Goal: Share content: Share content

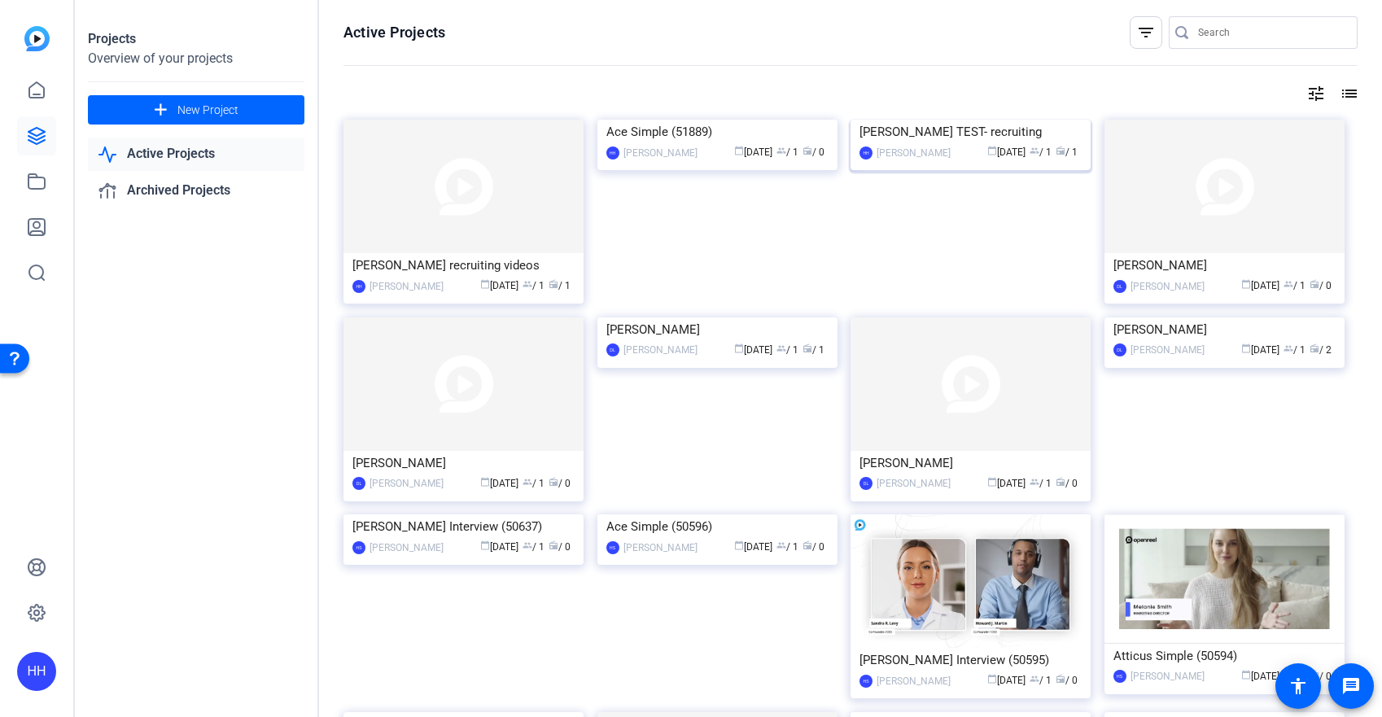
click at [902, 120] on img at bounding box center [970, 120] width 240 height 0
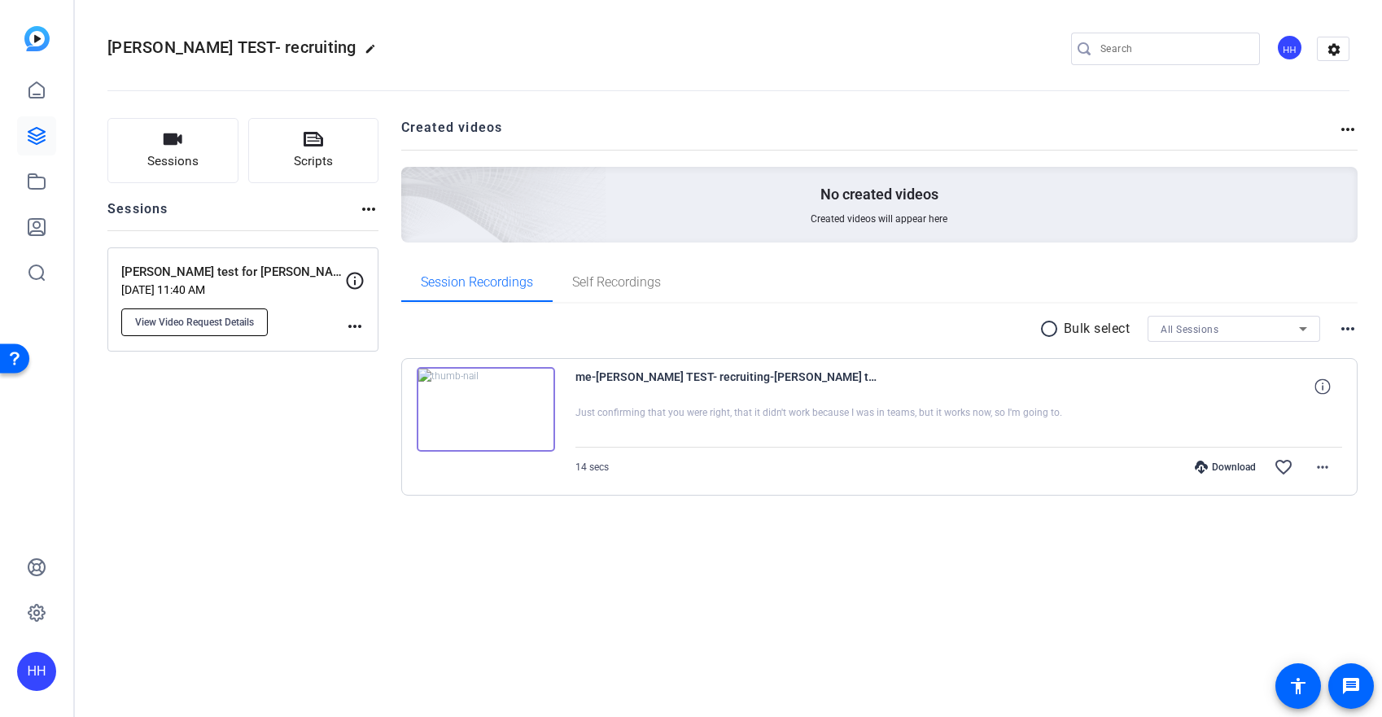
click at [233, 318] on span "View Video Request Details" at bounding box center [194, 322] width 119 height 13
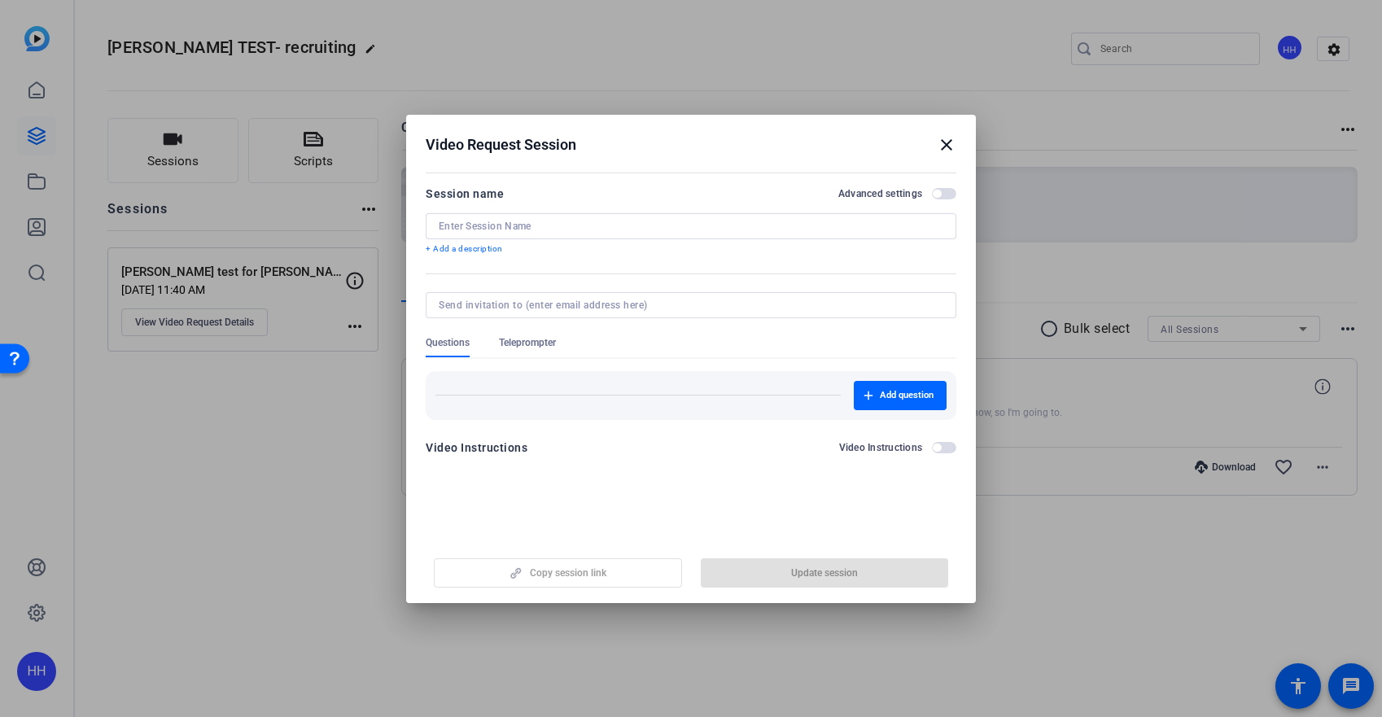
type input "[PERSON_NAME] test for [PERSON_NAME]"
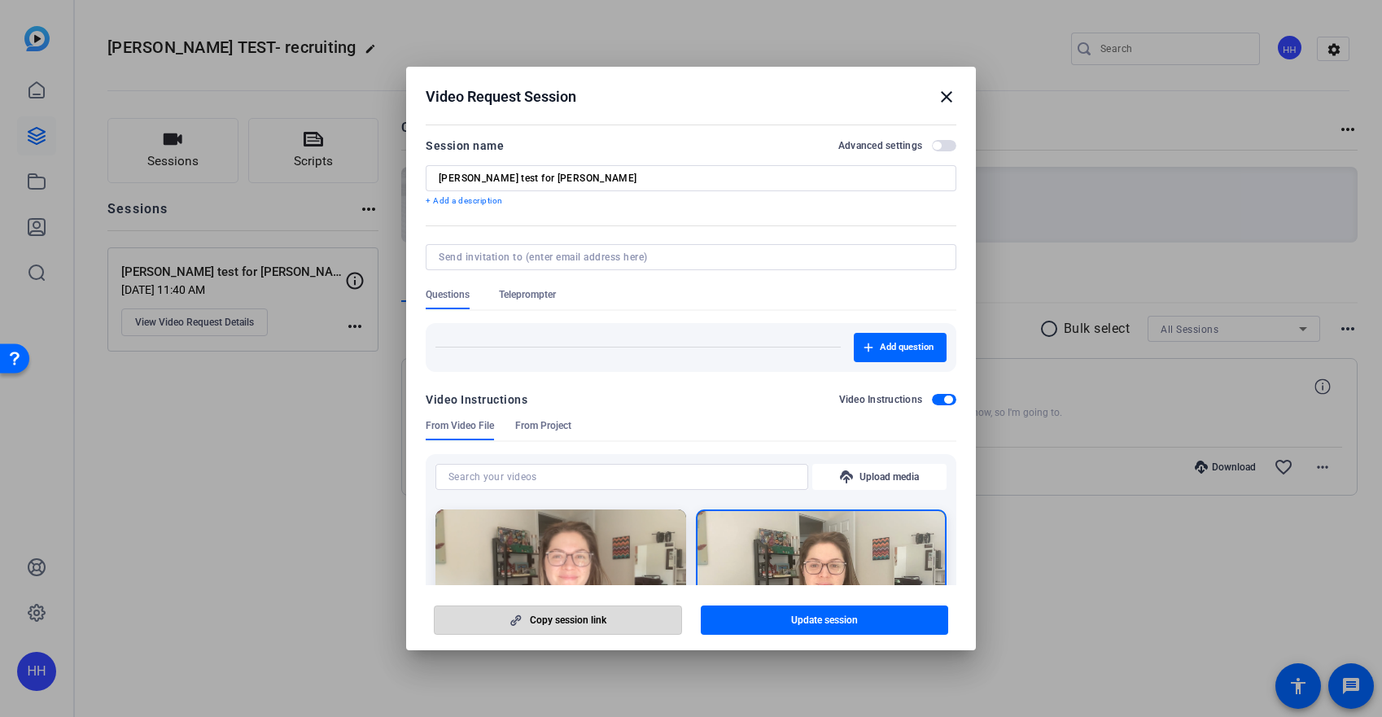
click at [585, 619] on span "Copy session link" at bounding box center [568, 620] width 76 height 13
click at [939, 103] on mat-icon "close" at bounding box center [947, 97] width 20 height 20
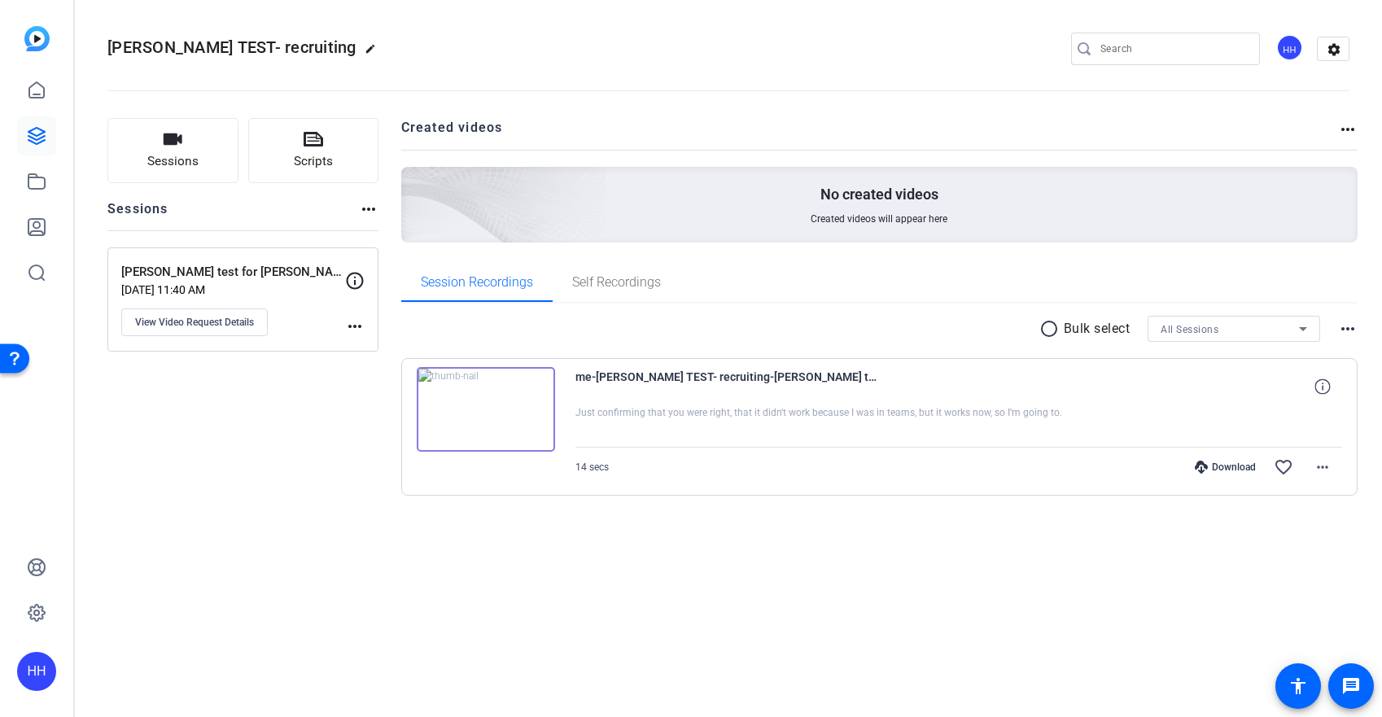
click at [949, 93] on openreel-divider-bar at bounding box center [728, 86] width 1242 height 50
click at [46, 139] on icon at bounding box center [37, 136] width 20 height 20
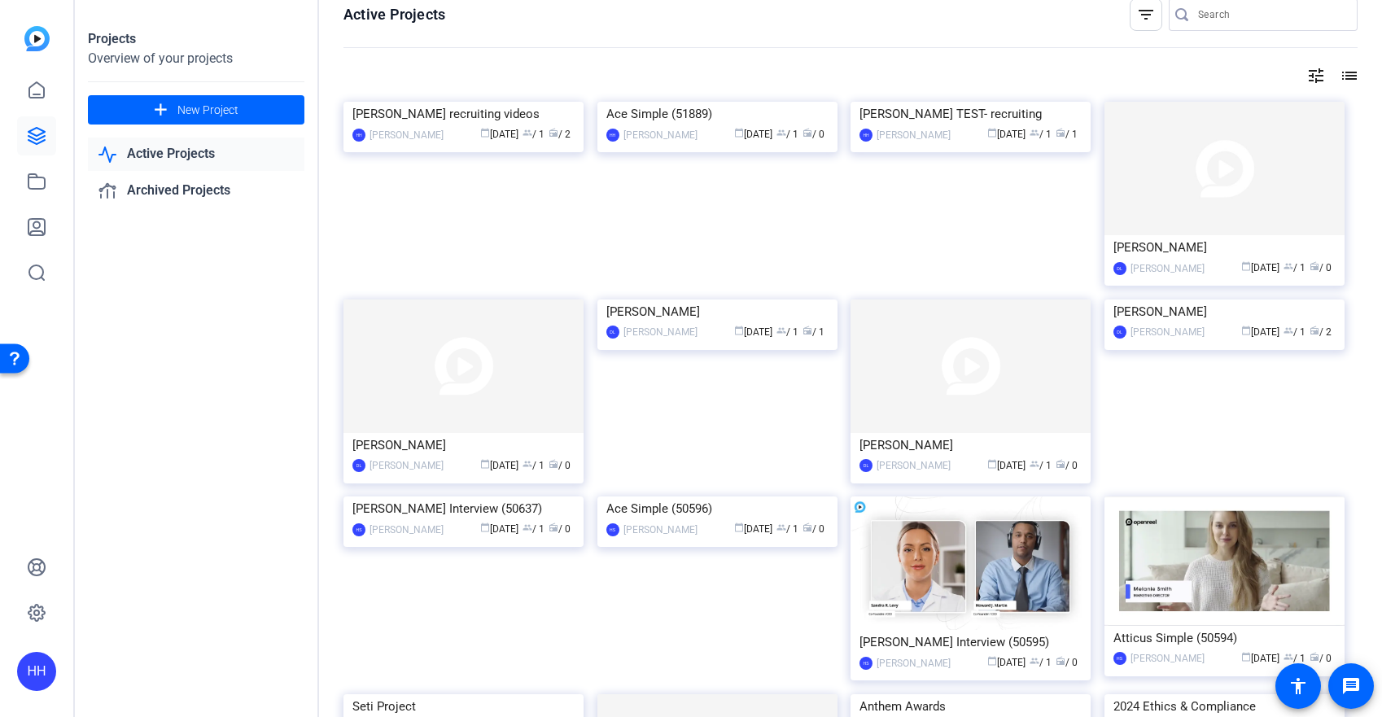
scroll to position [37, 0]
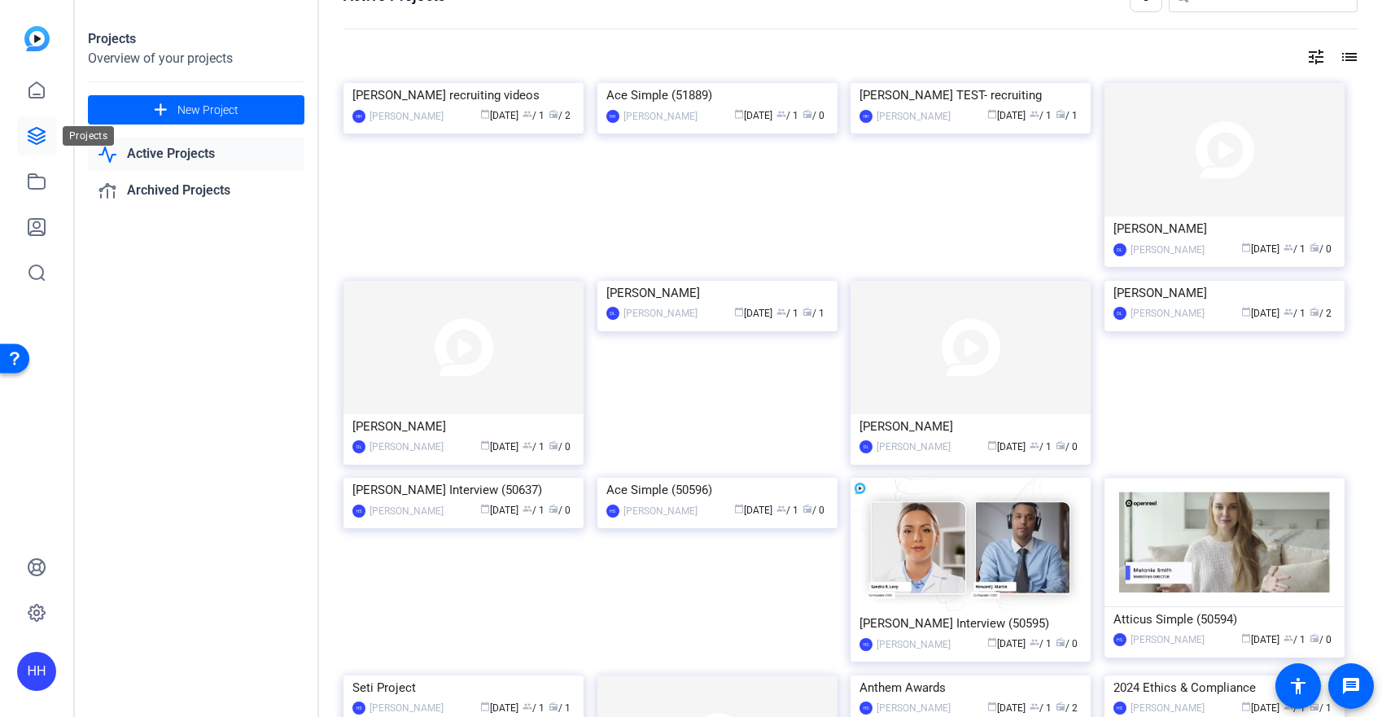
click at [40, 132] on icon at bounding box center [37, 136] width 20 height 20
click at [31, 172] on icon at bounding box center [37, 182] width 20 height 20
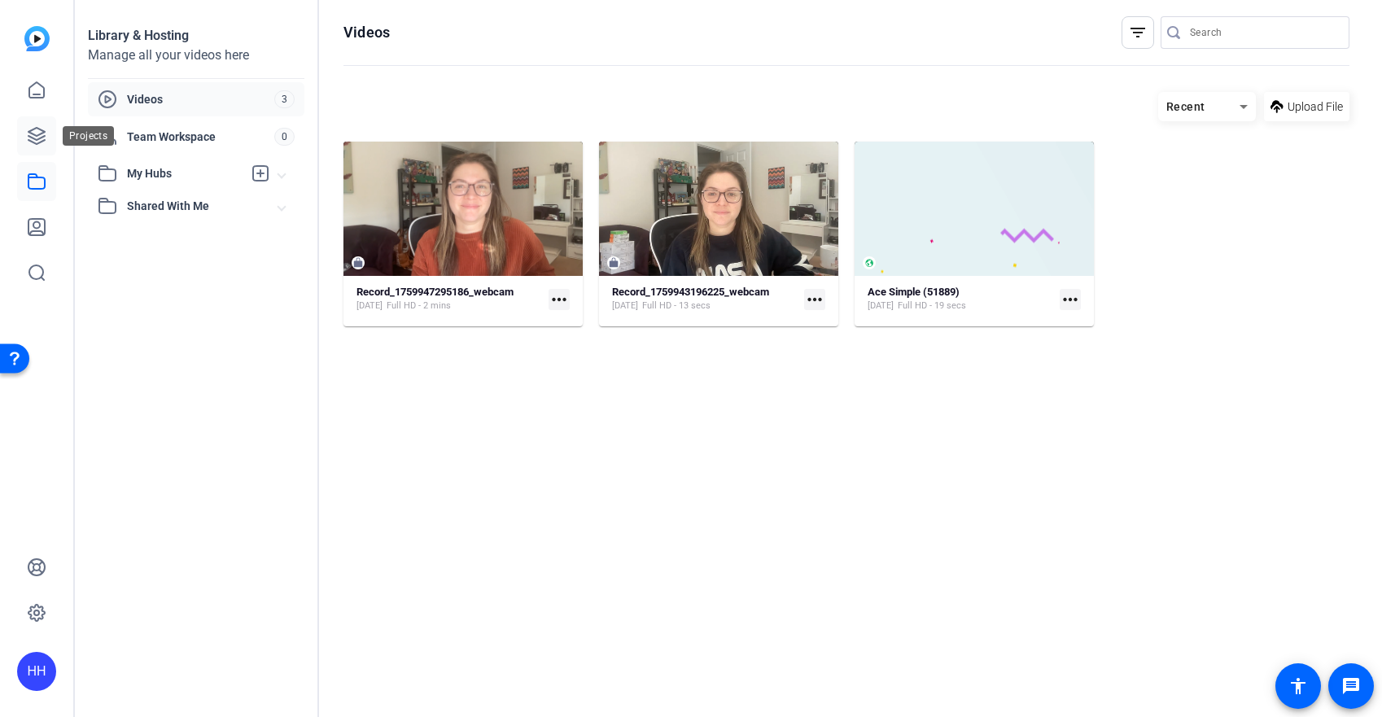
click at [50, 143] on link at bounding box center [36, 135] width 39 height 39
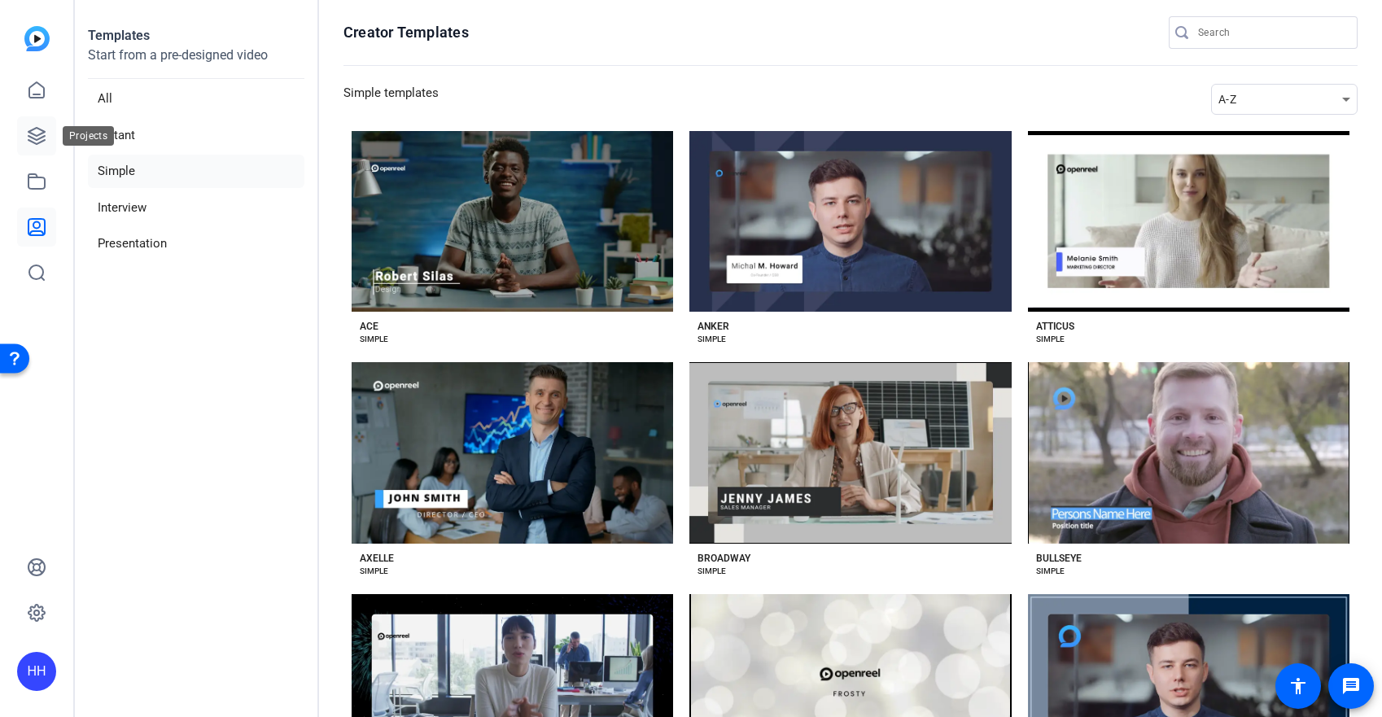
click at [52, 139] on link at bounding box center [36, 135] width 39 height 39
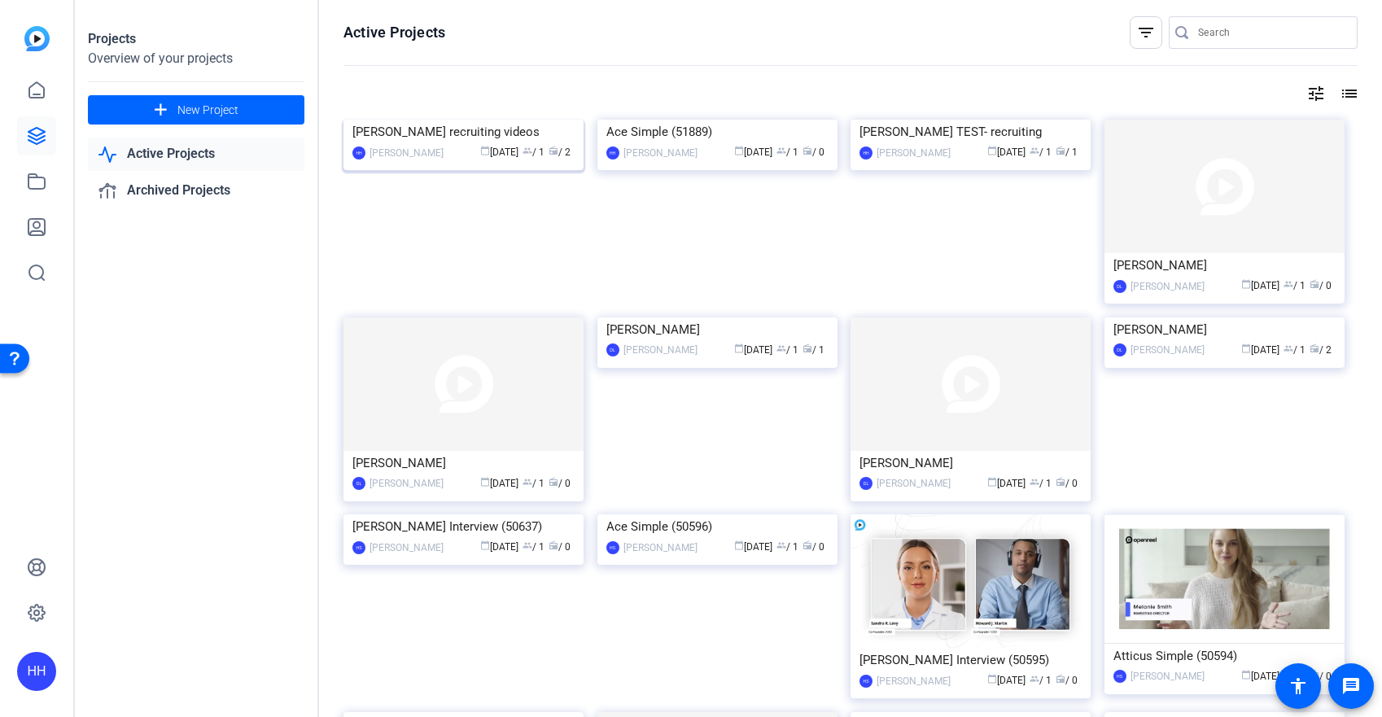
click at [534, 120] on img at bounding box center [463, 120] width 240 height 0
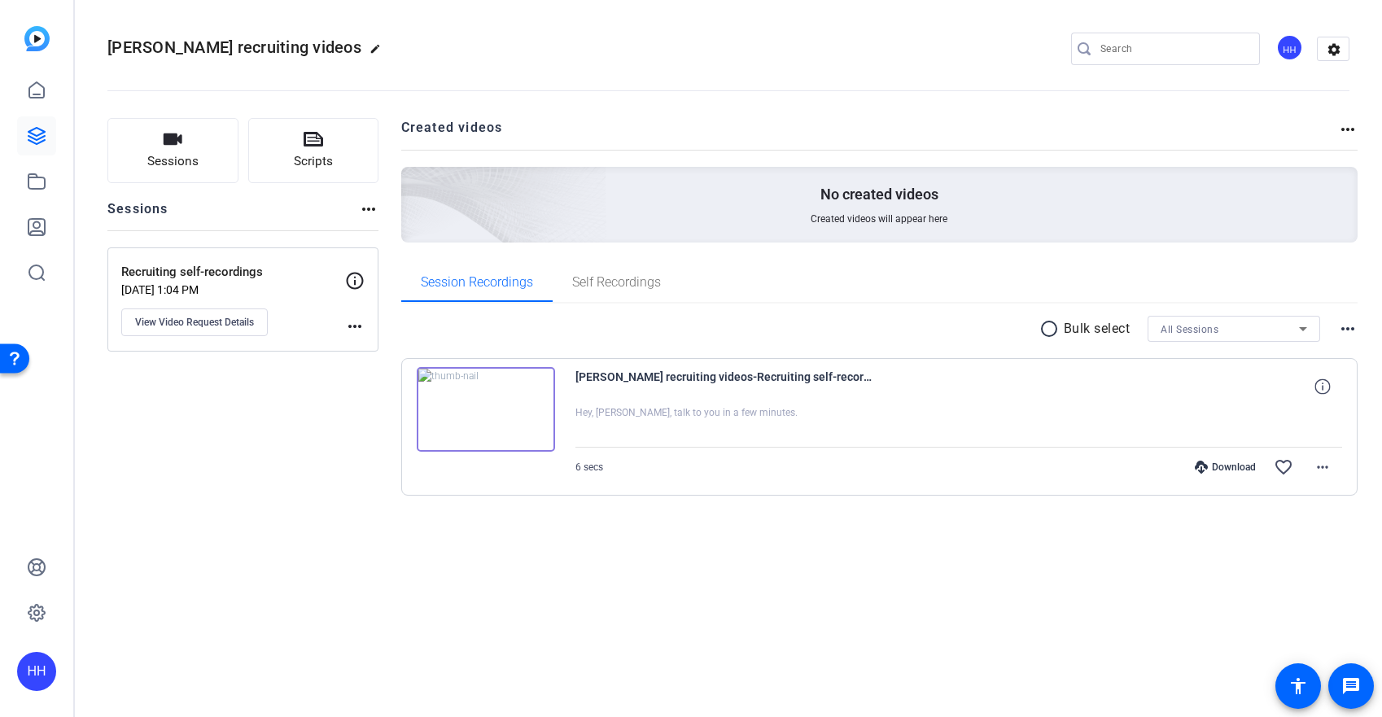
click at [466, 419] on img at bounding box center [486, 409] width 138 height 85
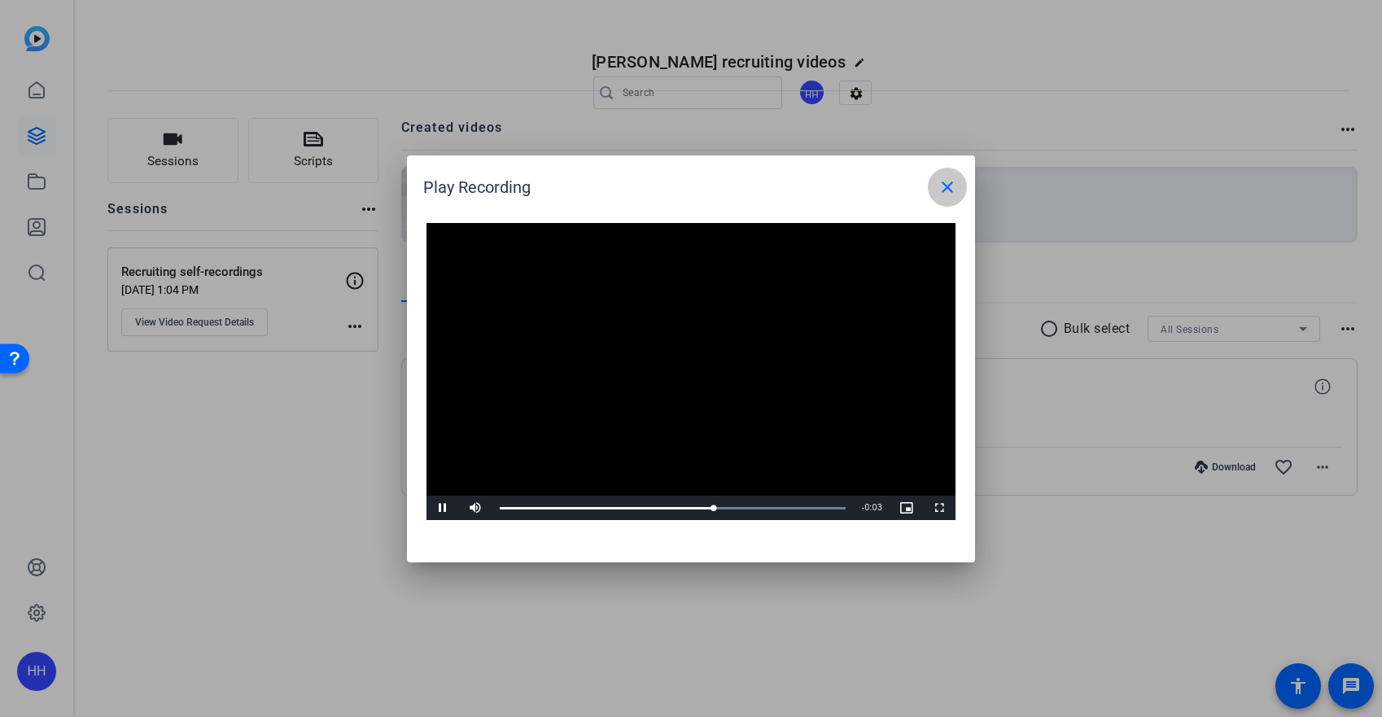
click at [961, 182] on span at bounding box center [947, 187] width 39 height 39
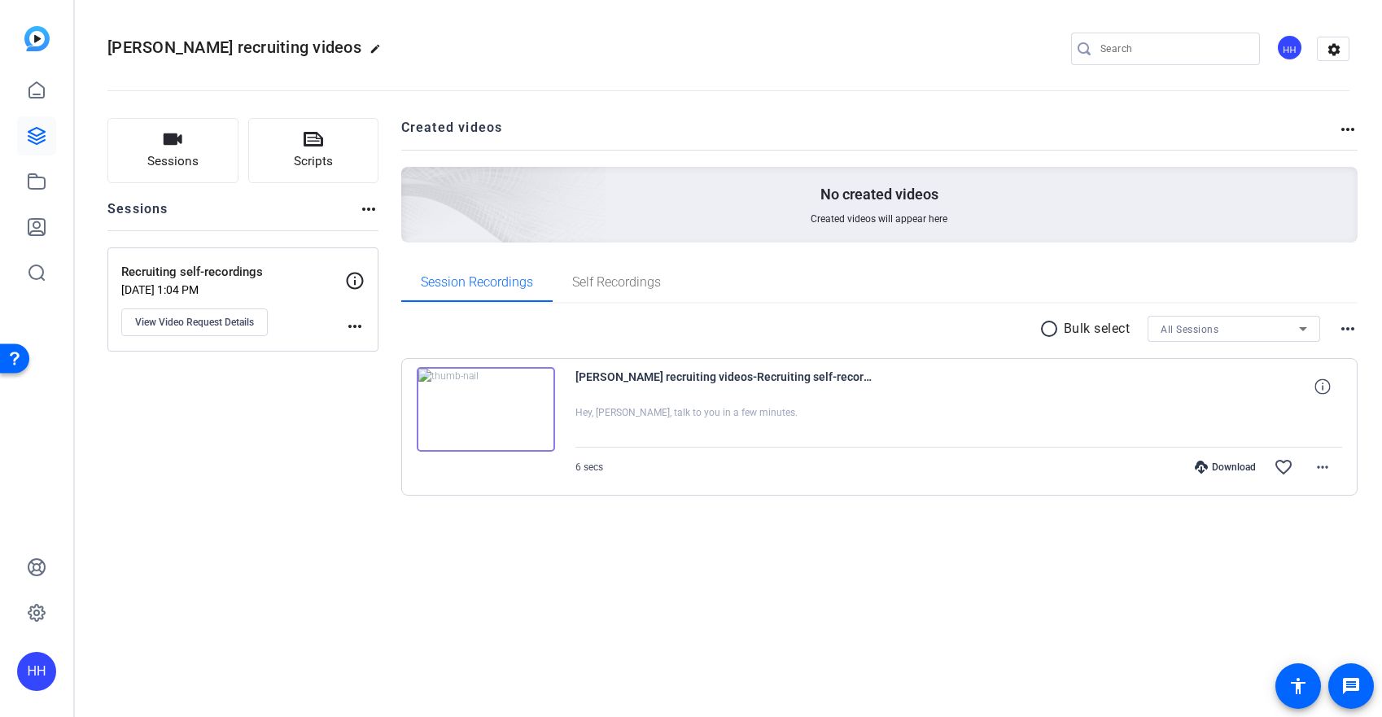
click at [56, 190] on div "HH" at bounding box center [36, 358] width 73 height 717
click at [53, 190] on link at bounding box center [36, 181] width 39 height 39
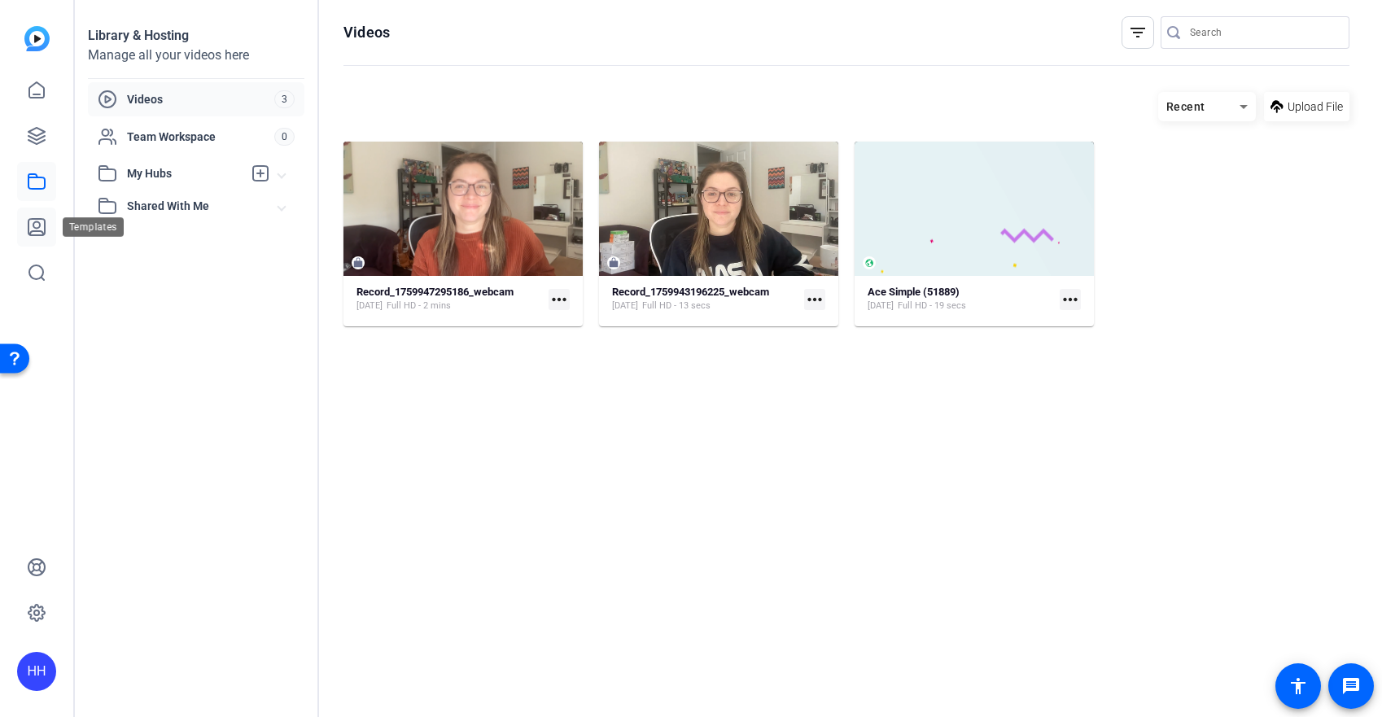
click at [40, 215] on link at bounding box center [36, 227] width 39 height 39
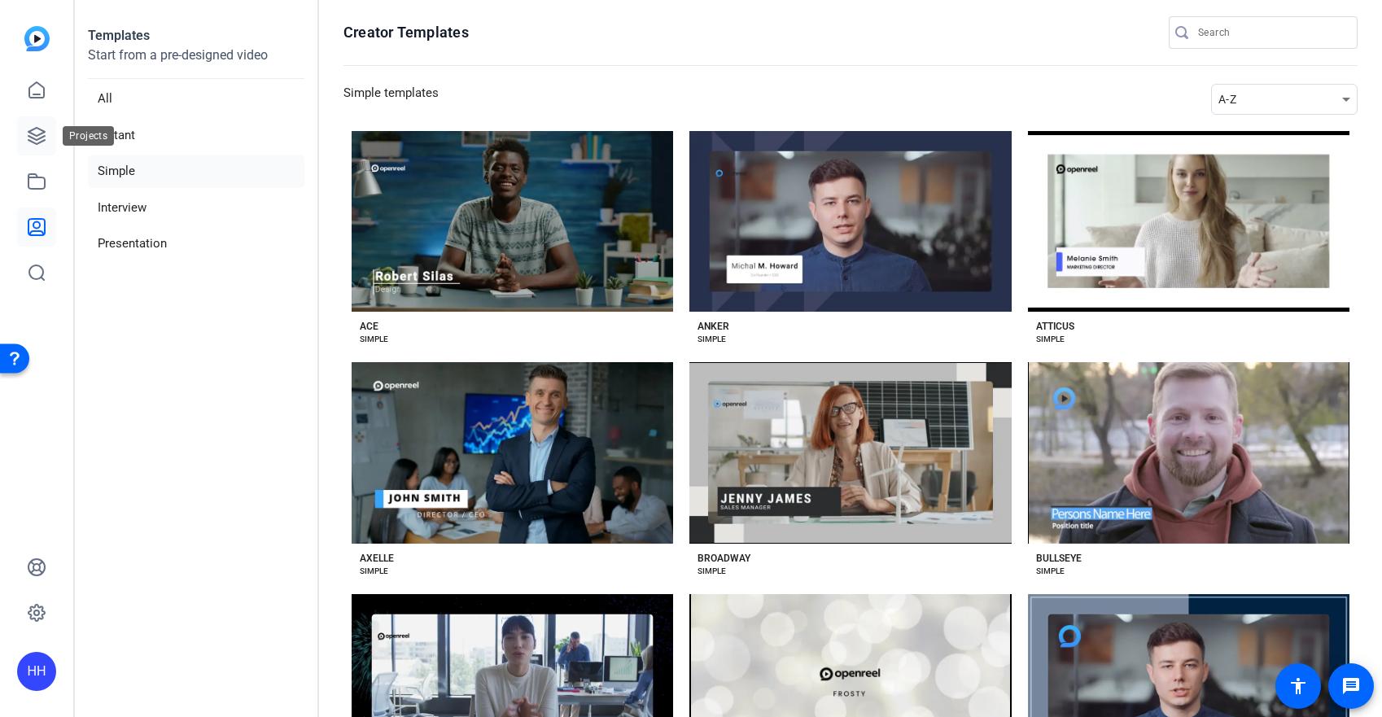
click at [43, 136] on icon at bounding box center [36, 136] width 16 height 16
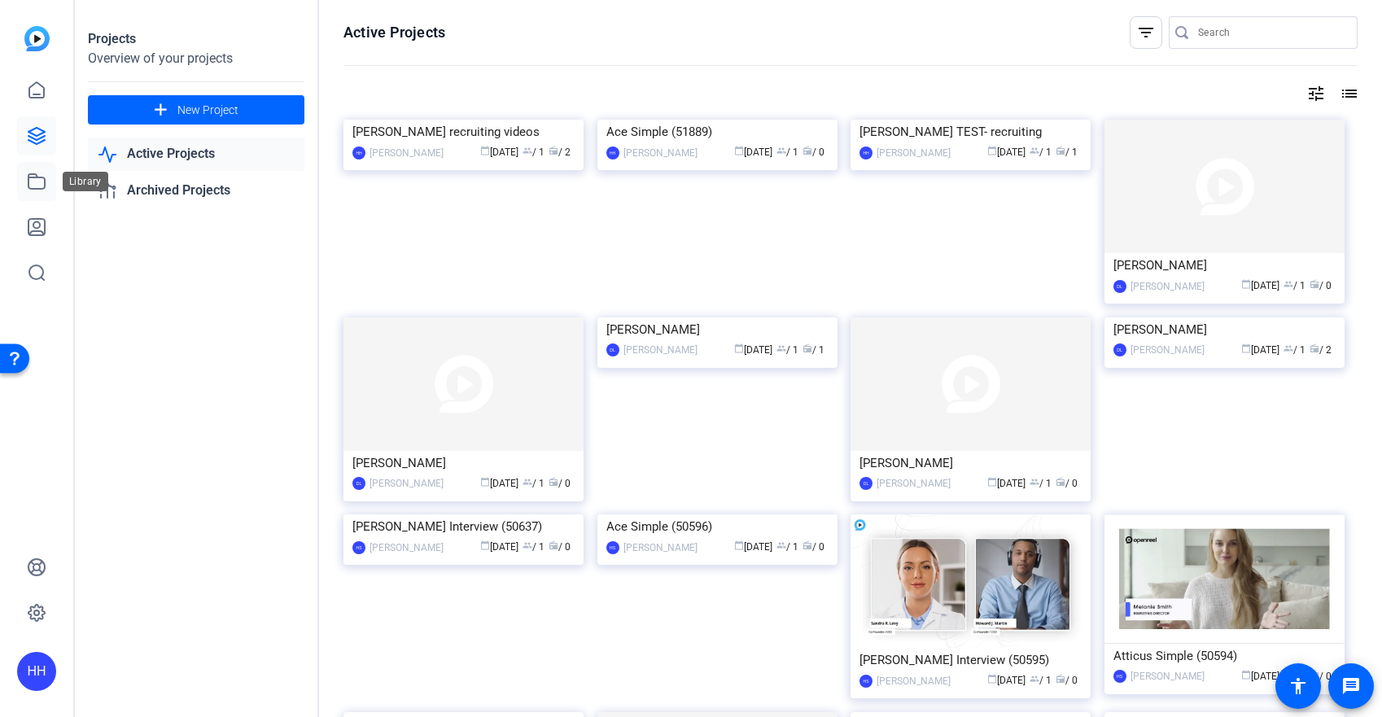
click at [44, 178] on icon at bounding box center [36, 181] width 16 height 15
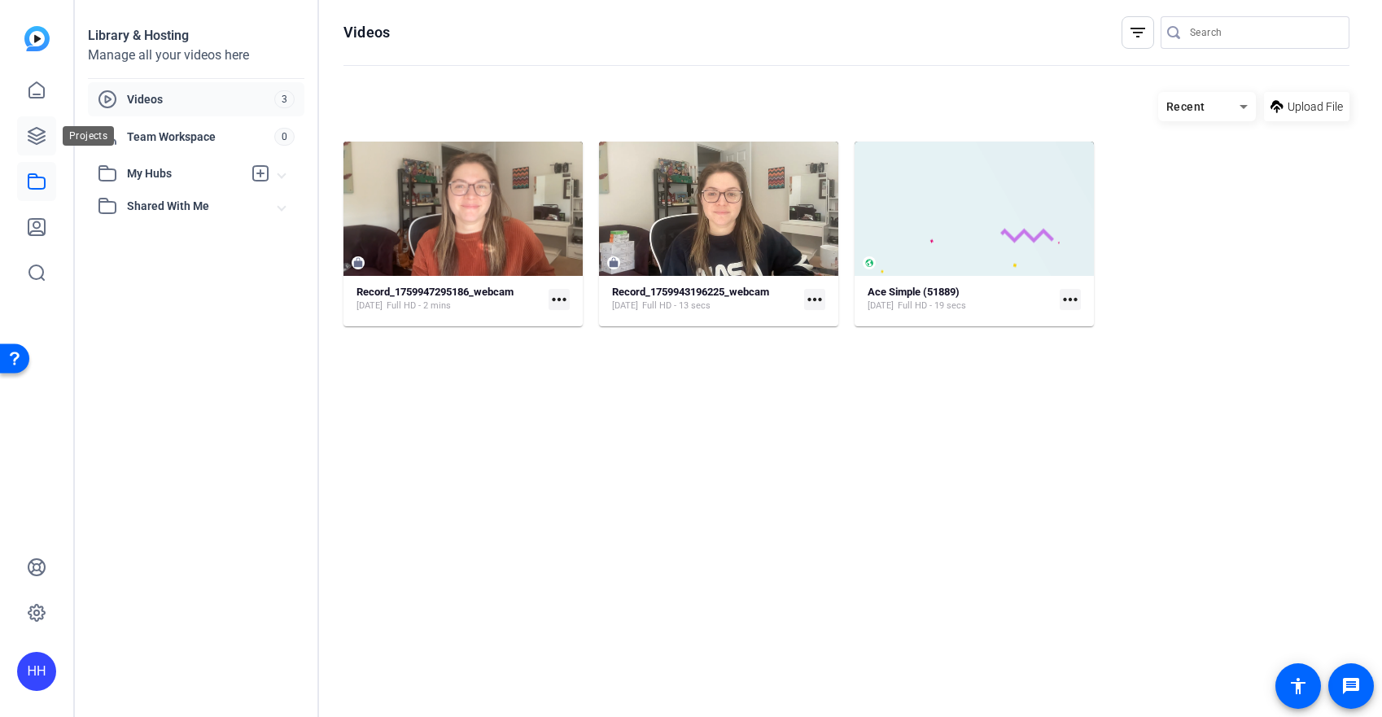
click at [24, 142] on link at bounding box center [36, 135] width 39 height 39
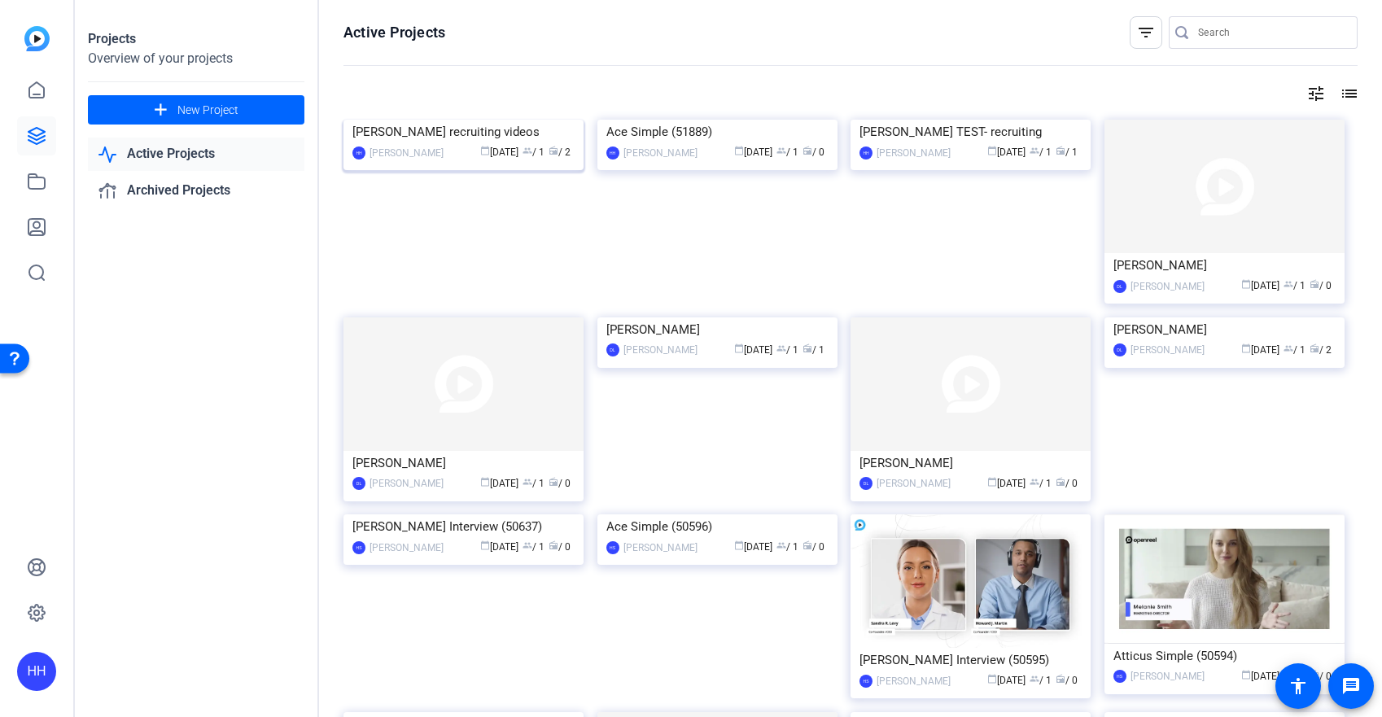
click at [455, 144] on div "Juliet recruiting videos" at bounding box center [463, 132] width 222 height 24
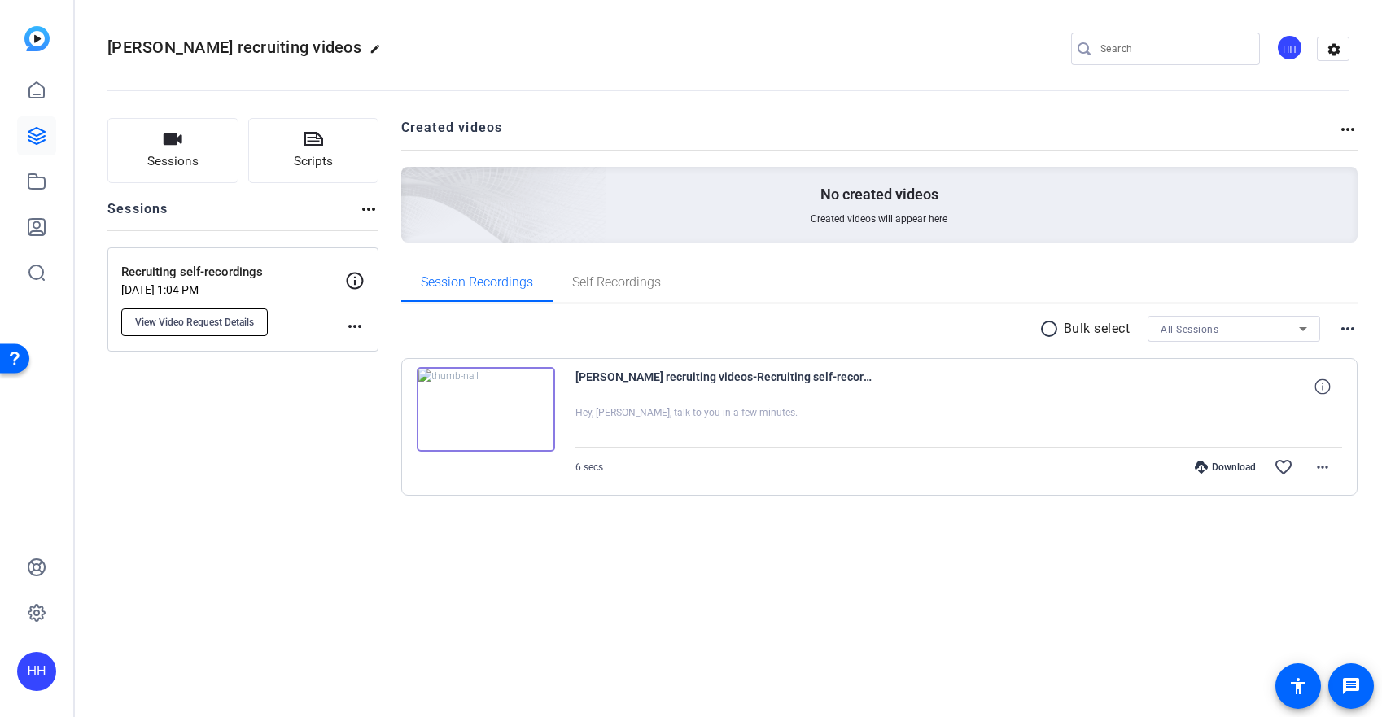
click at [216, 326] on span "View Video Request Details" at bounding box center [194, 322] width 119 height 13
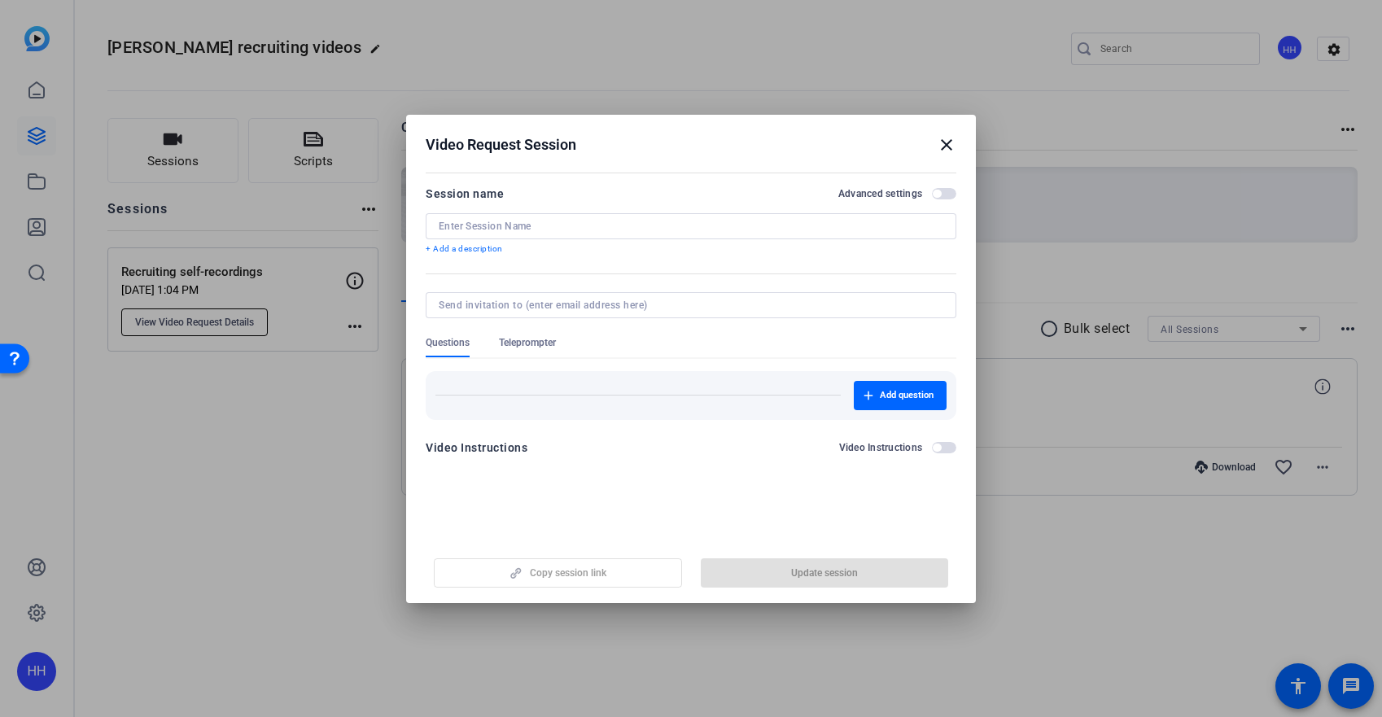
type input "Recruiting self-recordings"
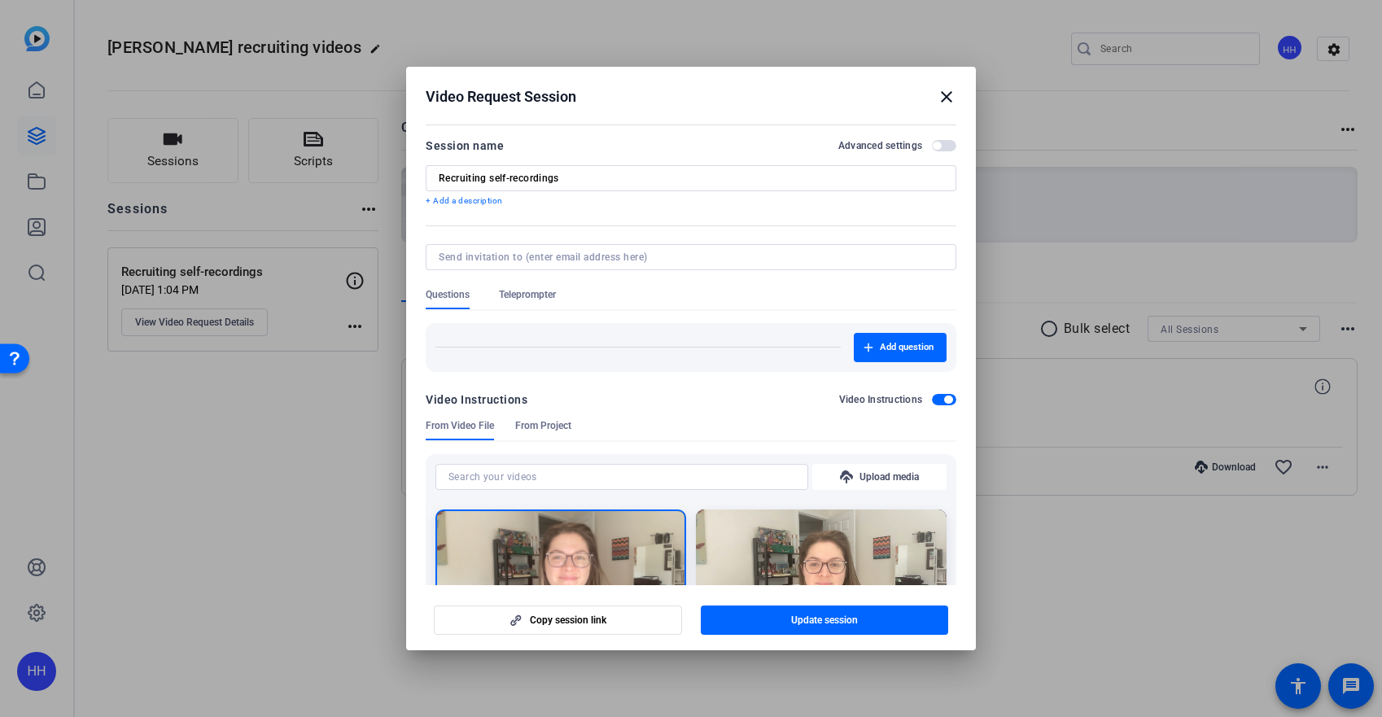
click at [570, 262] on input at bounding box center [688, 257] width 498 height 13
click at [735, 229] on form "Session name Advanced settings Recruiting self-recordings + Add a description Q…" at bounding box center [691, 533] width 531 height 795
click at [546, 261] on input at bounding box center [688, 257] width 498 height 13
type input "mimcmanus@cannondesign.com"
click at [641, 294] on form "Session name Advanced settings Recruiting self-recordings + Add a description Q…" at bounding box center [691, 533] width 531 height 795
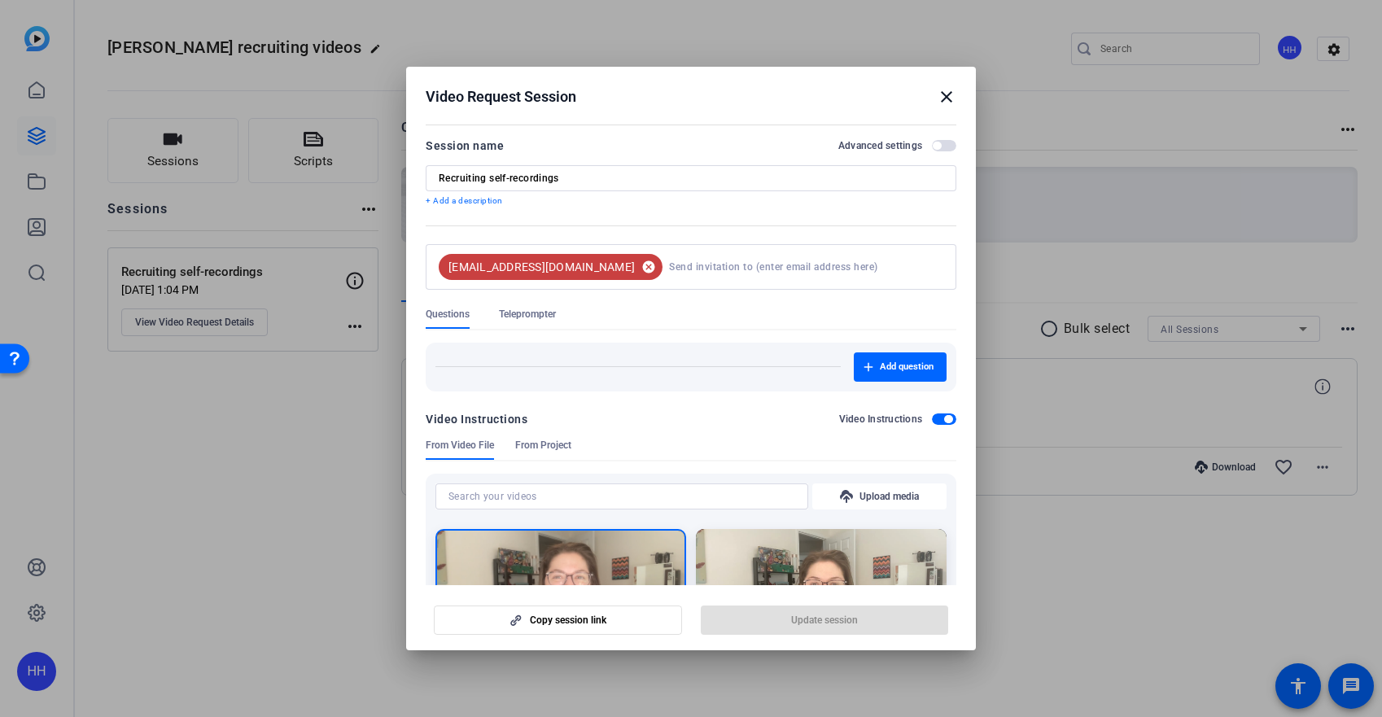
click at [637, 262] on mat-icon "cancel" at bounding box center [649, 267] width 28 height 15
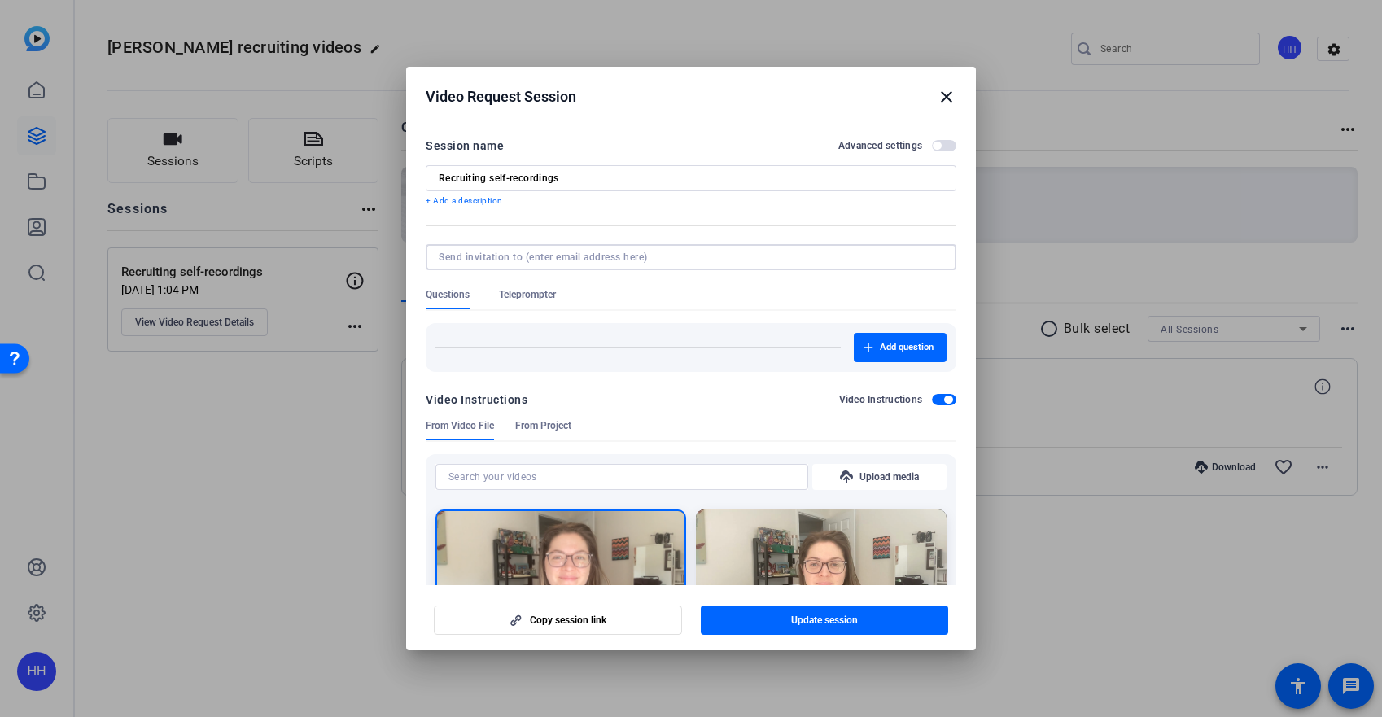
click at [637, 263] on input at bounding box center [688, 257] width 498 height 13
click at [634, 231] on form "Session name Advanced settings Recruiting self-recordings + Add a description Q…" at bounding box center [691, 533] width 531 height 795
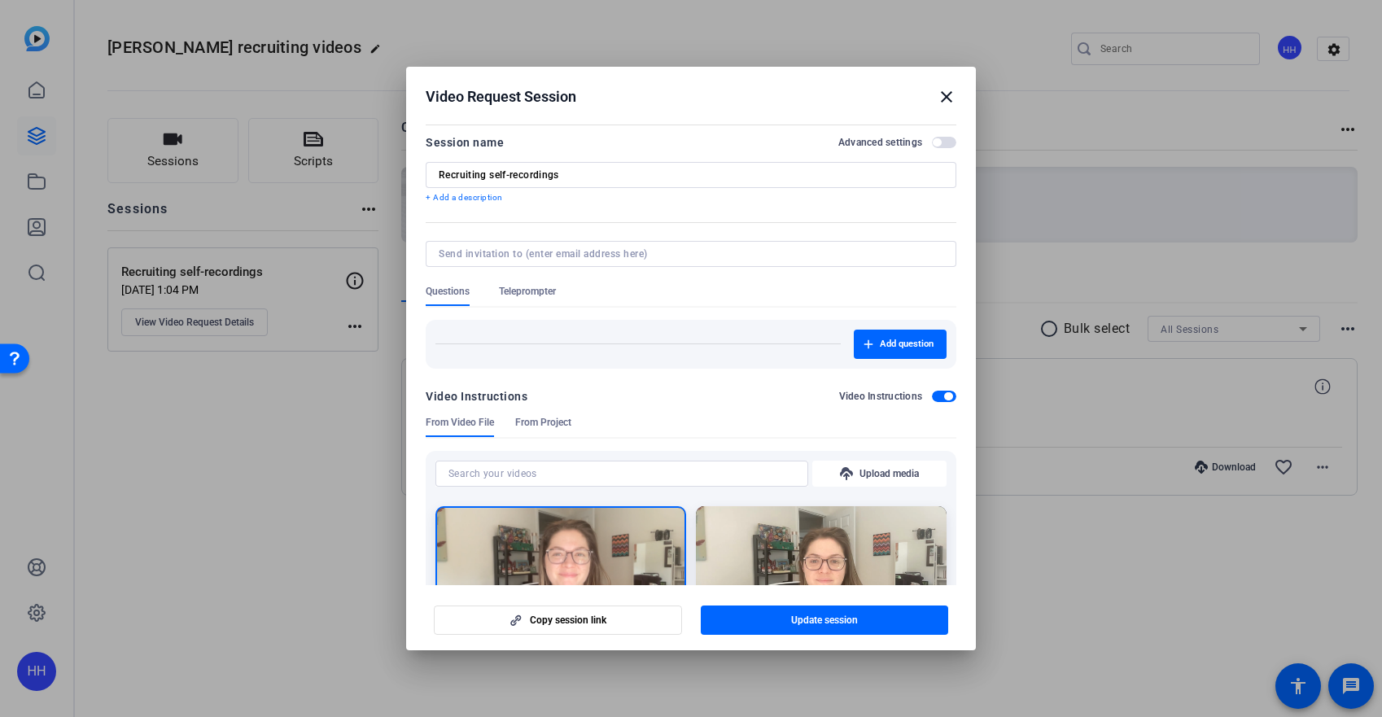
scroll to position [7, 0]
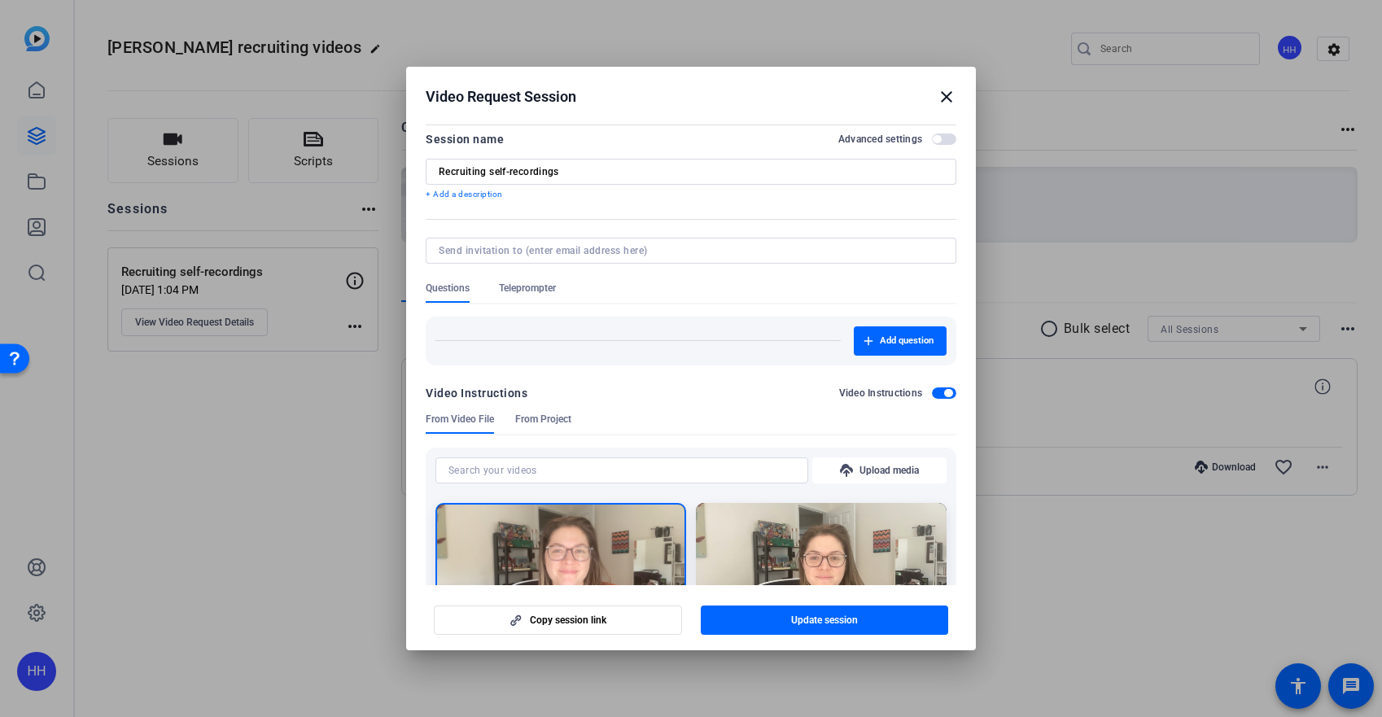
click at [934, 137] on span "button" at bounding box center [944, 138] width 24 height 11
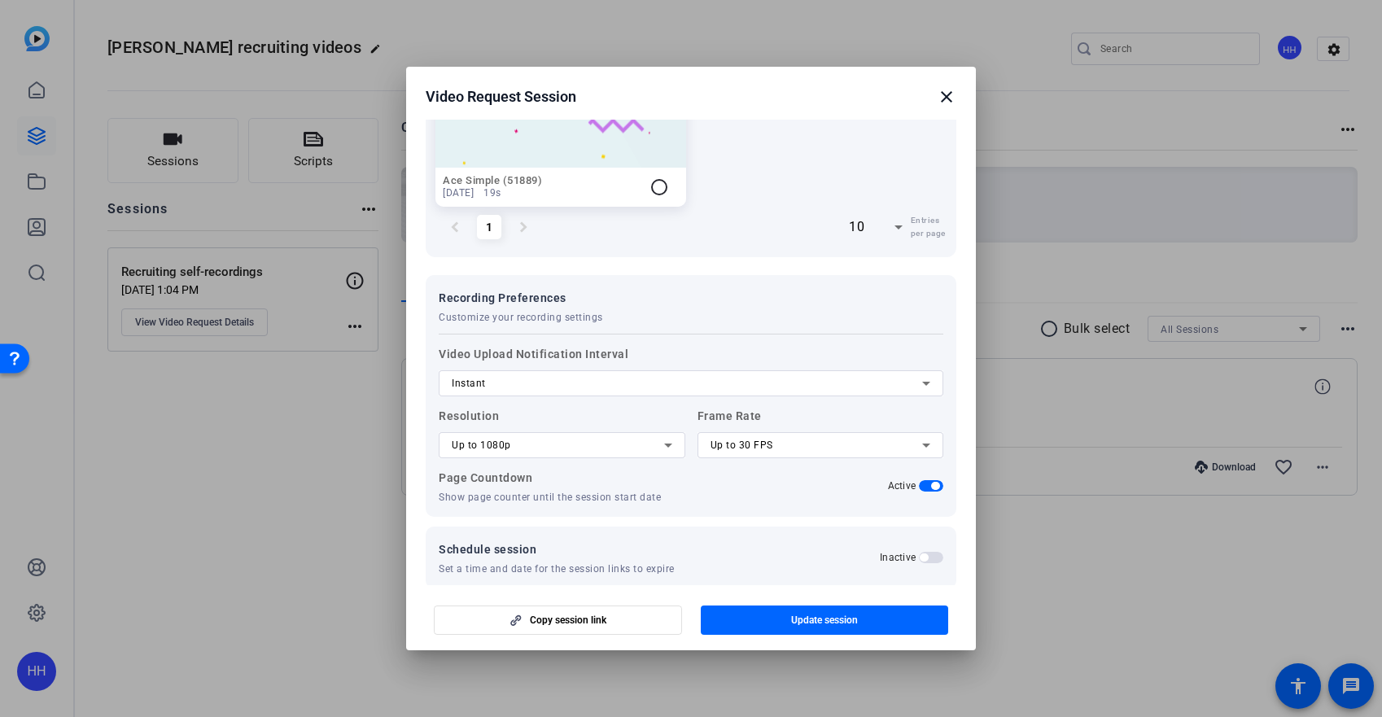
scroll to position [675, 0]
click at [664, 443] on icon at bounding box center [668, 445] width 8 height 4
click at [662, 440] on div at bounding box center [691, 358] width 1382 height 717
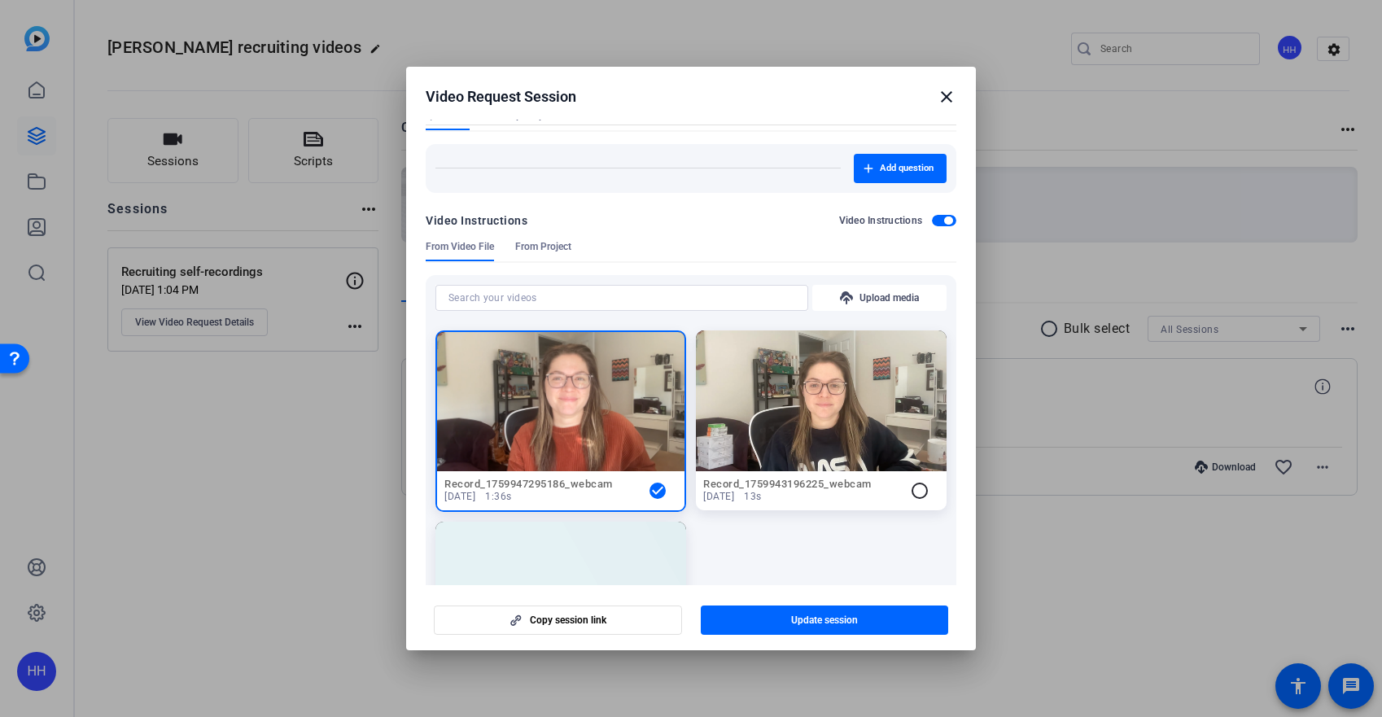
scroll to position [0, 0]
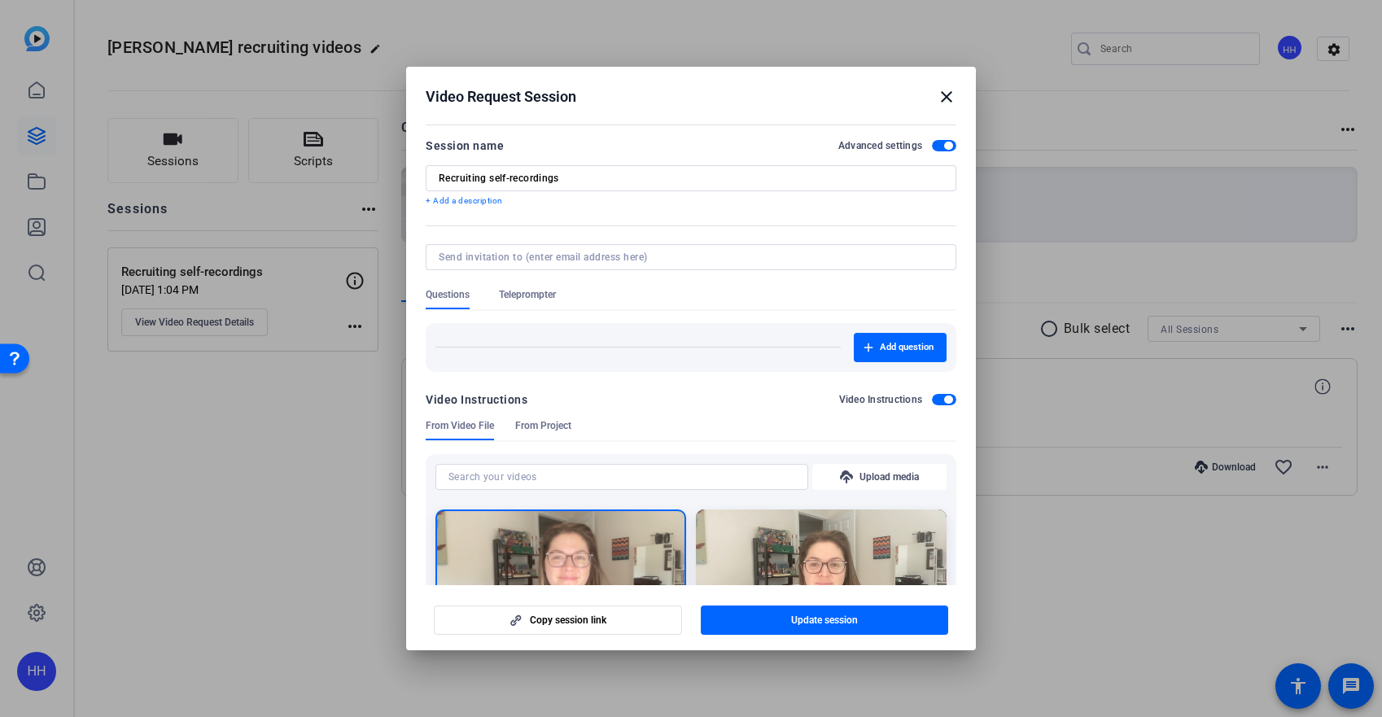
click at [949, 97] on mat-icon "close" at bounding box center [947, 97] width 20 height 20
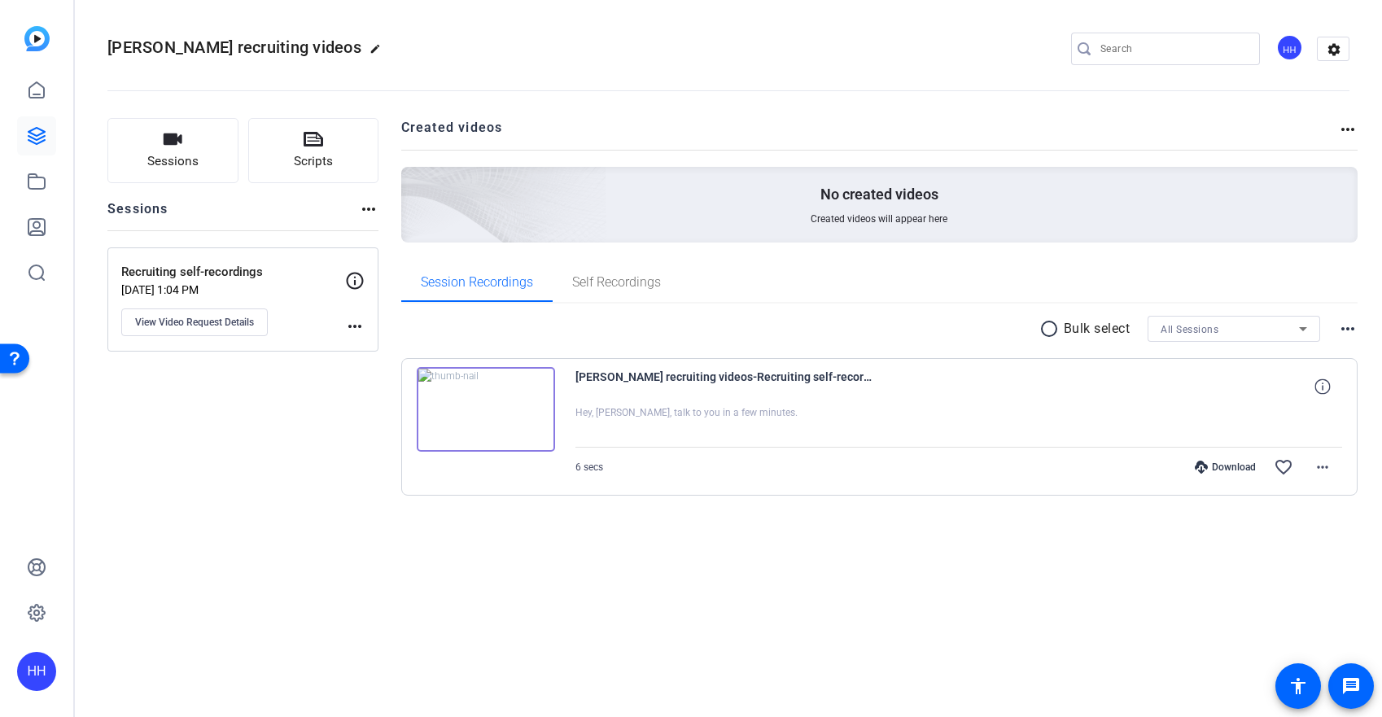
click at [361, 326] on mat-icon "more_horiz" at bounding box center [355, 327] width 20 height 20
click at [339, 329] on div at bounding box center [691, 358] width 1382 height 717
click at [347, 326] on mat-icon "more_horiz" at bounding box center [355, 327] width 20 height 20
click at [299, 393] on div at bounding box center [691, 358] width 1382 height 717
click at [250, 323] on span "View Video Request Details" at bounding box center [194, 322] width 119 height 13
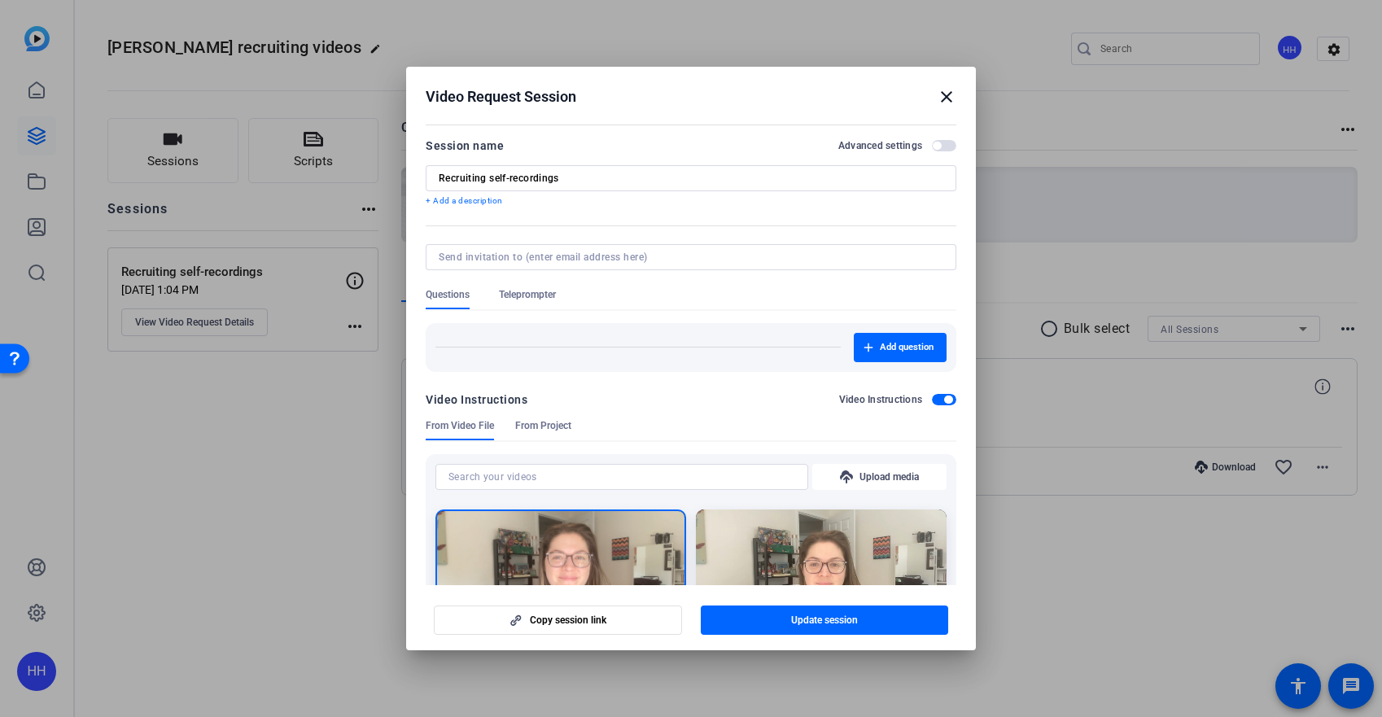
click at [934, 143] on span "button" at bounding box center [944, 145] width 24 height 11
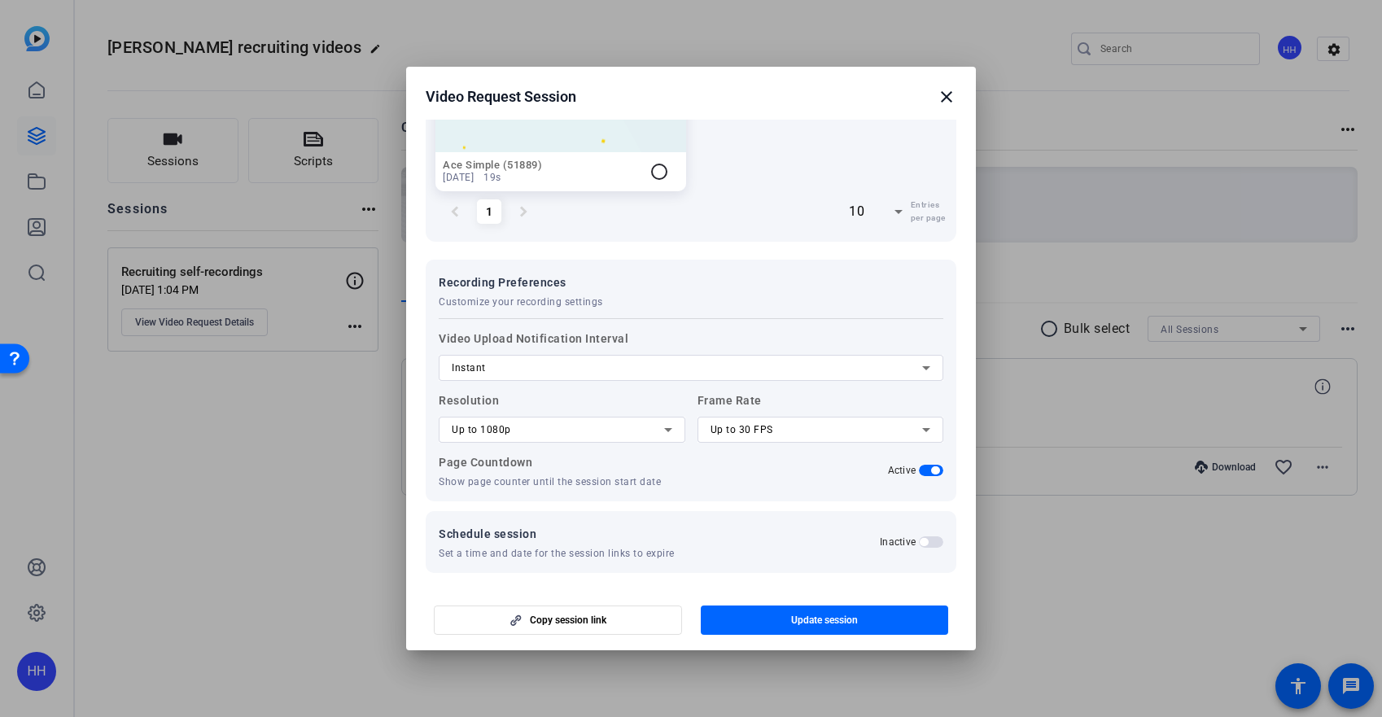
scroll to position [664, 0]
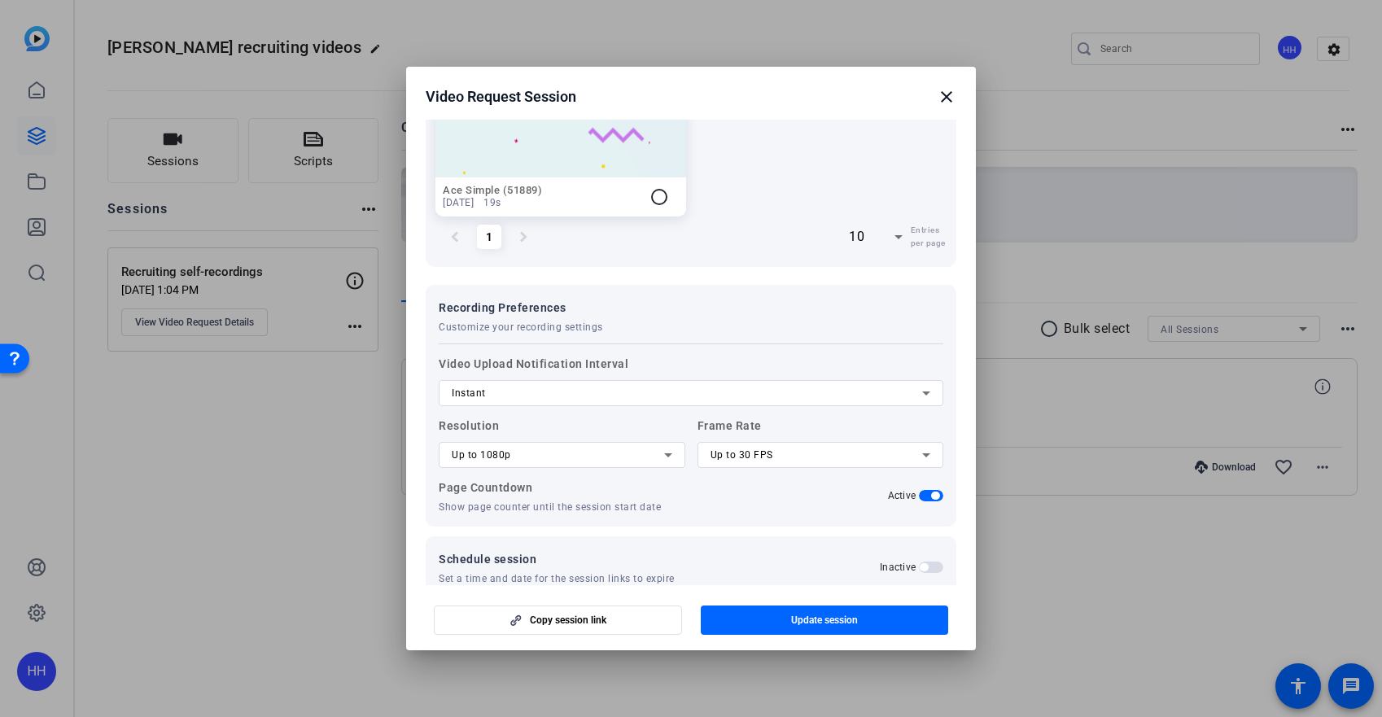
click at [717, 383] on div "Instant" at bounding box center [687, 393] width 470 height 20
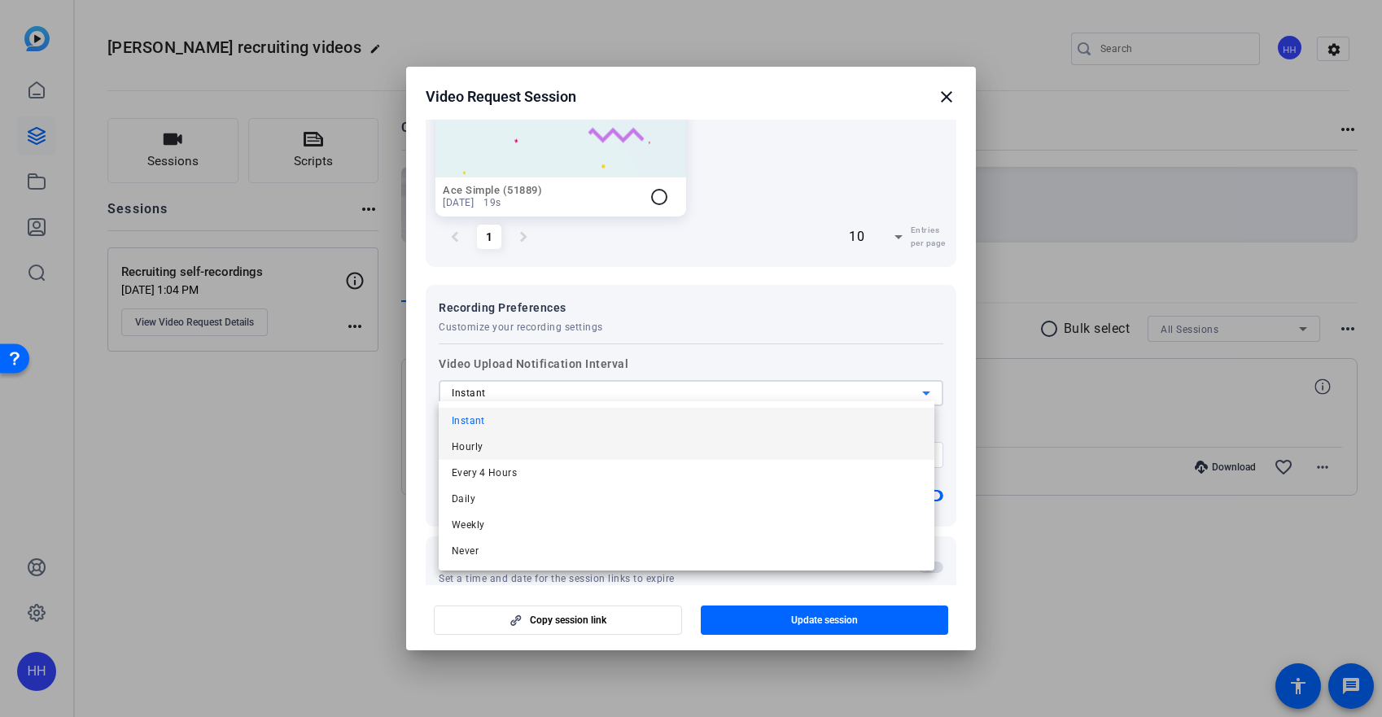
click at [687, 439] on mat-option "Hourly" at bounding box center [687, 447] width 496 height 26
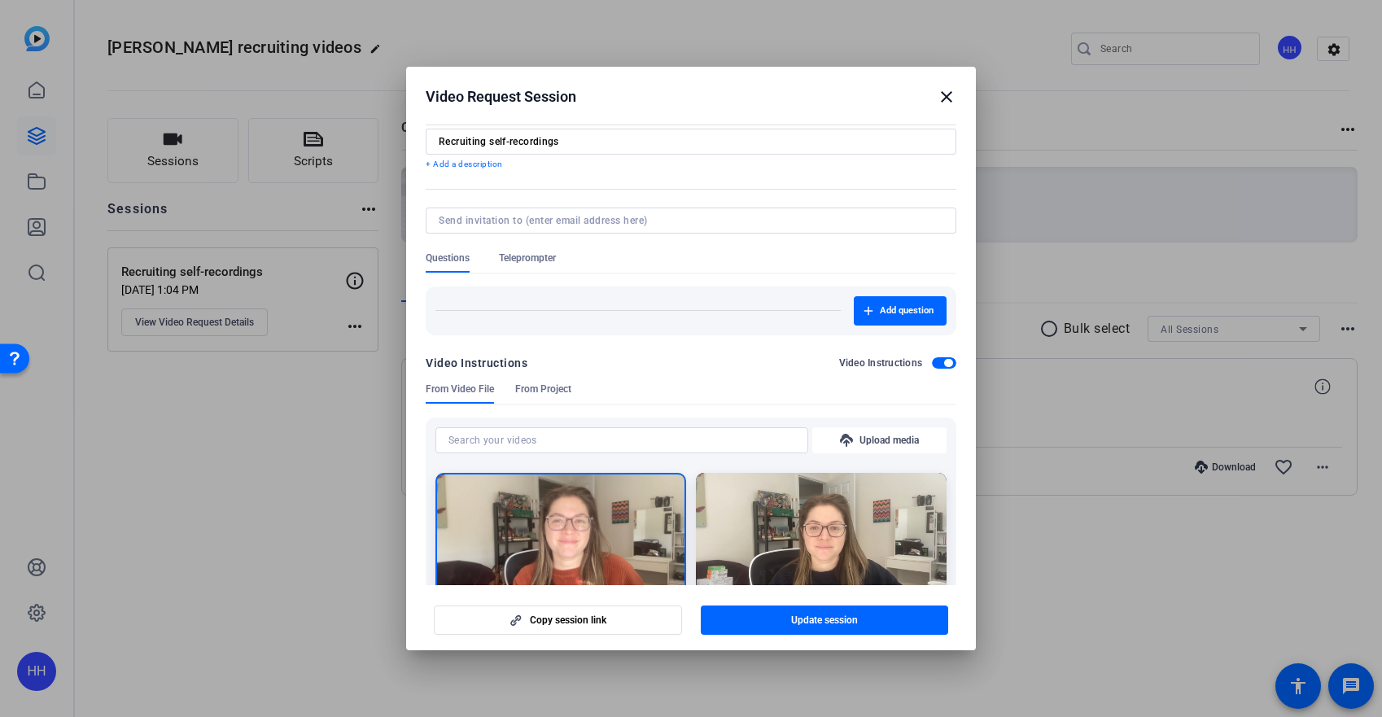
scroll to position [0, 0]
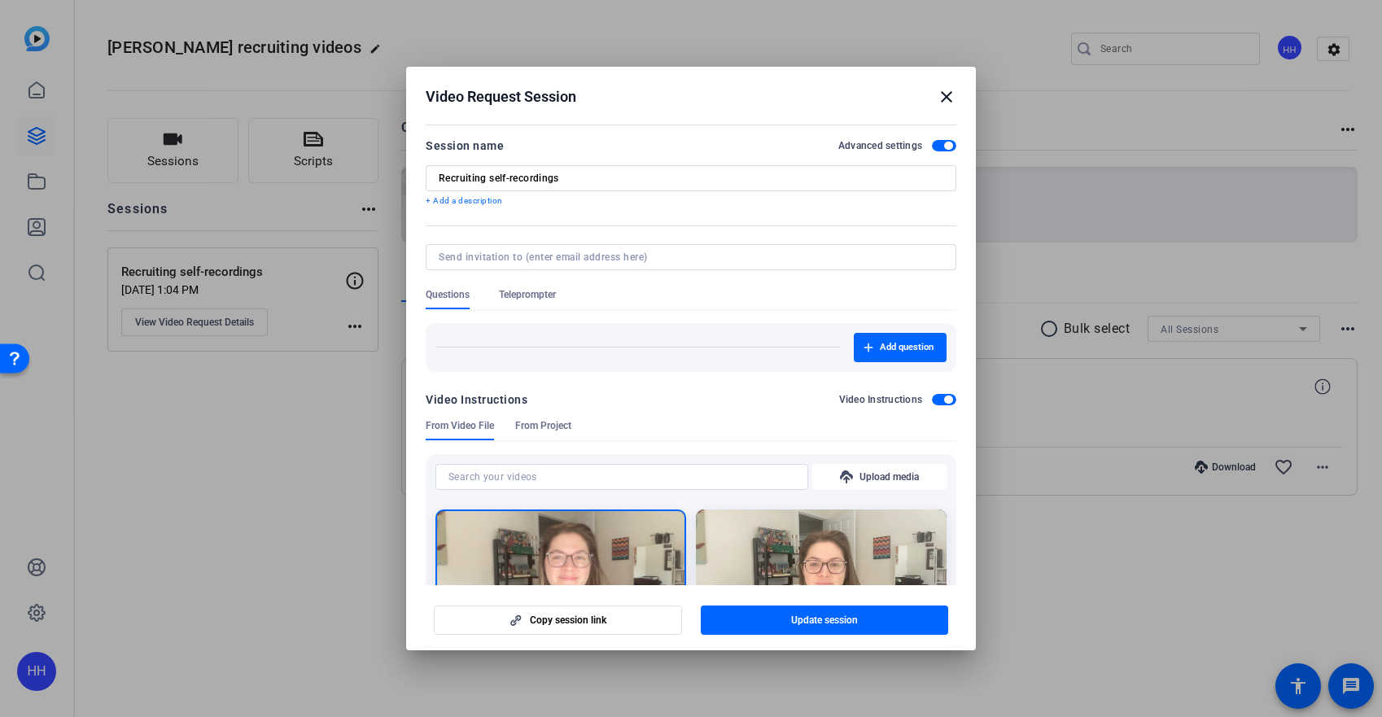
click at [535, 295] on span "Teleprompter" at bounding box center [527, 294] width 57 height 13
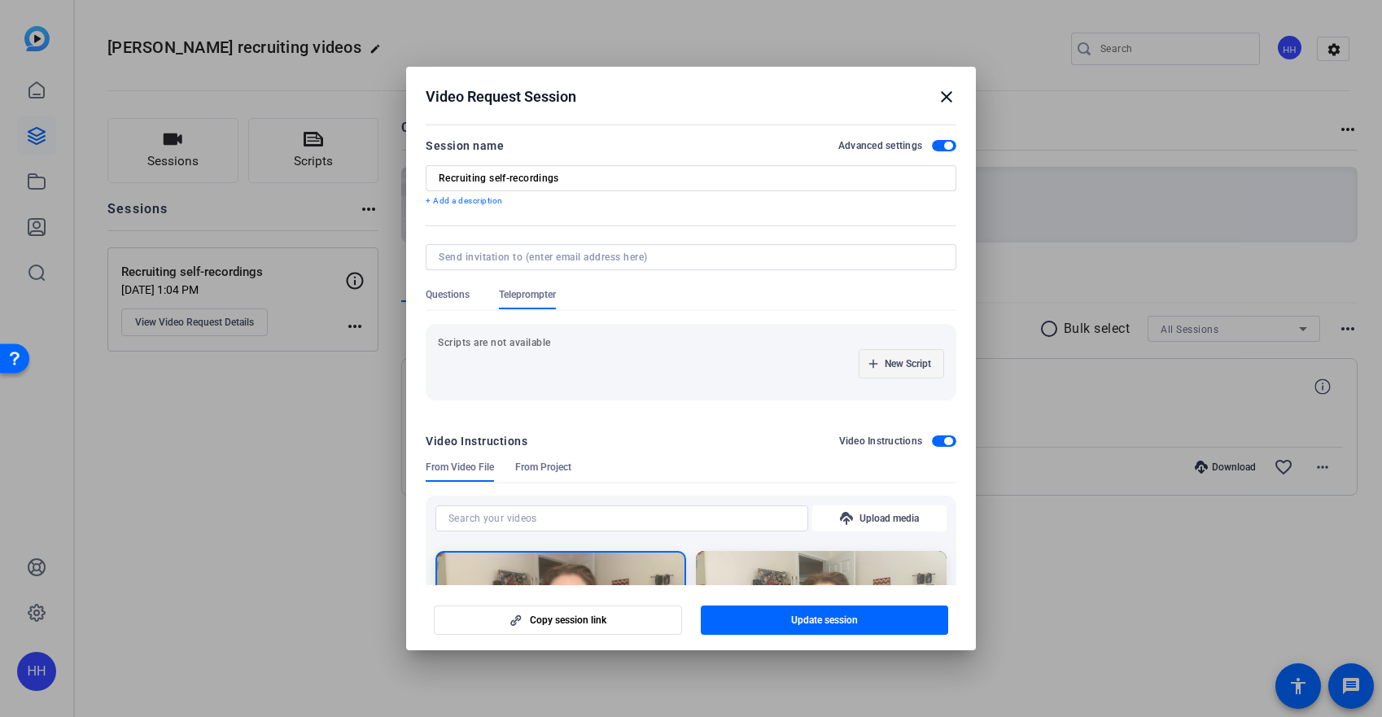
click at [909, 365] on span "New Script" at bounding box center [908, 363] width 46 height 13
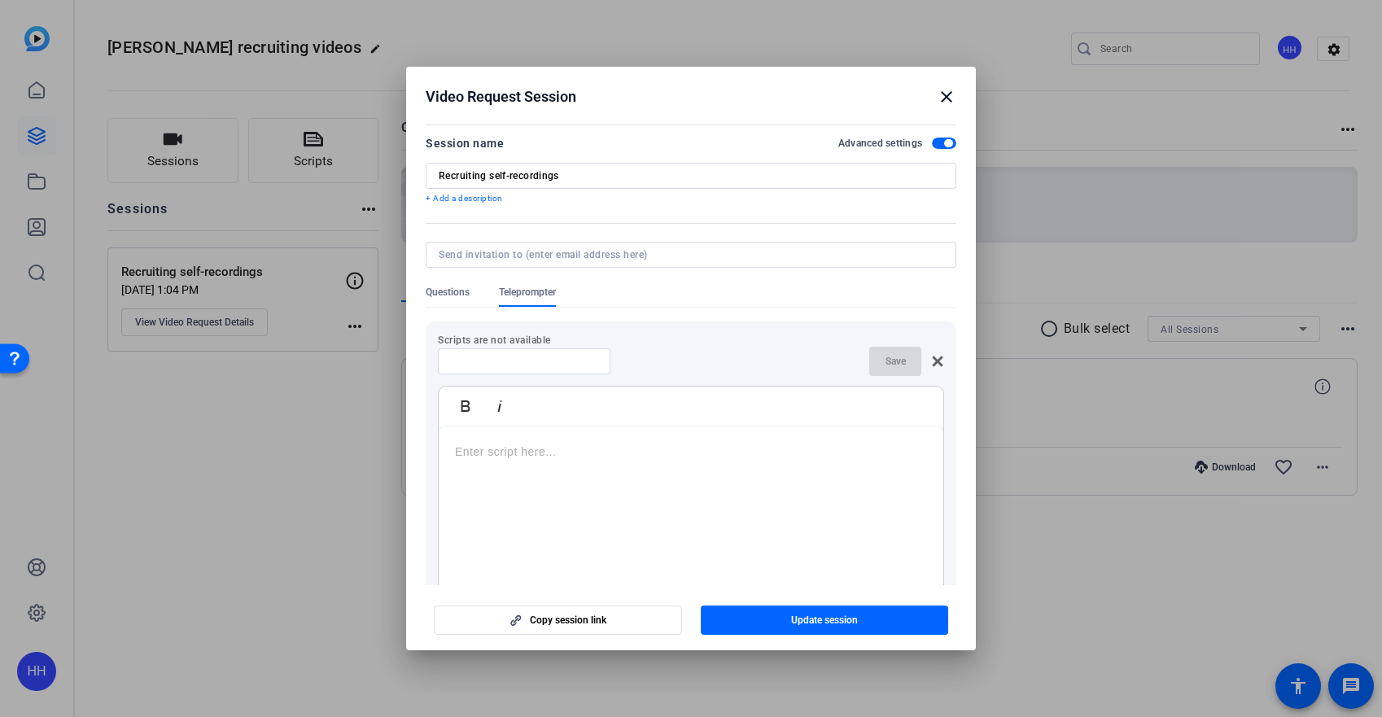
scroll to position [3, 0]
click at [578, 456] on p at bounding box center [691, 451] width 472 height 18
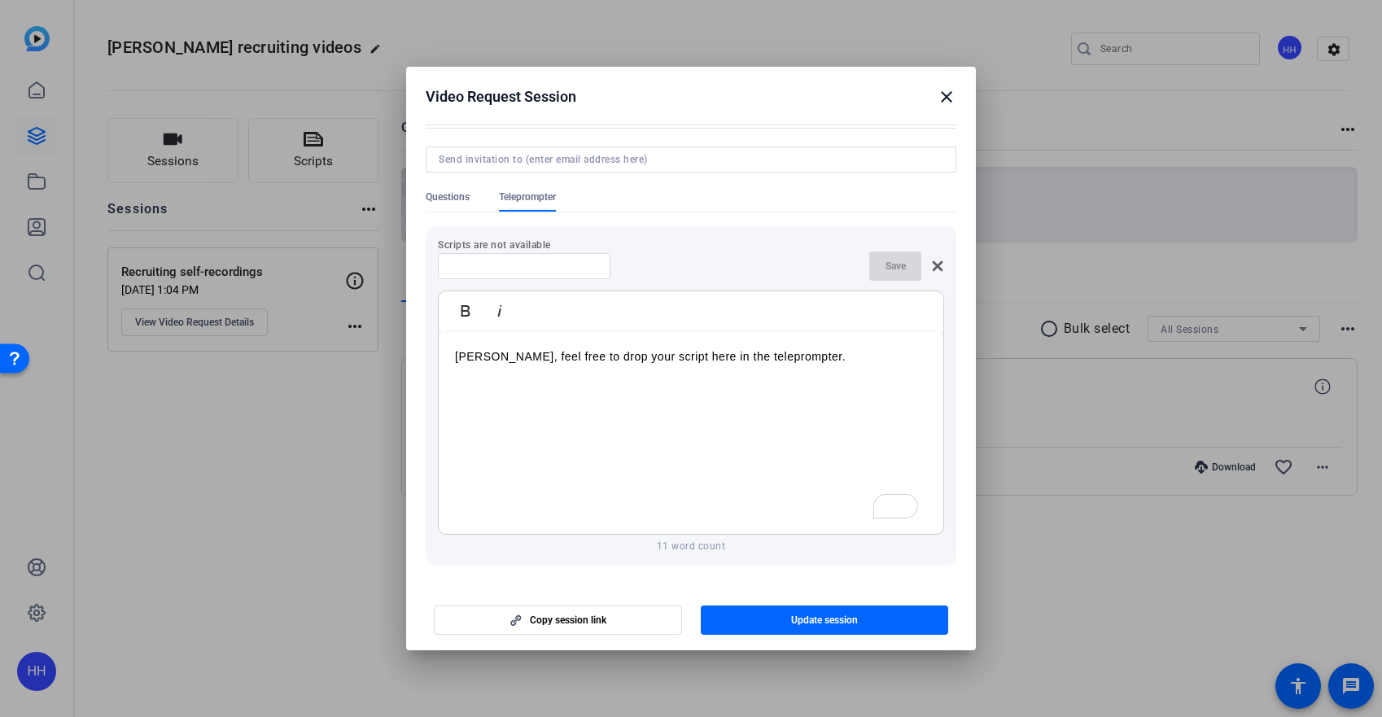
scroll to position [27, 0]
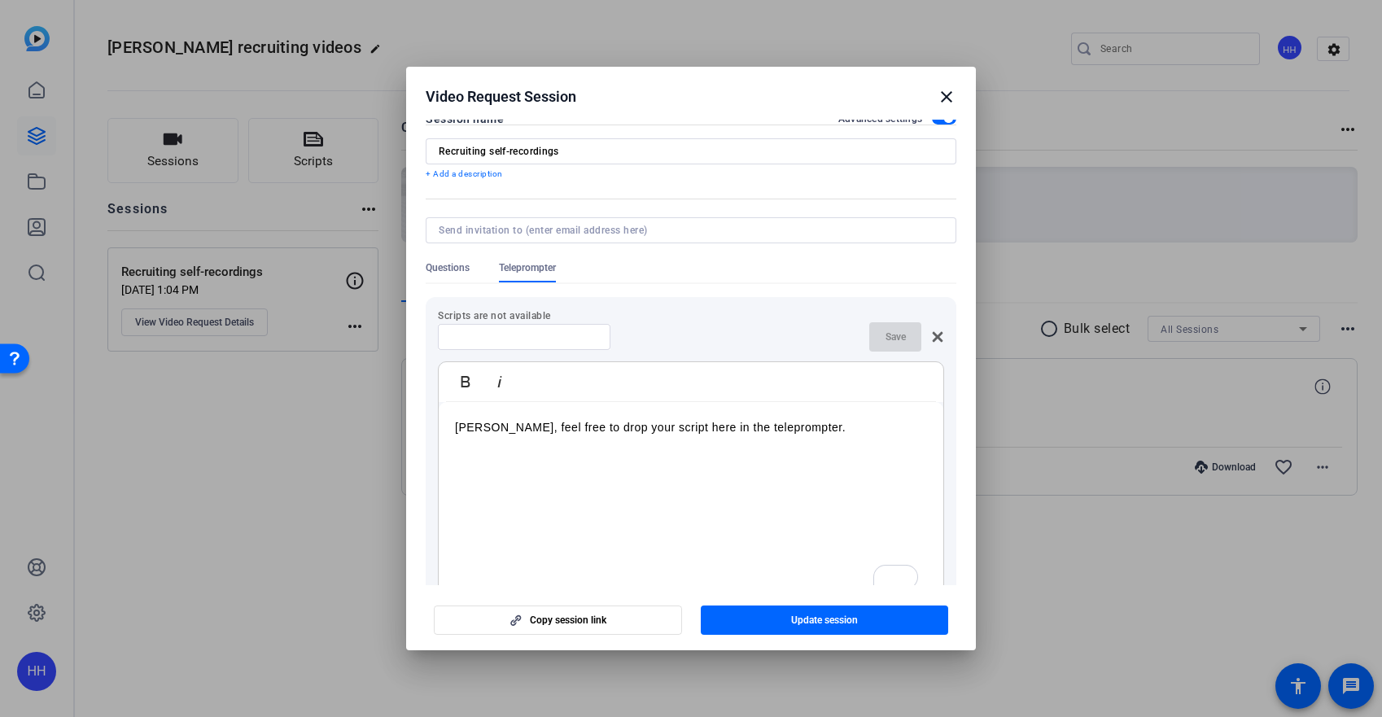
click at [517, 343] on div at bounding box center [524, 337] width 146 height 26
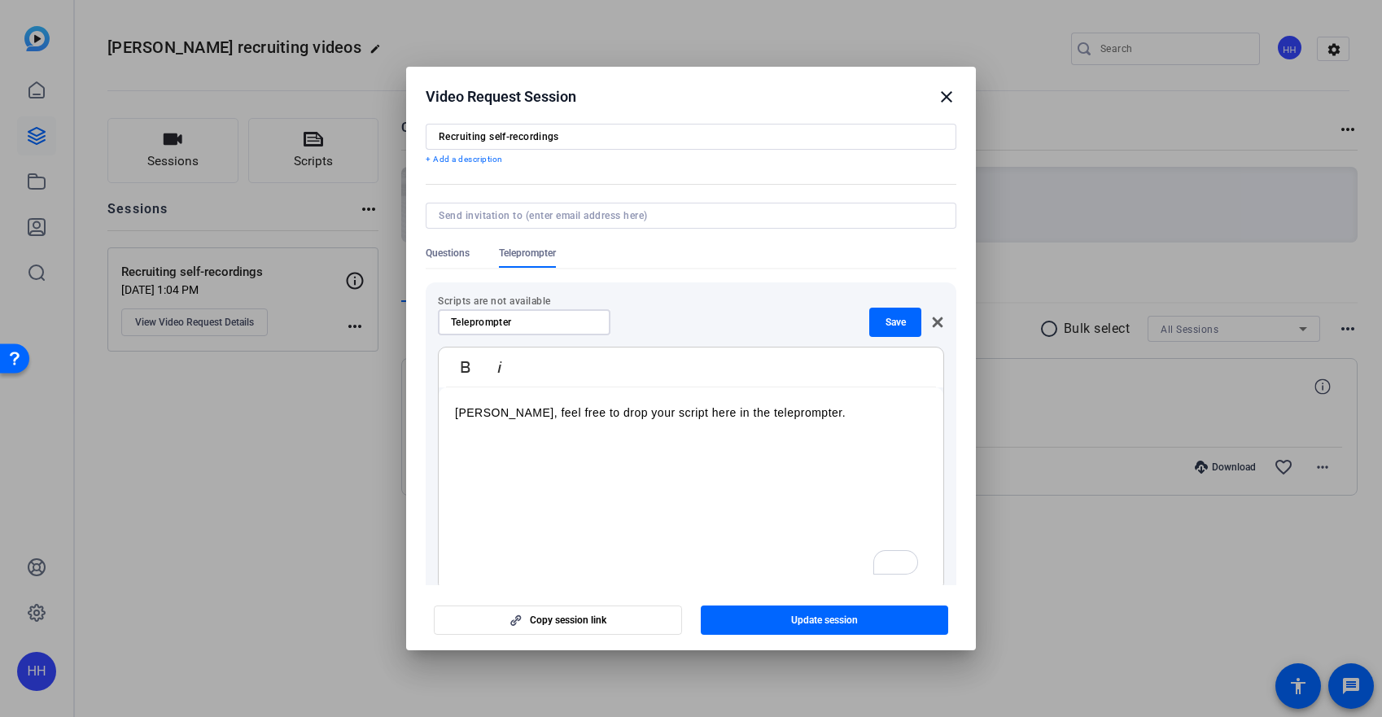
scroll to position [93, 0]
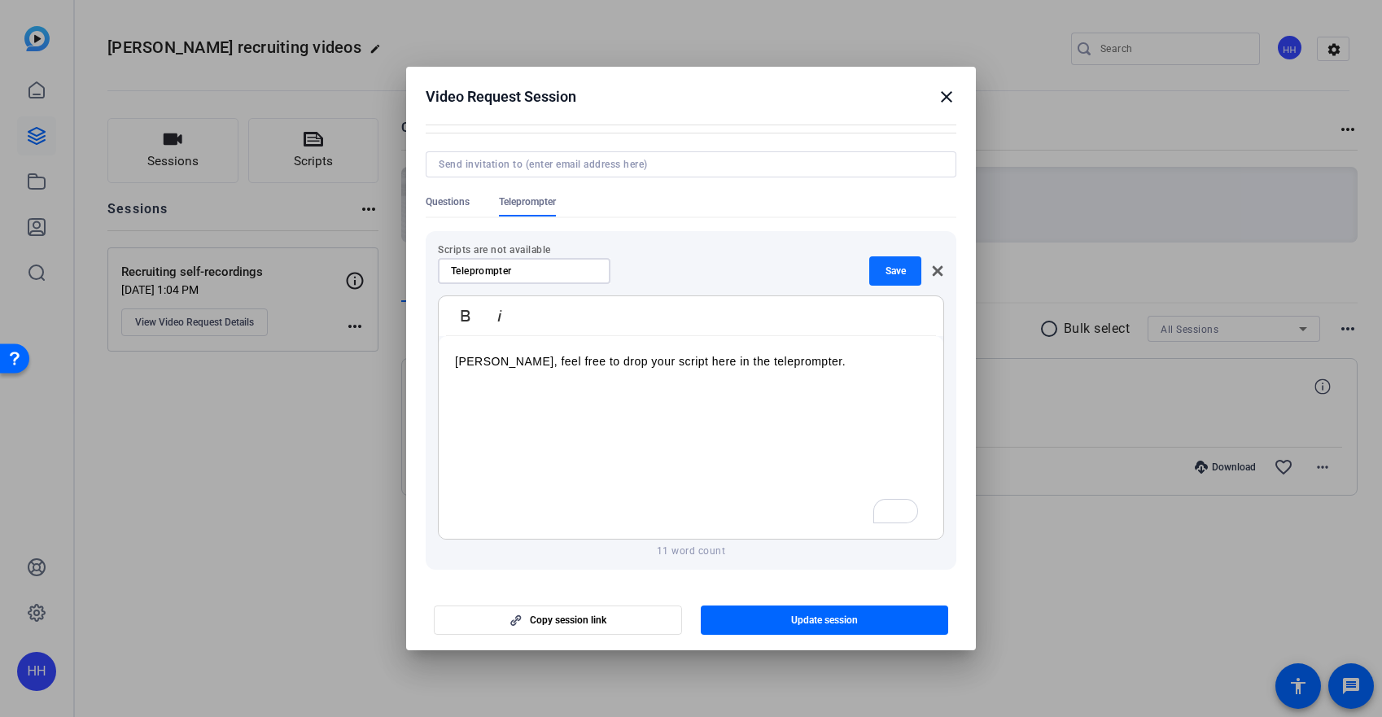
type input "Teleprompter"
click at [882, 278] on span "button" at bounding box center [895, 270] width 52 height 39
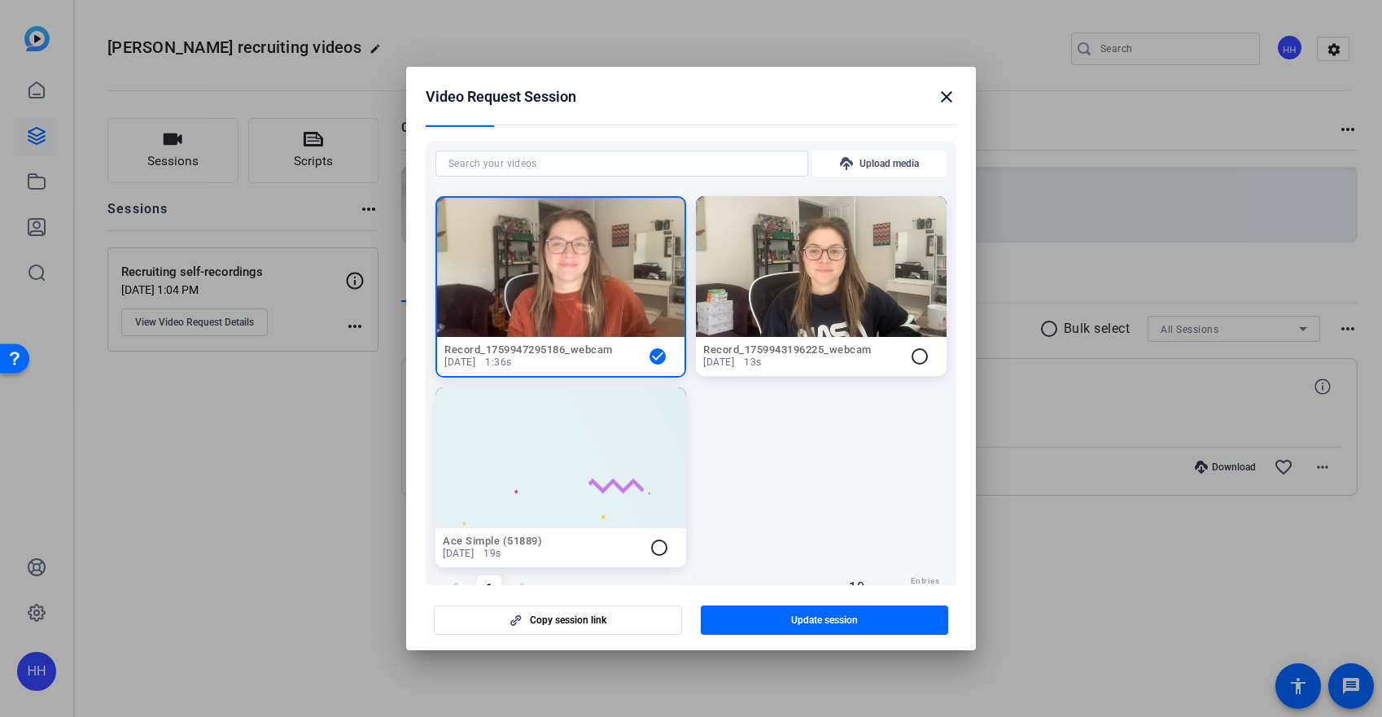
scroll to position [420, 0]
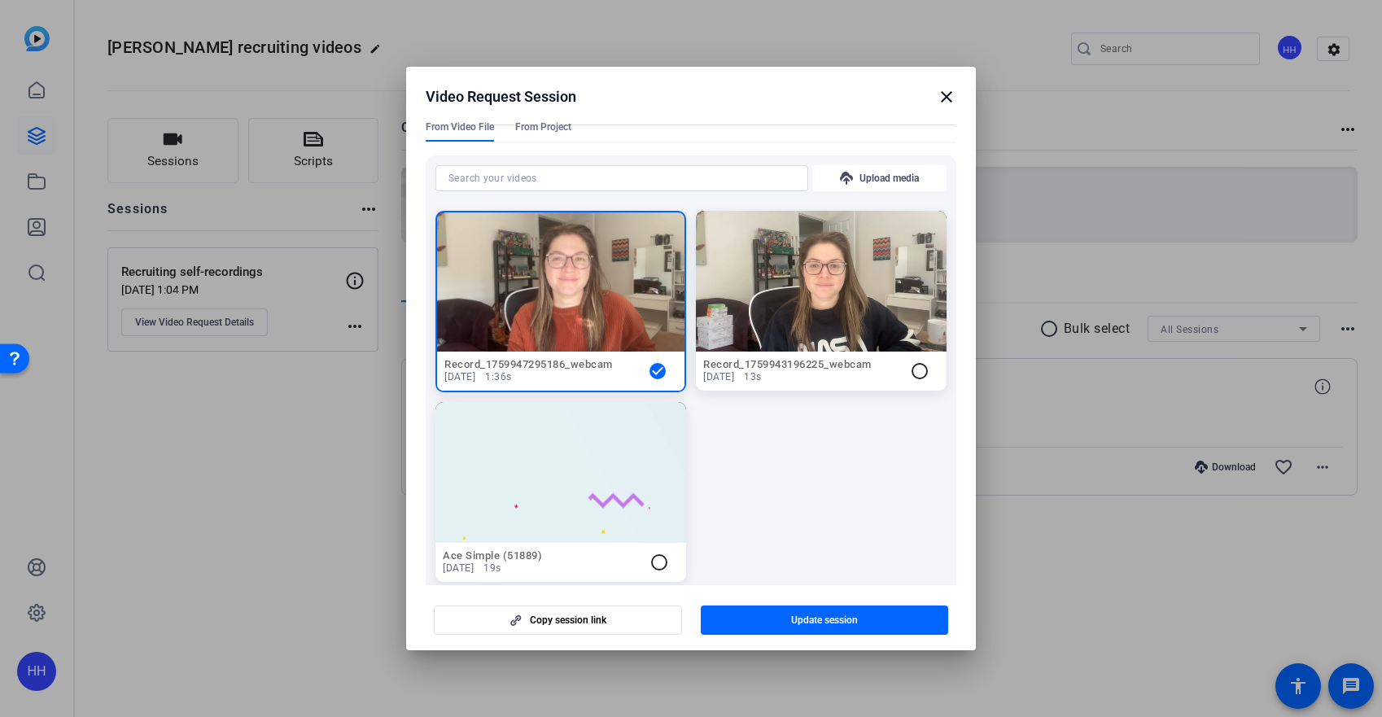
click at [948, 95] on mat-icon "close" at bounding box center [947, 97] width 20 height 20
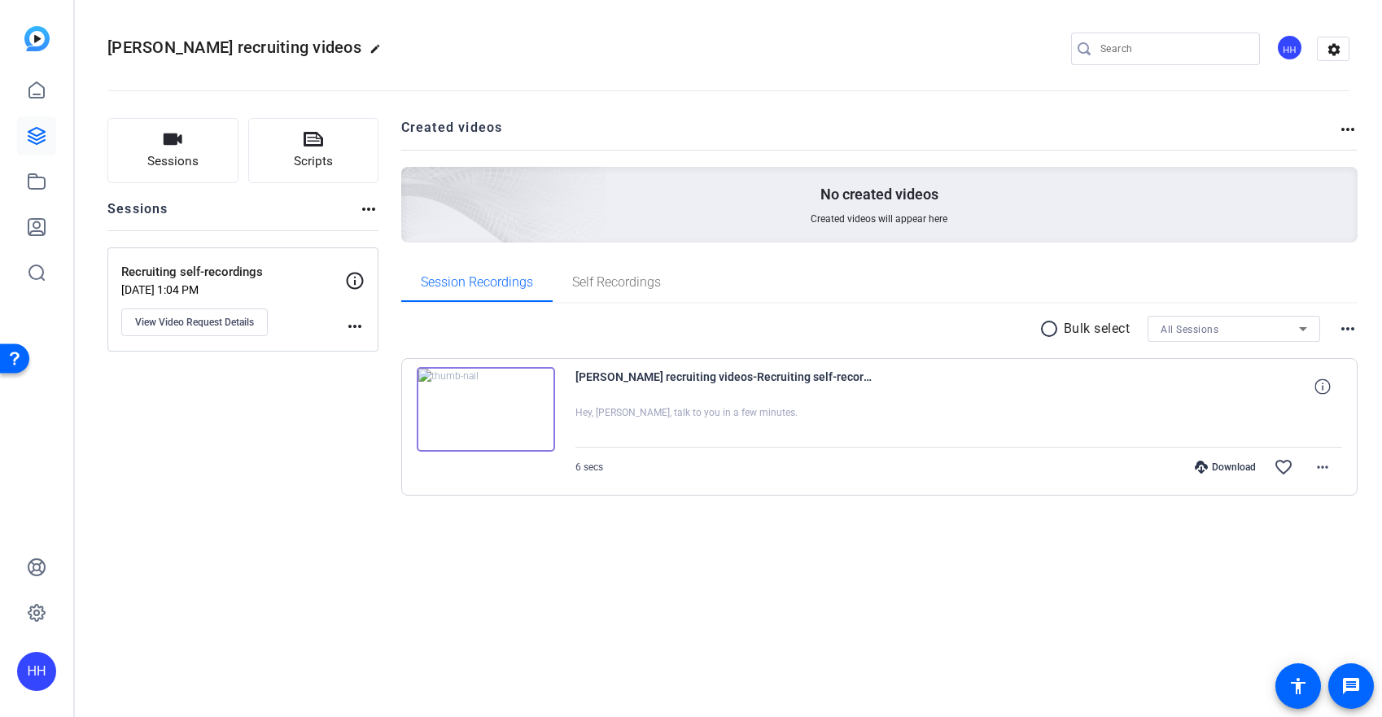
click at [528, 385] on img at bounding box center [486, 409] width 138 height 85
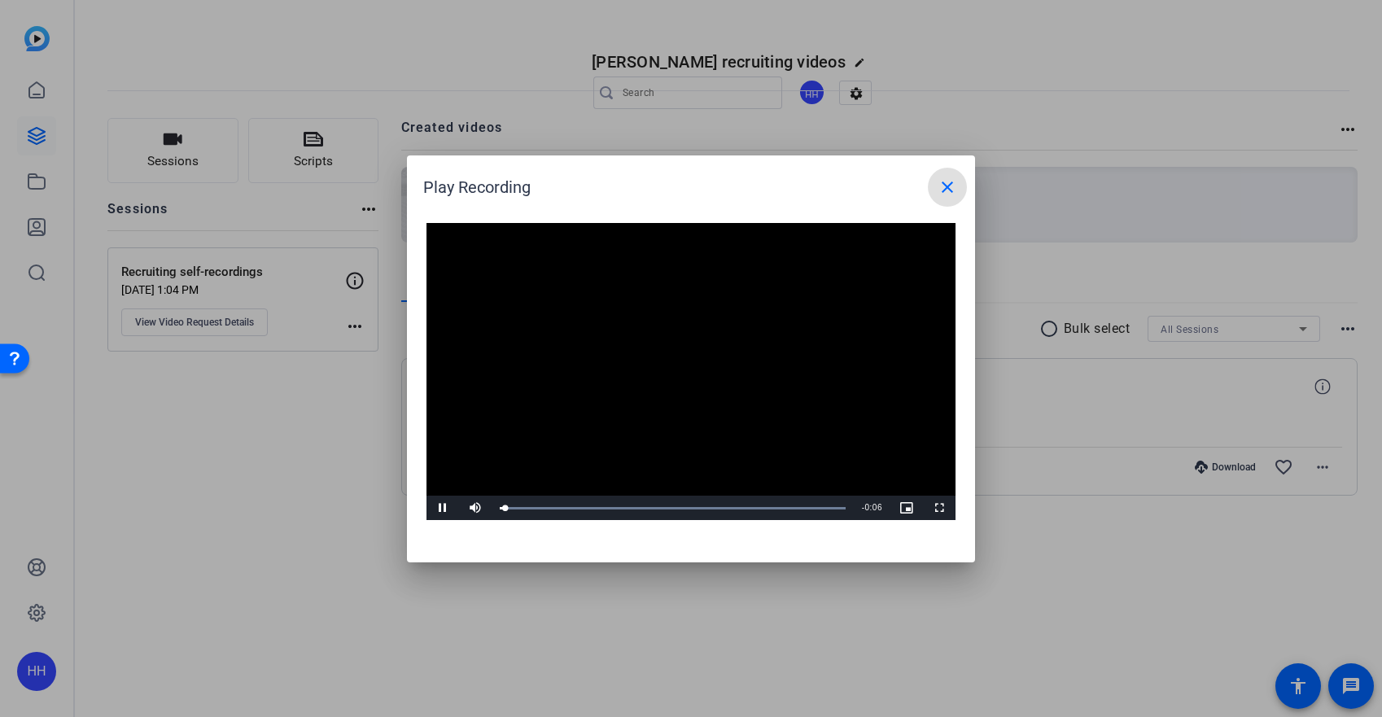
click at [952, 177] on mat-icon "close" at bounding box center [947, 187] width 20 height 20
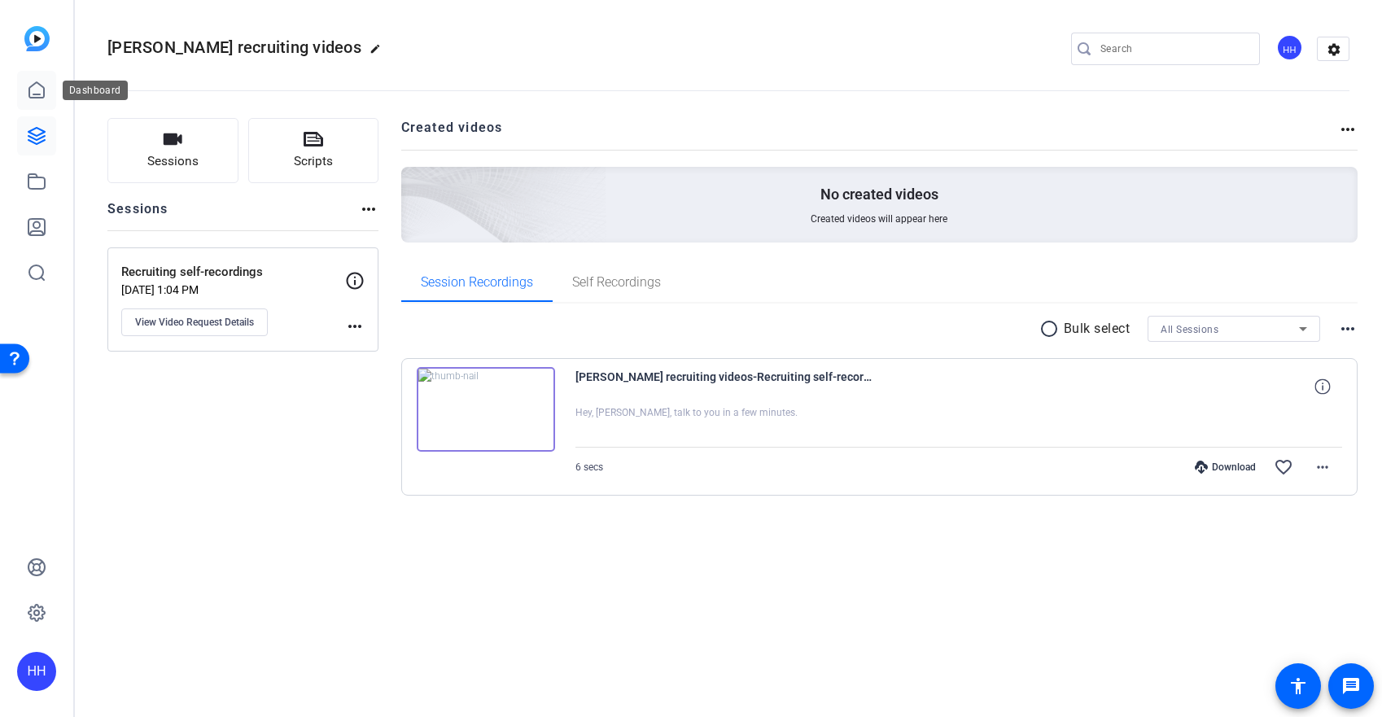
click at [33, 100] on link at bounding box center [36, 90] width 39 height 39
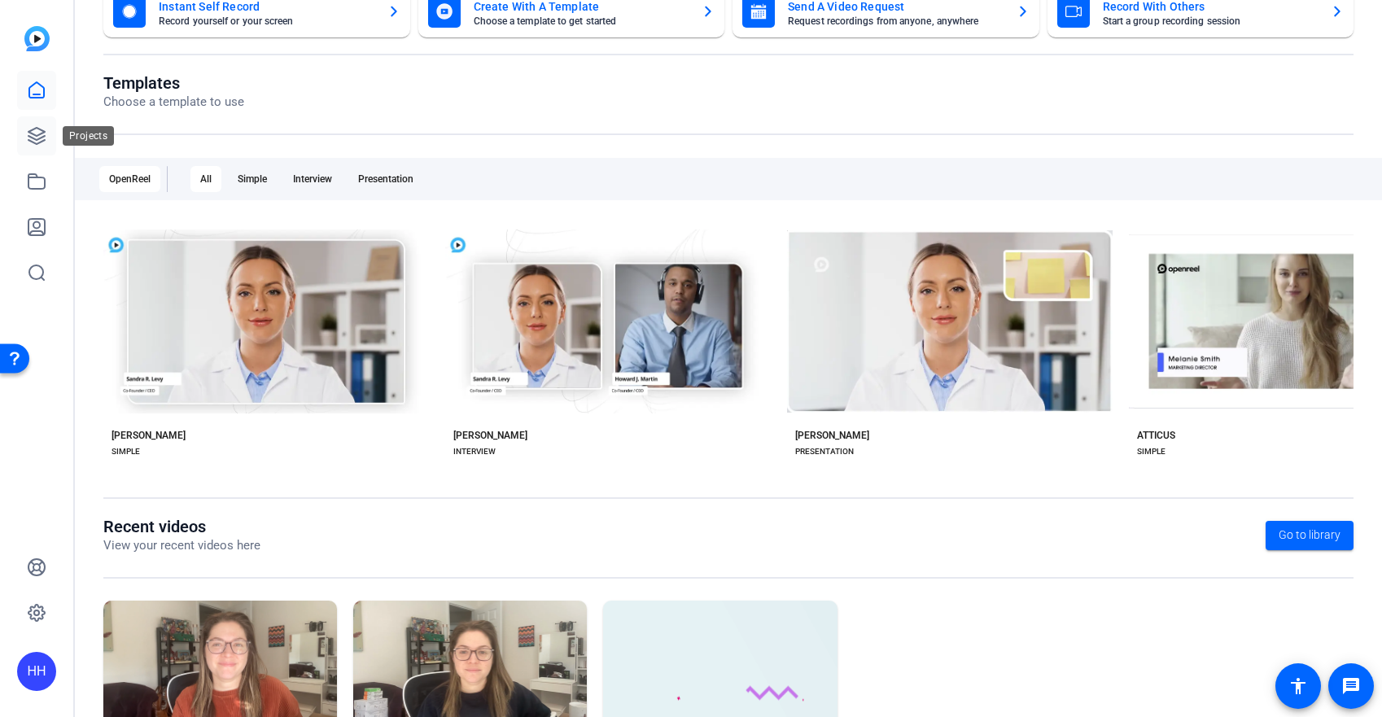
scroll to position [124, 0]
click at [38, 141] on icon at bounding box center [37, 136] width 20 height 20
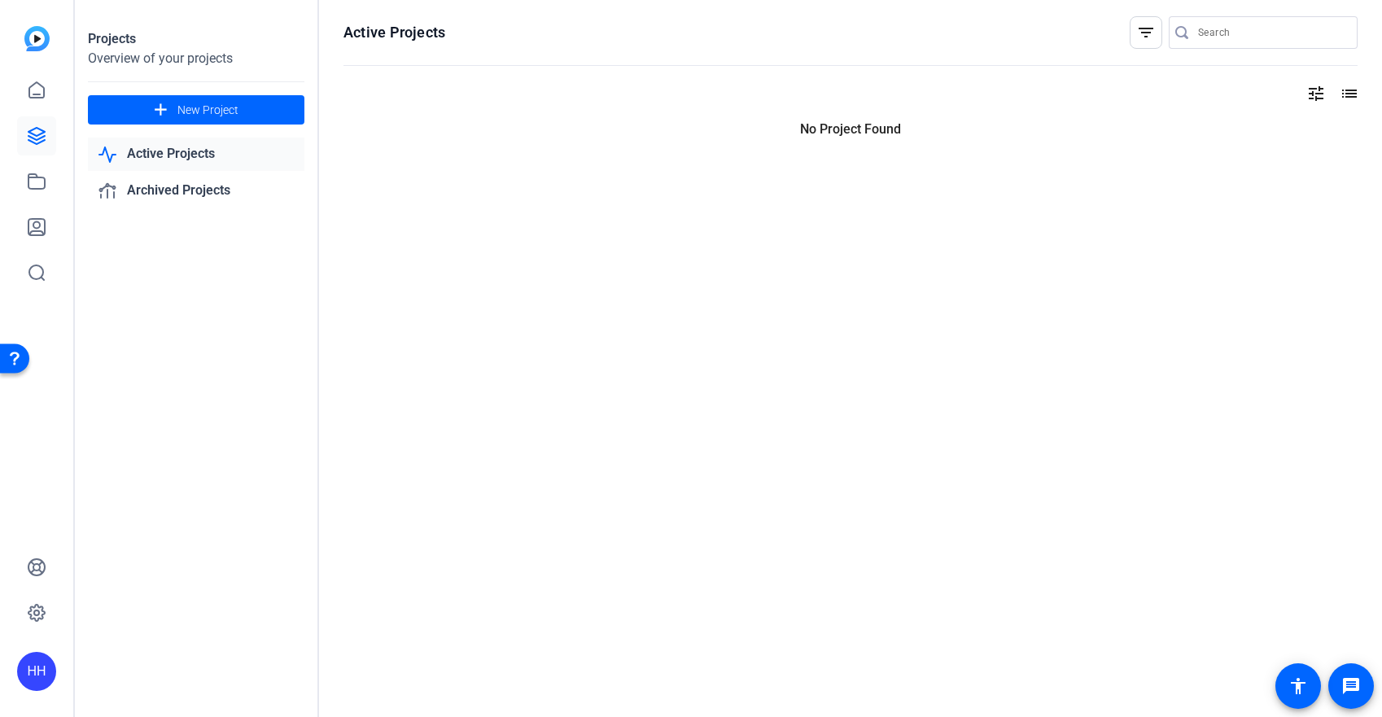
scroll to position [0, 0]
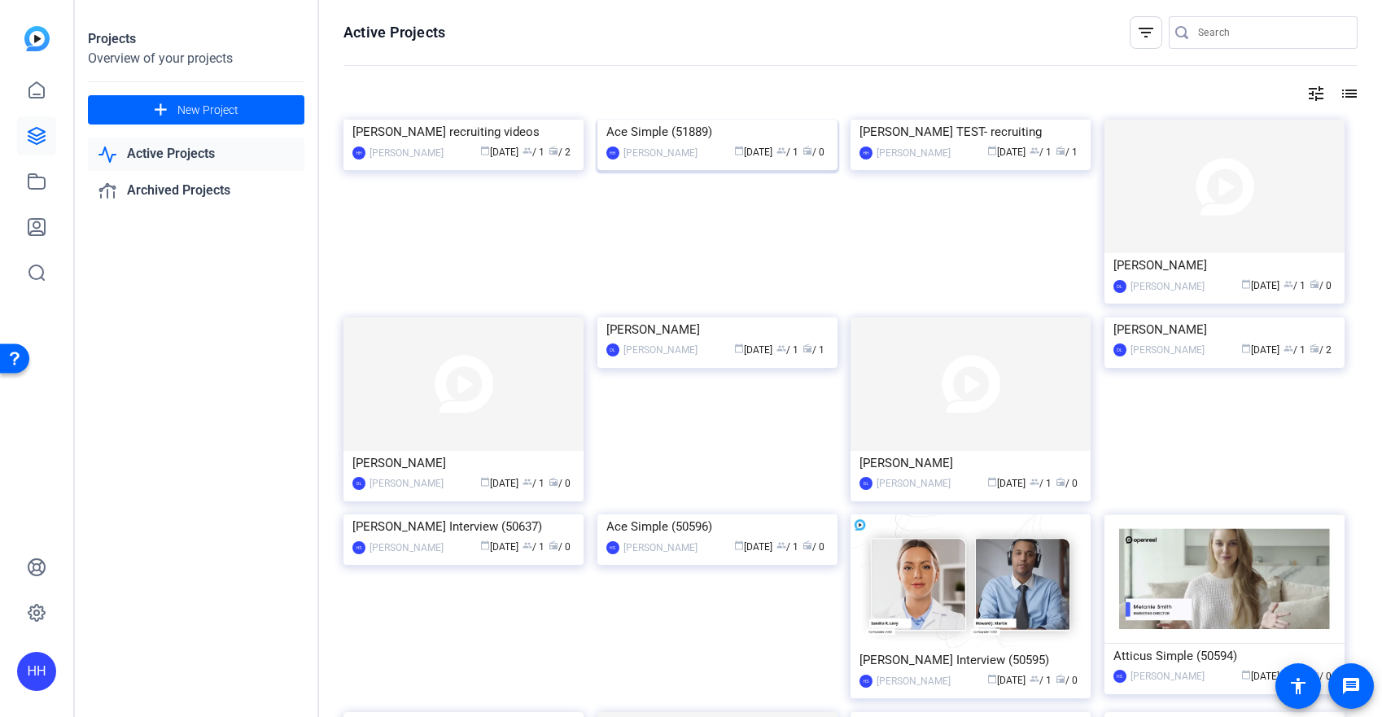
click at [694, 120] on img at bounding box center [717, 120] width 240 height 0
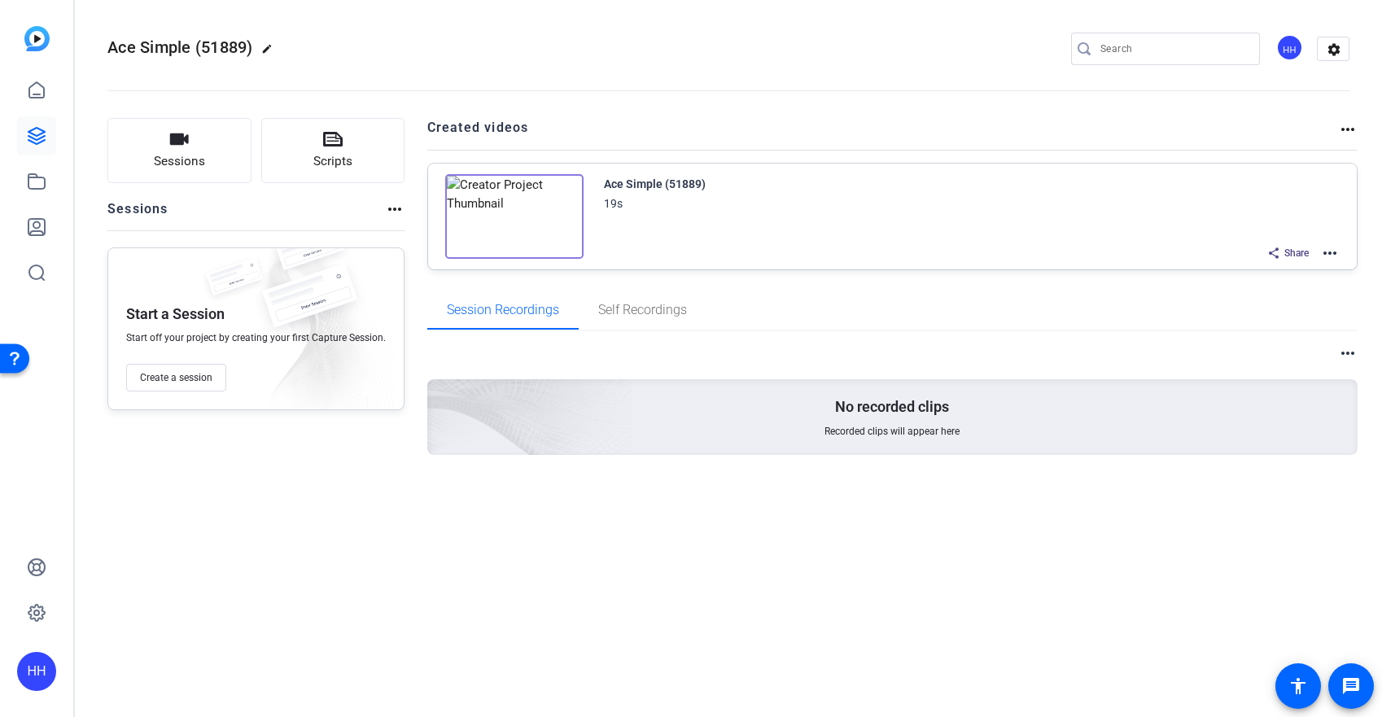
click at [553, 211] on img at bounding box center [514, 216] width 138 height 85
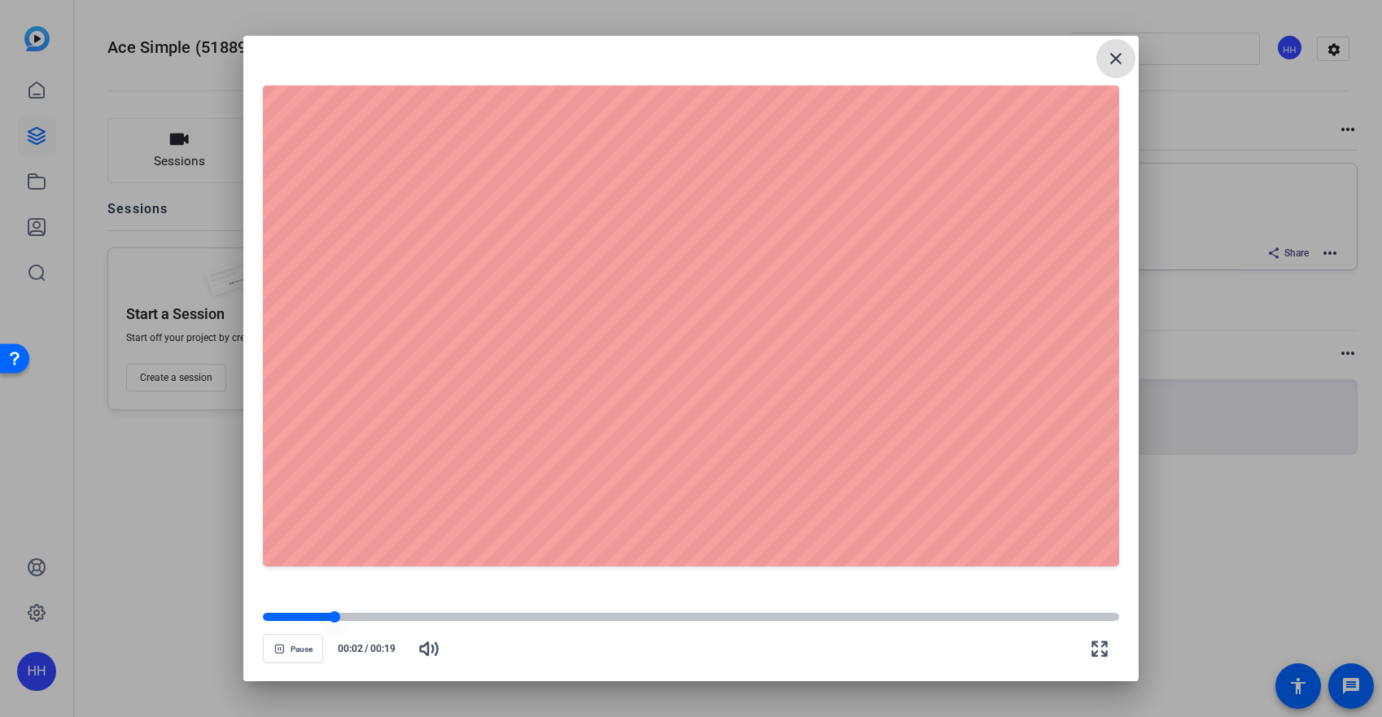
click at [397, 615] on div at bounding box center [691, 617] width 856 height 8
click at [471, 611] on div at bounding box center [691, 616] width 856 height 11
click at [573, 611] on div at bounding box center [691, 616] width 856 height 11
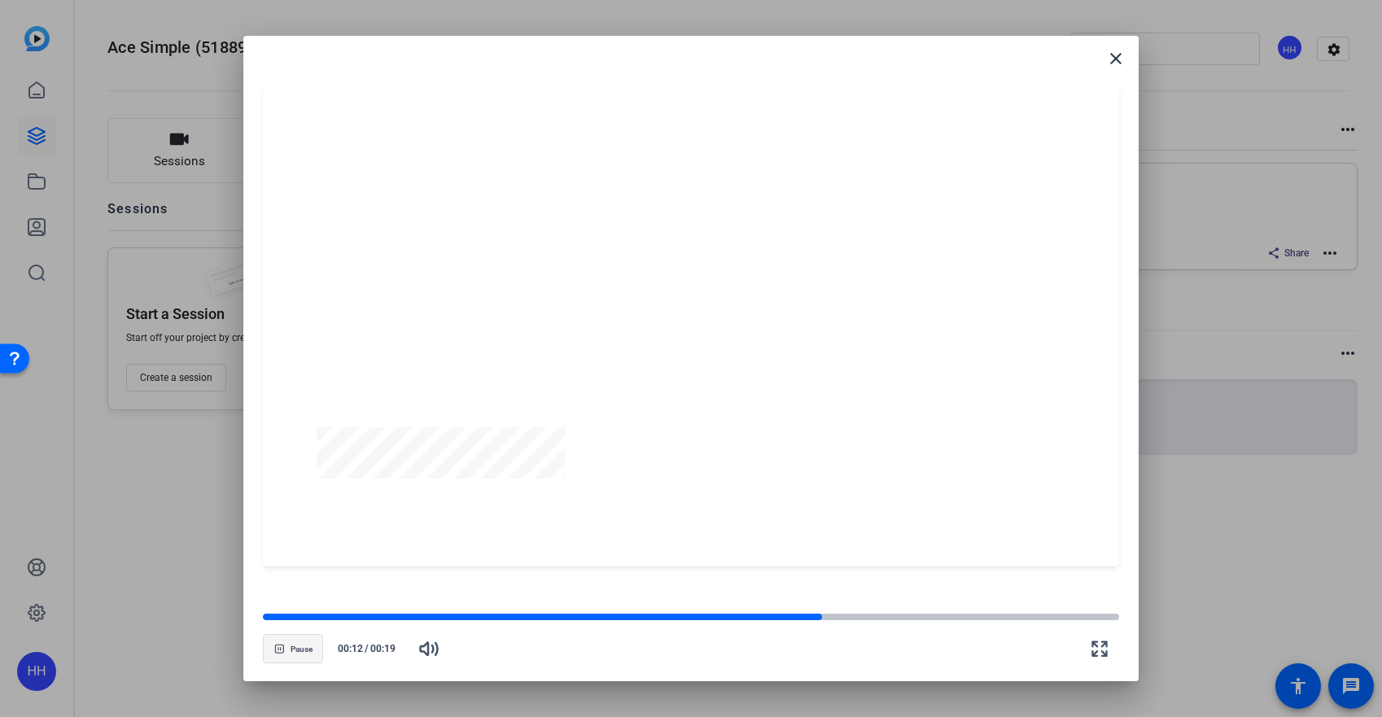
click at [299, 655] on span "button" at bounding box center [293, 648] width 59 height 39
click at [1112, 63] on mat-icon "close" at bounding box center [1116, 59] width 20 height 20
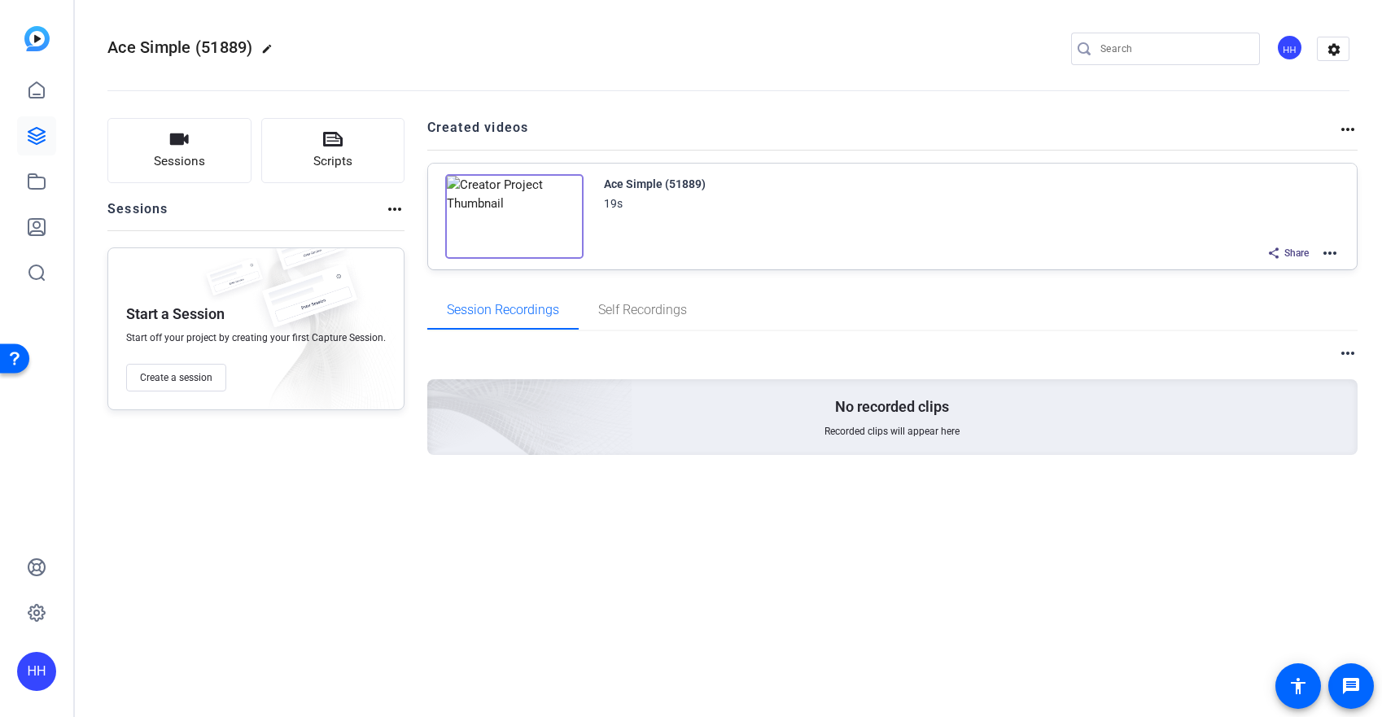
click at [1334, 251] on mat-icon "more_horiz" at bounding box center [1330, 253] width 20 height 20
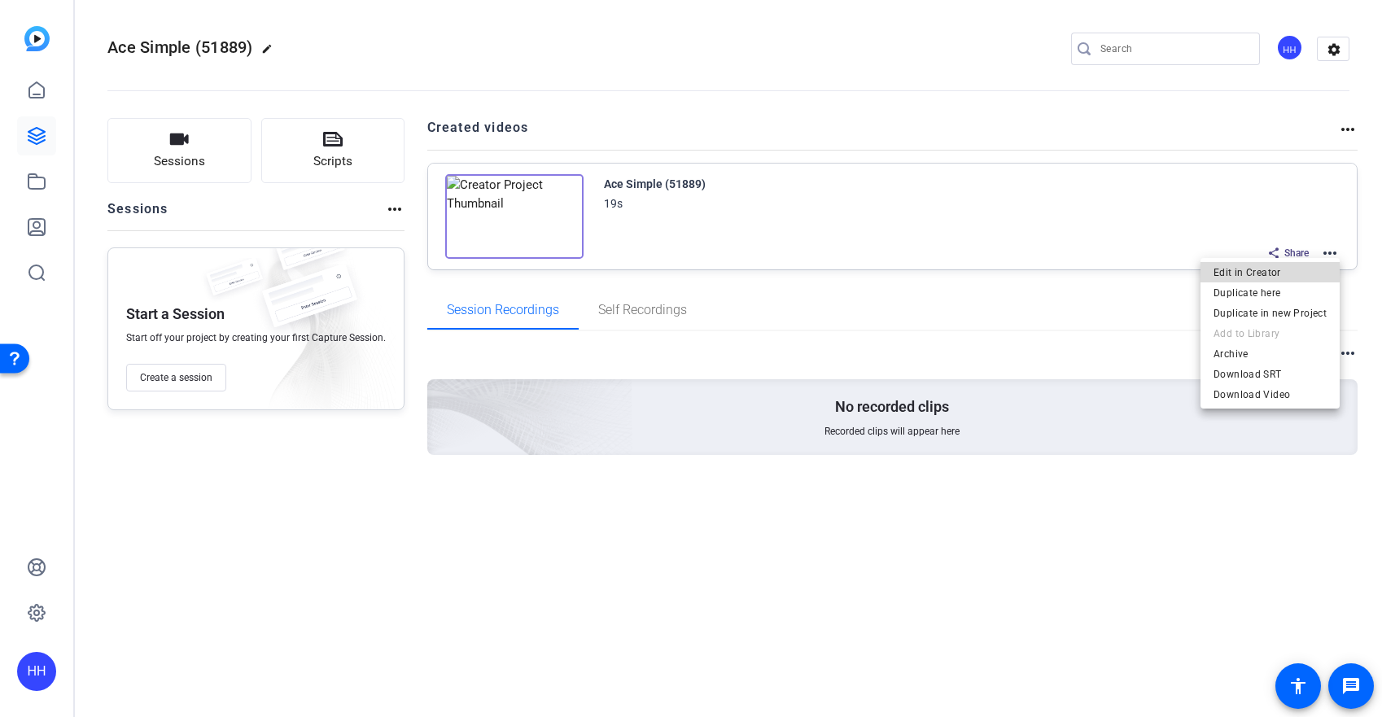
click at [1307, 266] on span "Edit in Creator" at bounding box center [1269, 273] width 113 height 20
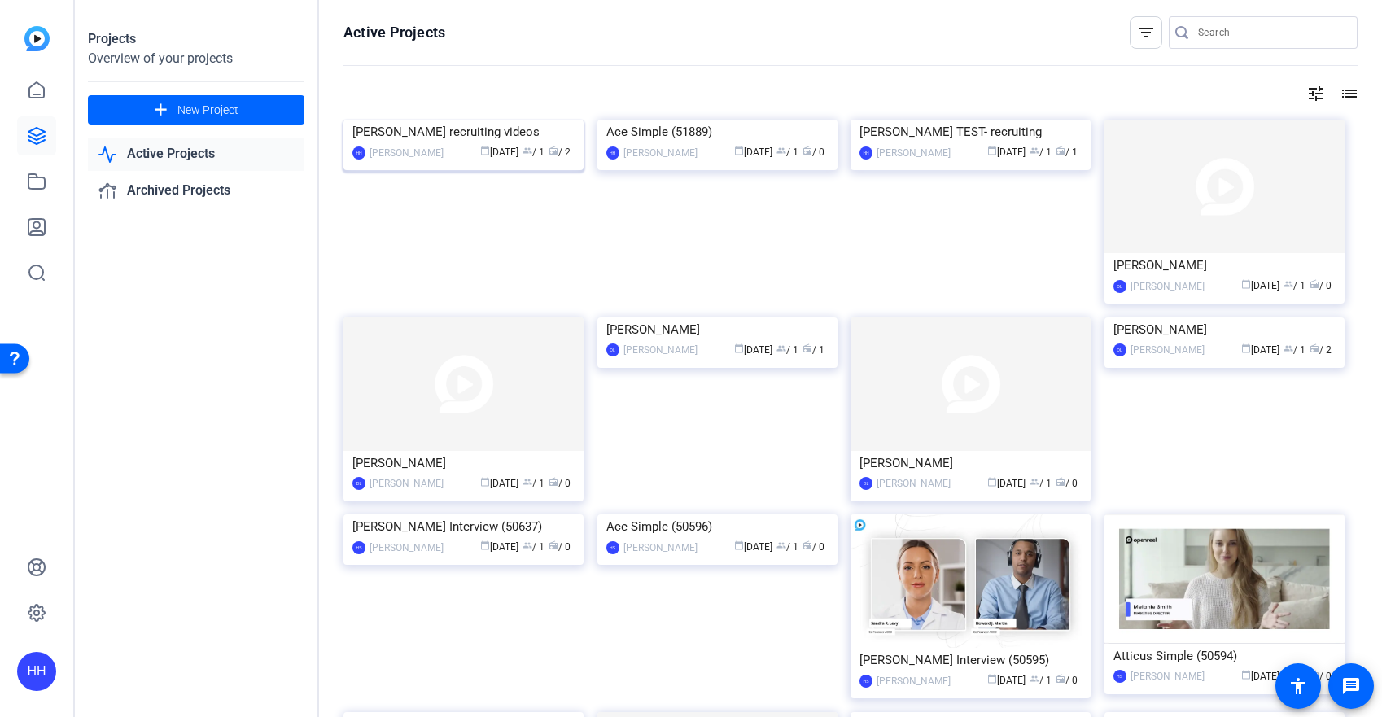
click at [494, 120] on img at bounding box center [463, 120] width 240 height 0
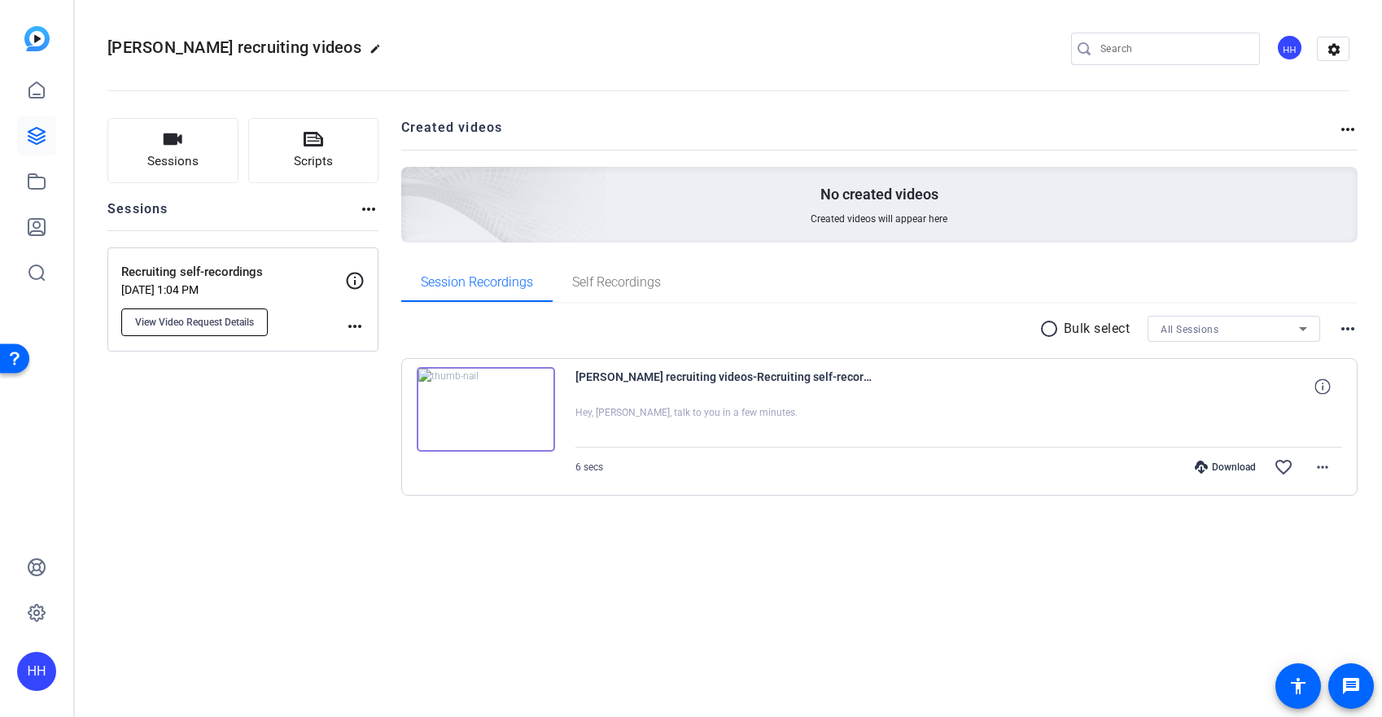
click at [231, 319] on span "View Video Request Details" at bounding box center [194, 322] width 119 height 13
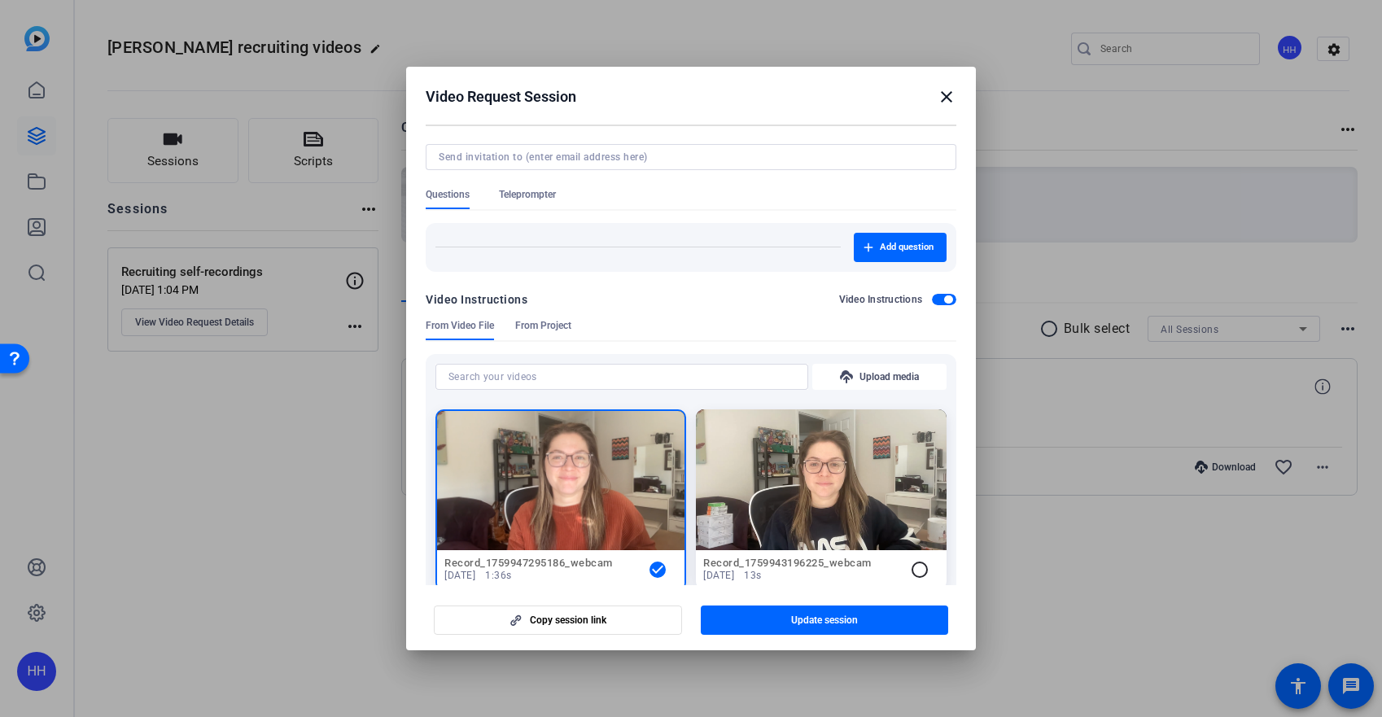
scroll to position [115, 0]
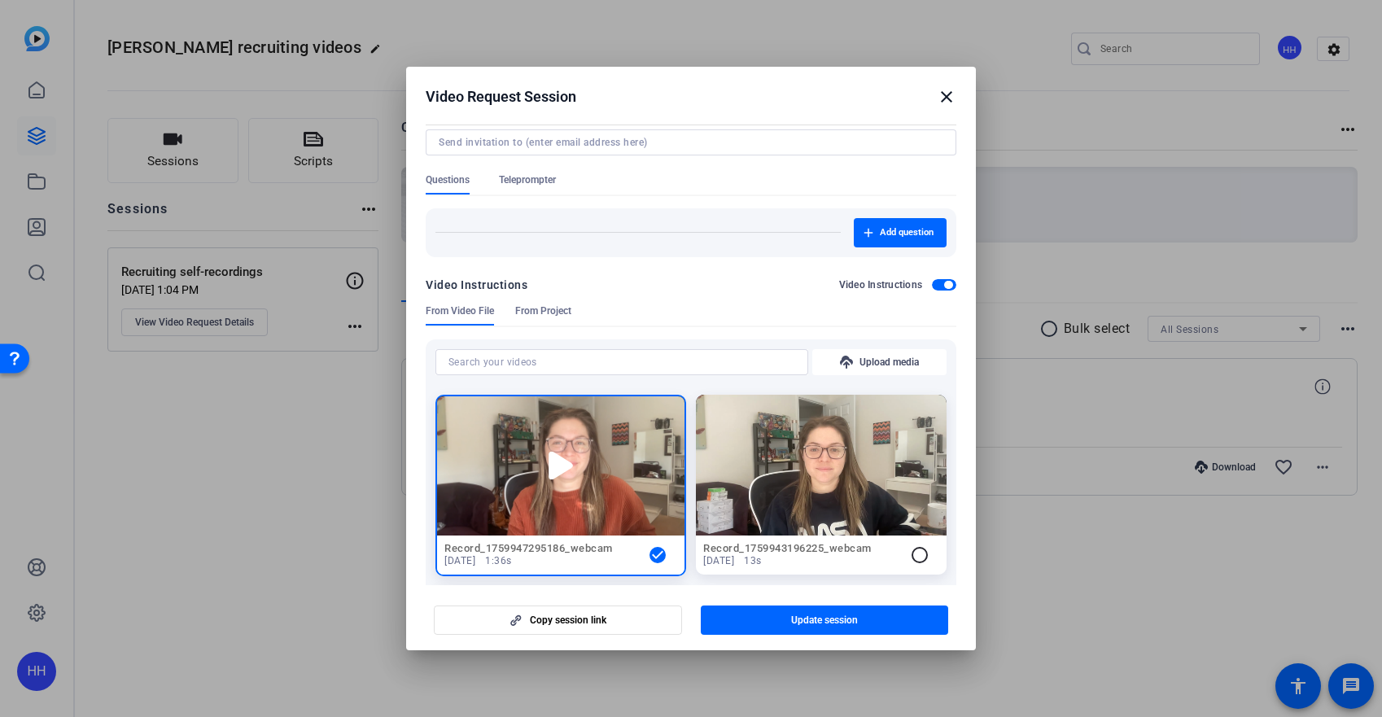
click at [549, 464] on icon at bounding box center [560, 466] width 24 height 28
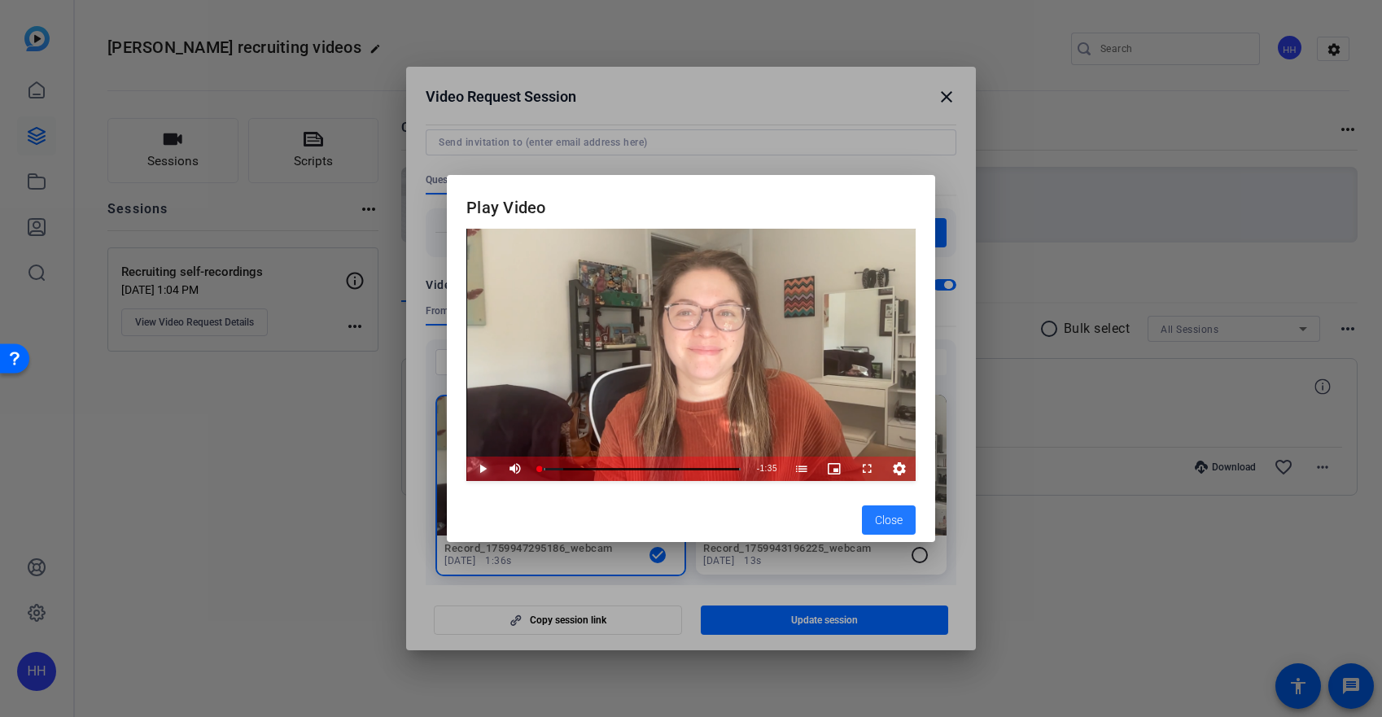
click at [466, 468] on span "Video Player" at bounding box center [466, 469] width 0 height 24
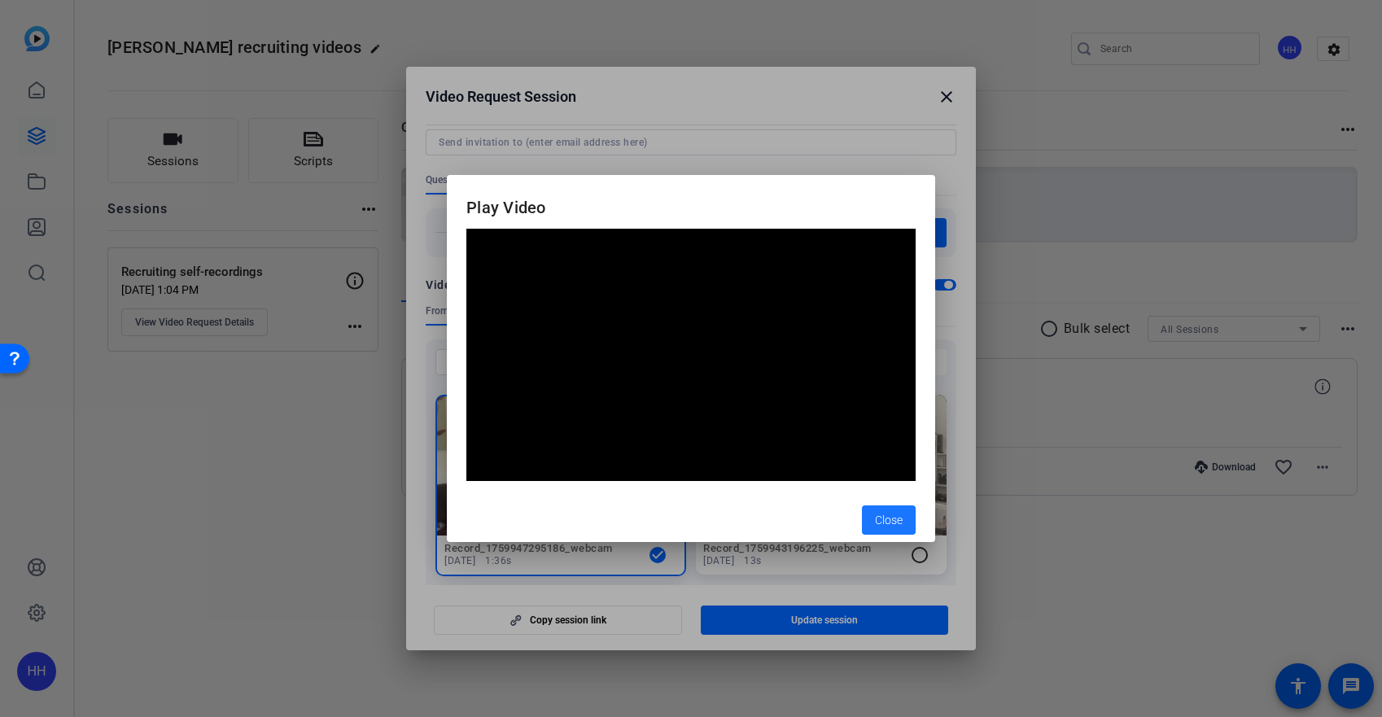
click at [867, 514] on span "button" at bounding box center [889, 519] width 54 height 39
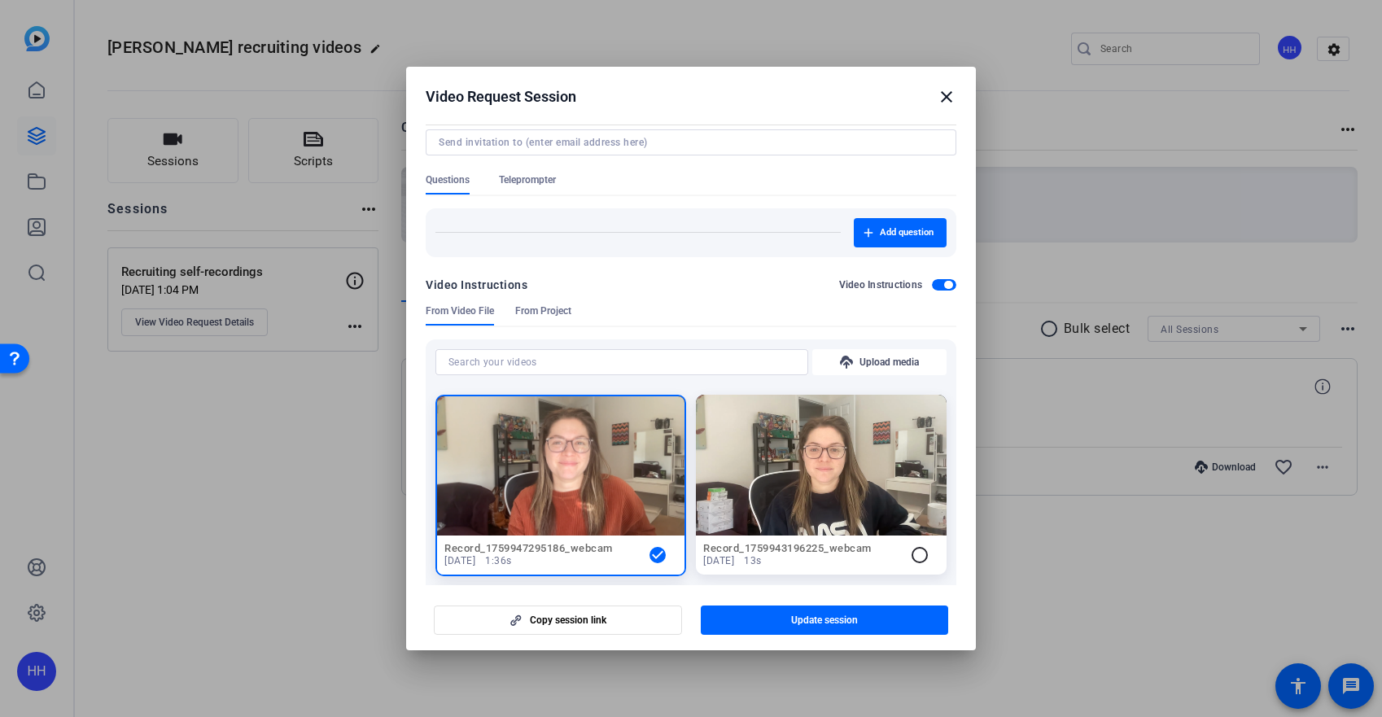
click at [948, 97] on mat-icon "close" at bounding box center [947, 97] width 20 height 20
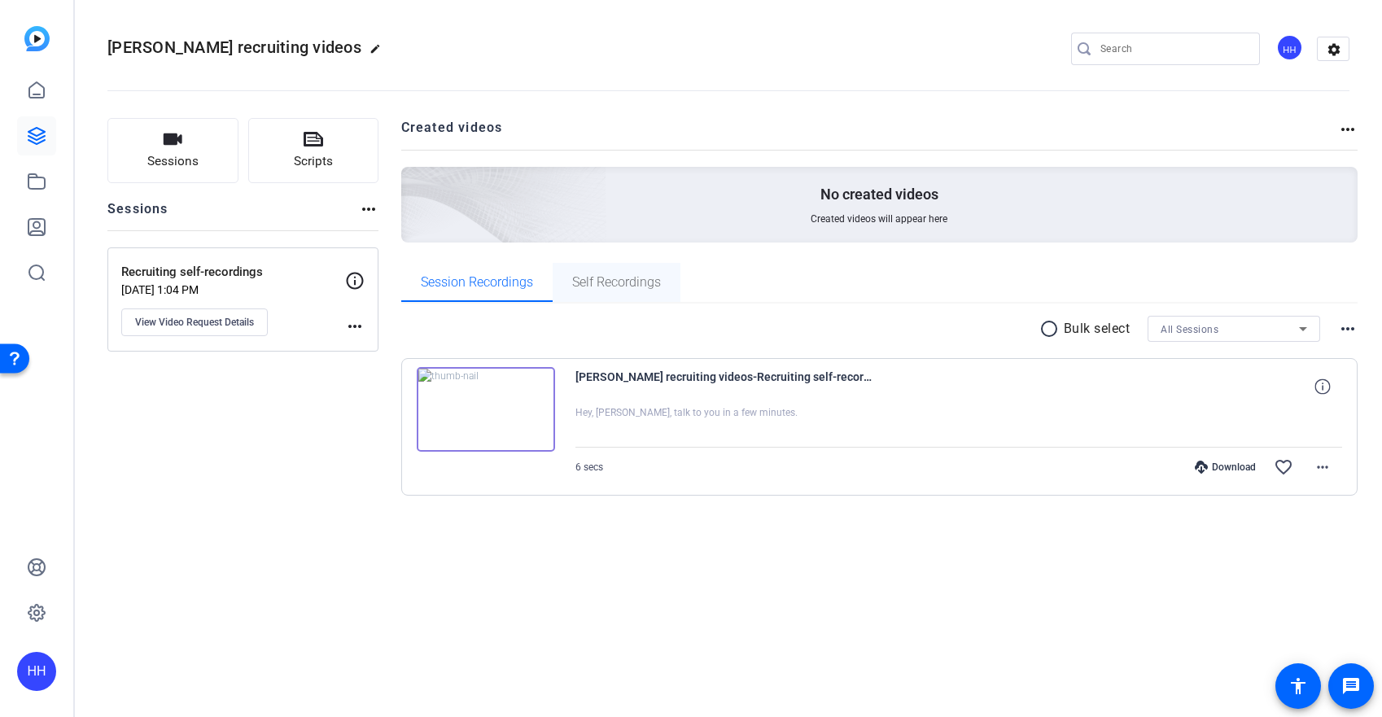
click at [588, 276] on span "Self Recordings" at bounding box center [616, 282] width 89 height 13
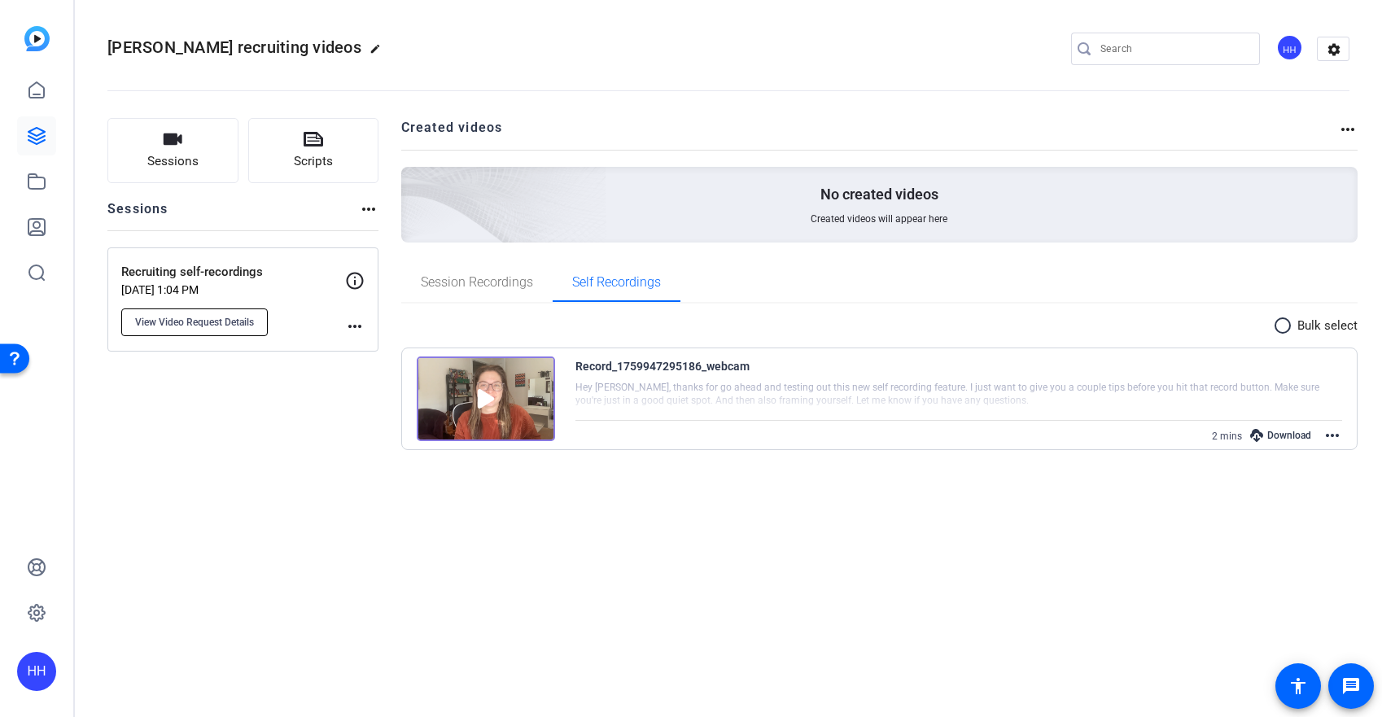
click at [212, 329] on button "View Video Request Details" at bounding box center [194, 322] width 146 height 28
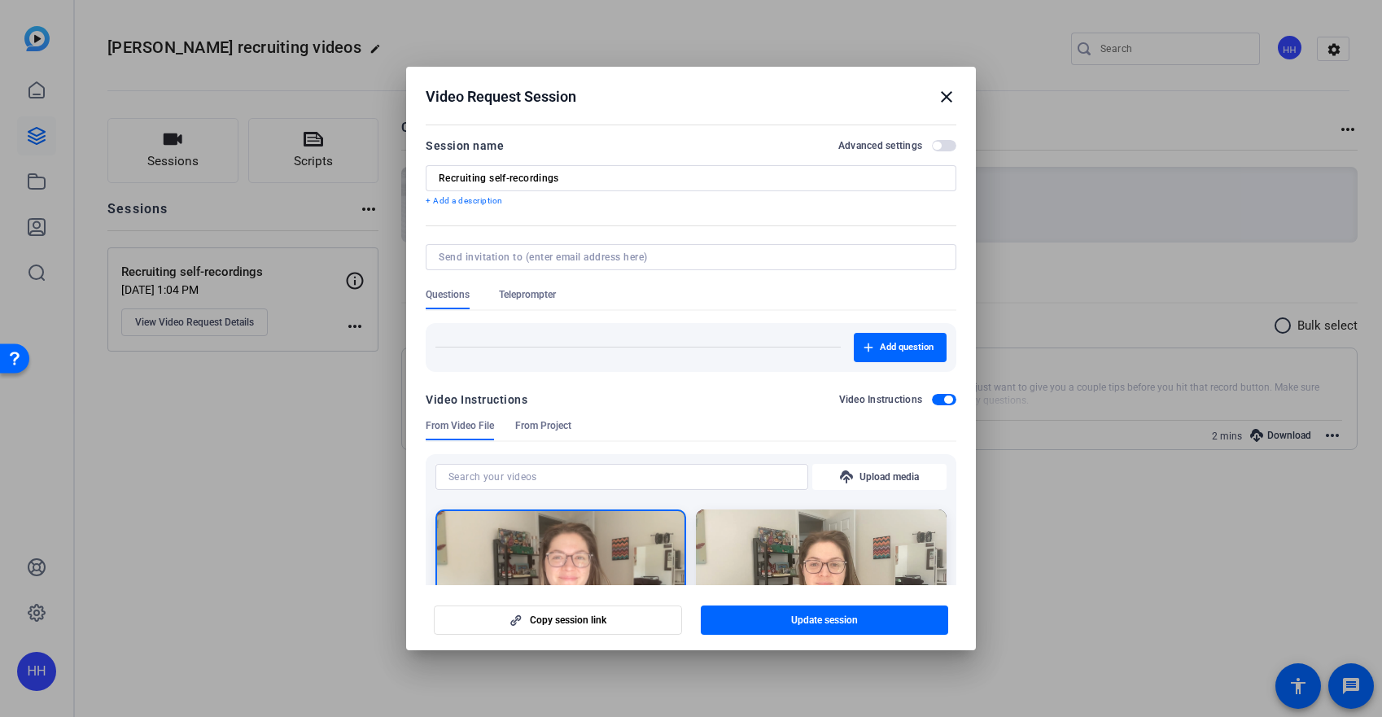
click at [949, 105] on mat-icon "close" at bounding box center [947, 97] width 20 height 20
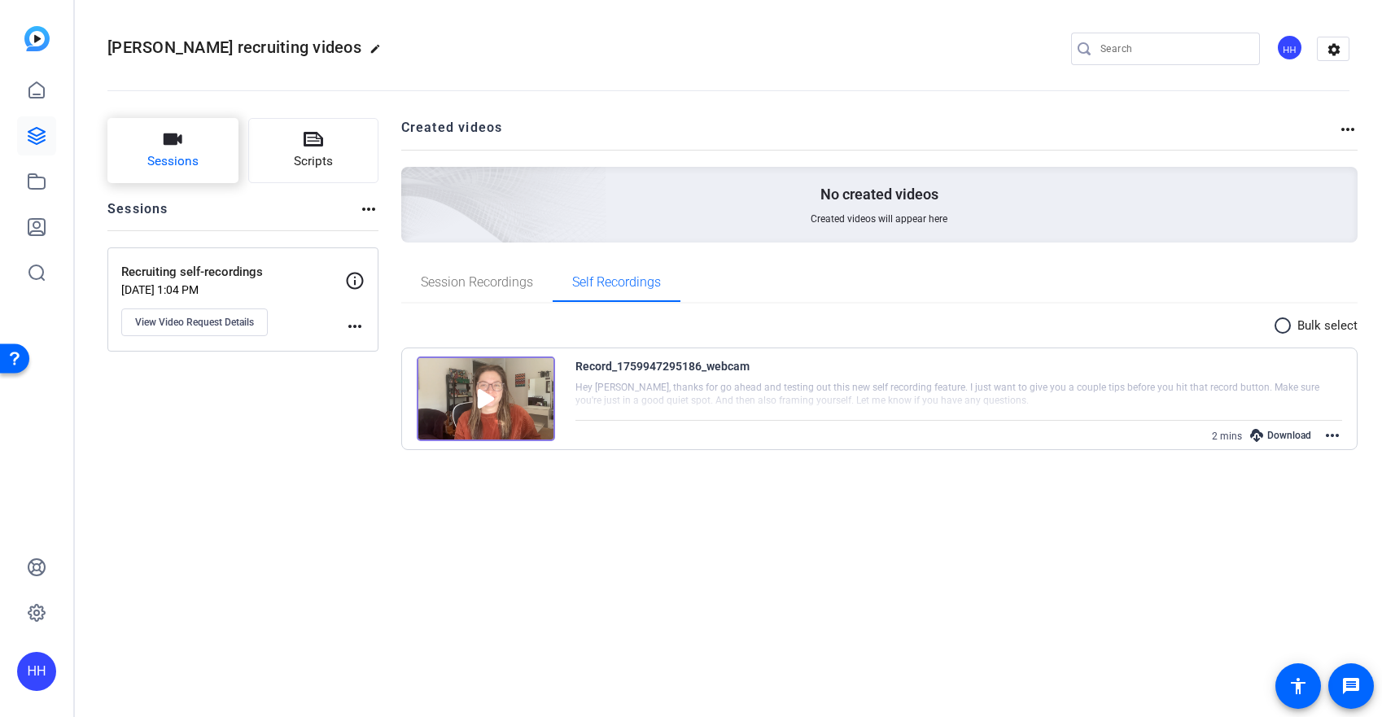
click at [216, 171] on button "Sessions" at bounding box center [172, 150] width 131 height 65
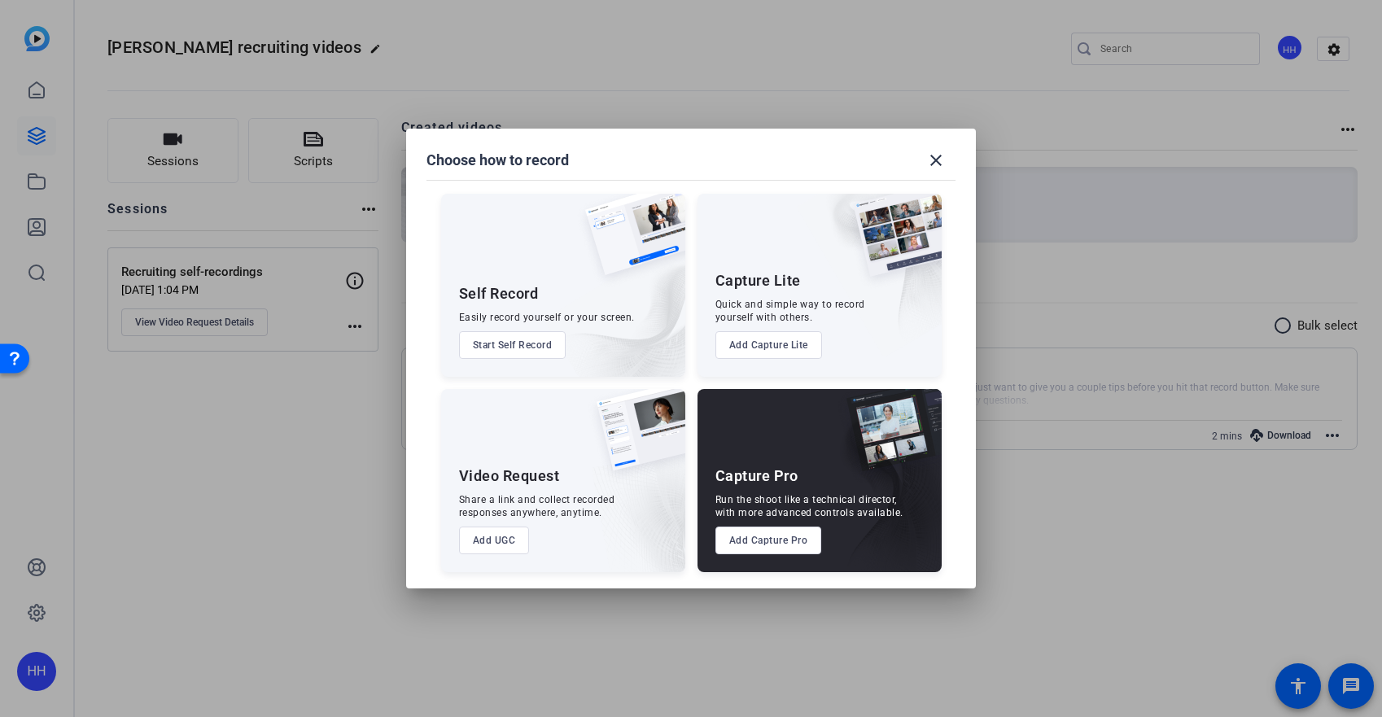
click at [538, 333] on button "Start Self Record" at bounding box center [512, 345] width 107 height 28
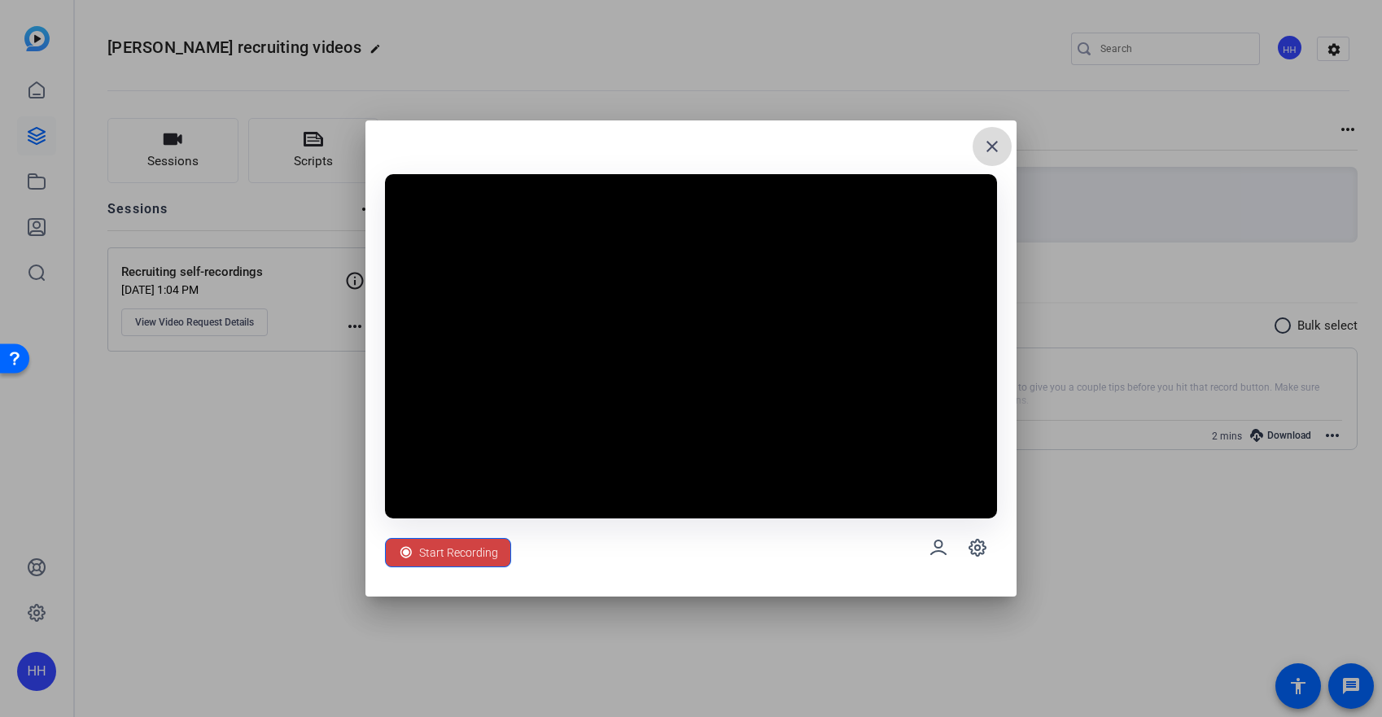
click at [996, 153] on mat-icon "close" at bounding box center [992, 147] width 20 height 20
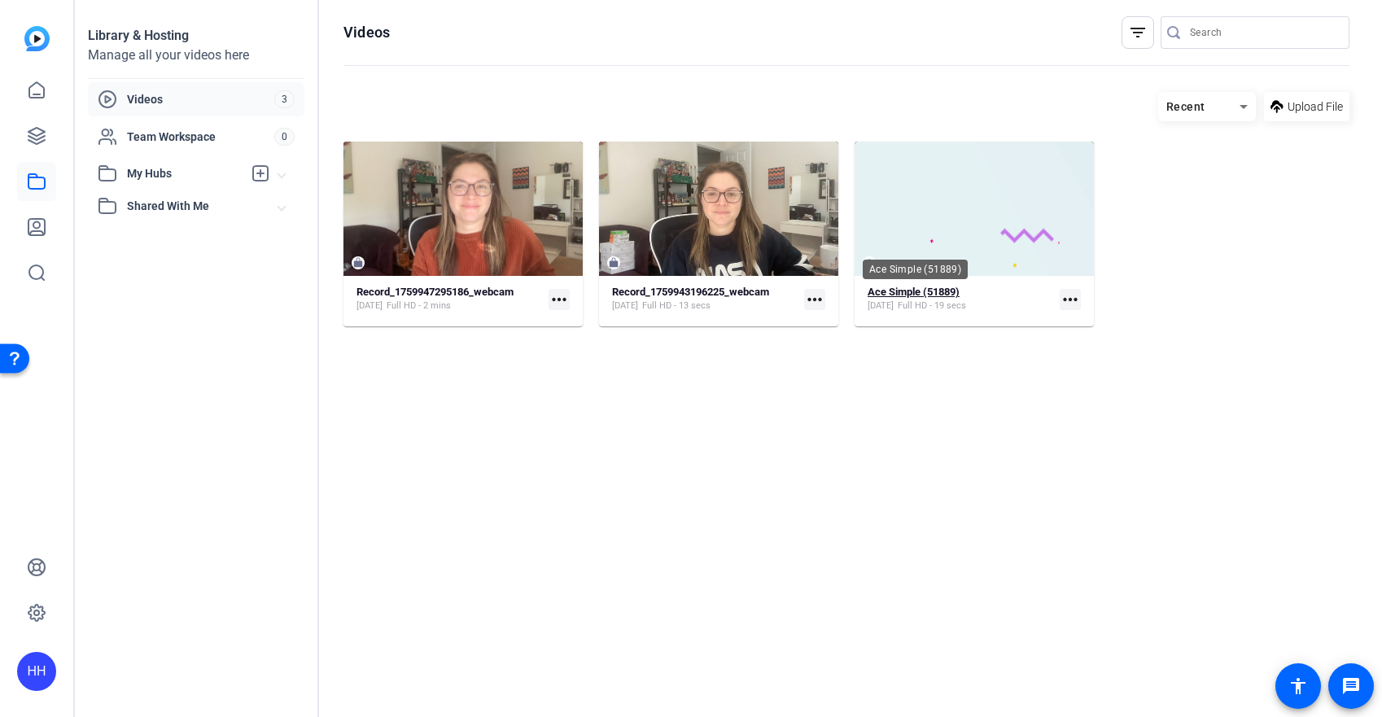
click at [924, 293] on strong "Ace Simple (51889)" at bounding box center [914, 292] width 92 height 12
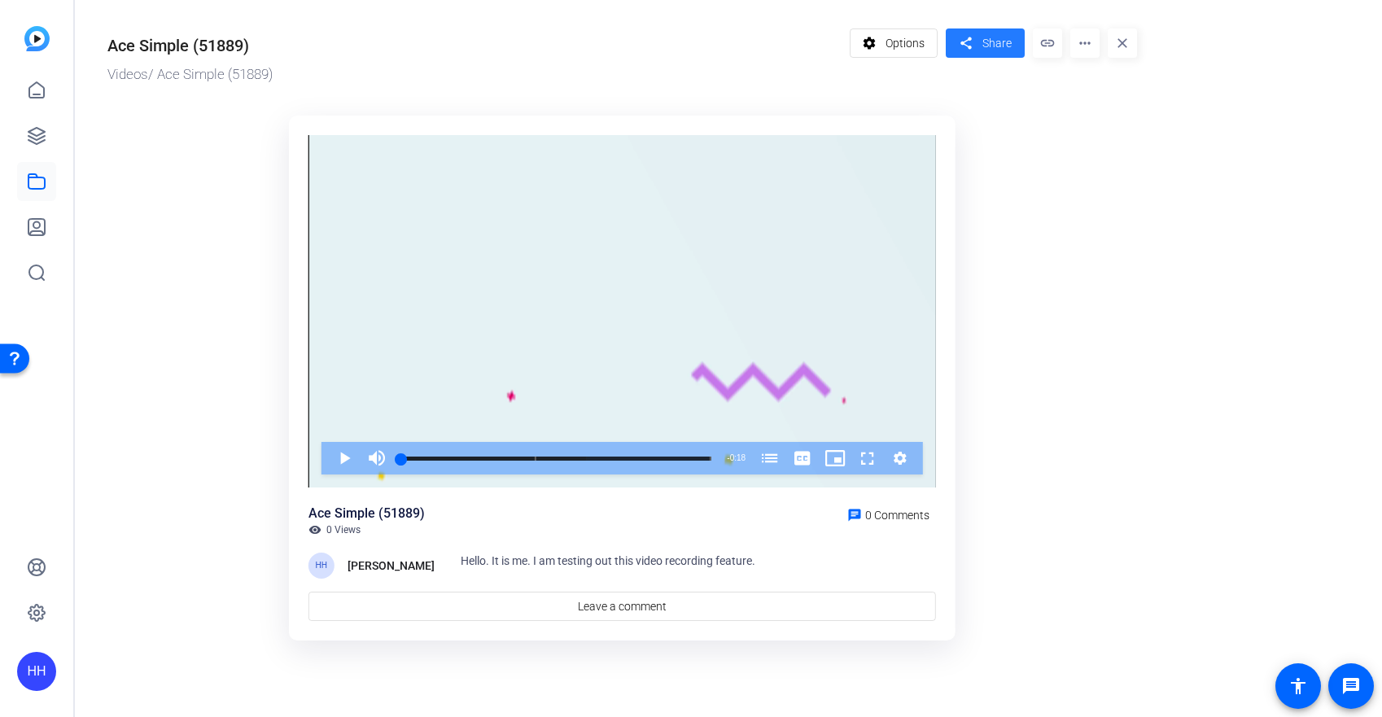
click at [987, 51] on button "share Share" at bounding box center [985, 42] width 79 height 29
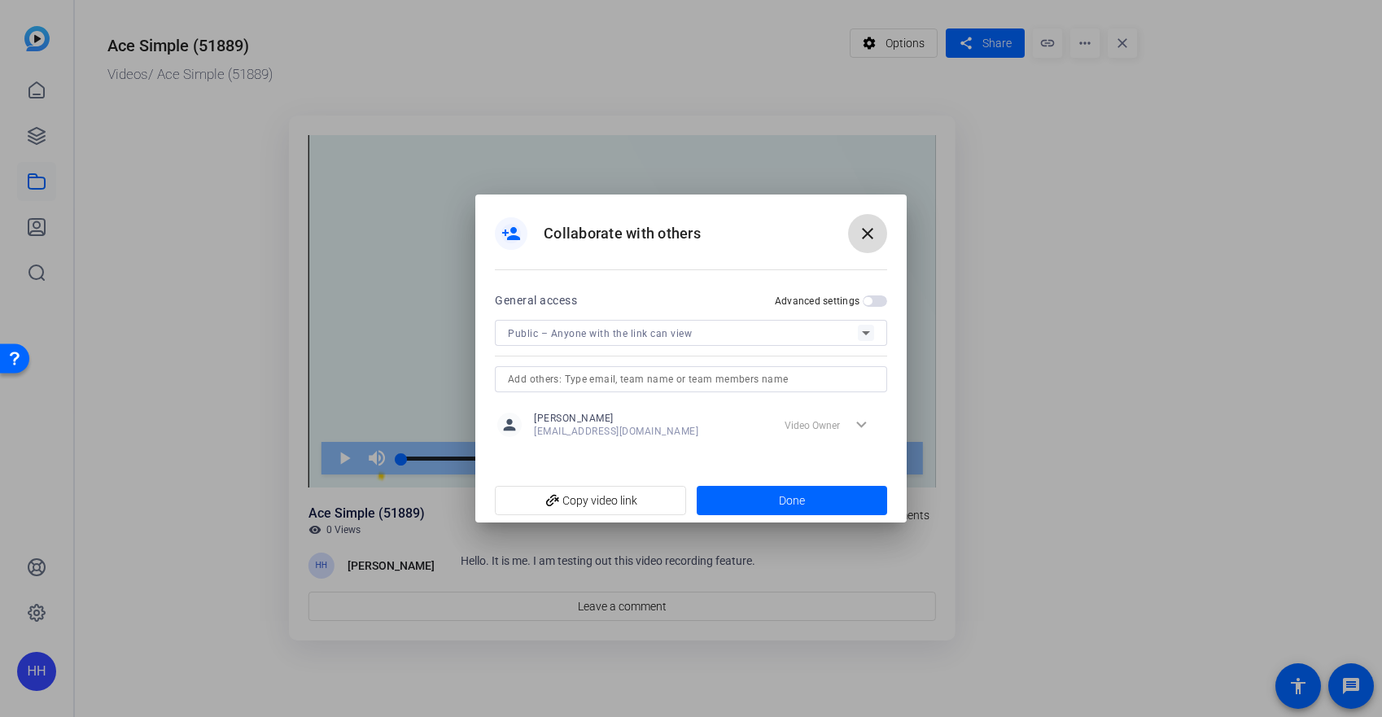
click at [866, 226] on mat-icon "close" at bounding box center [868, 234] width 20 height 20
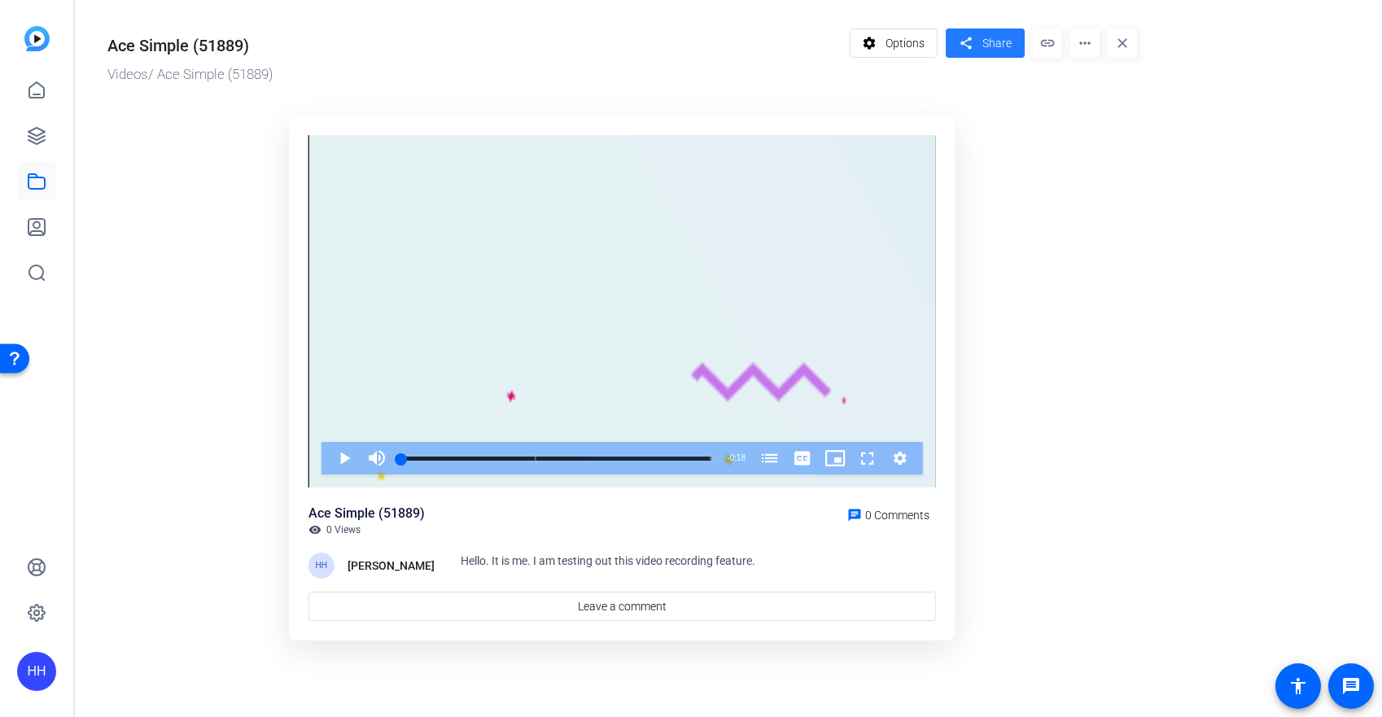
click at [981, 53] on span at bounding box center [985, 43] width 79 height 39
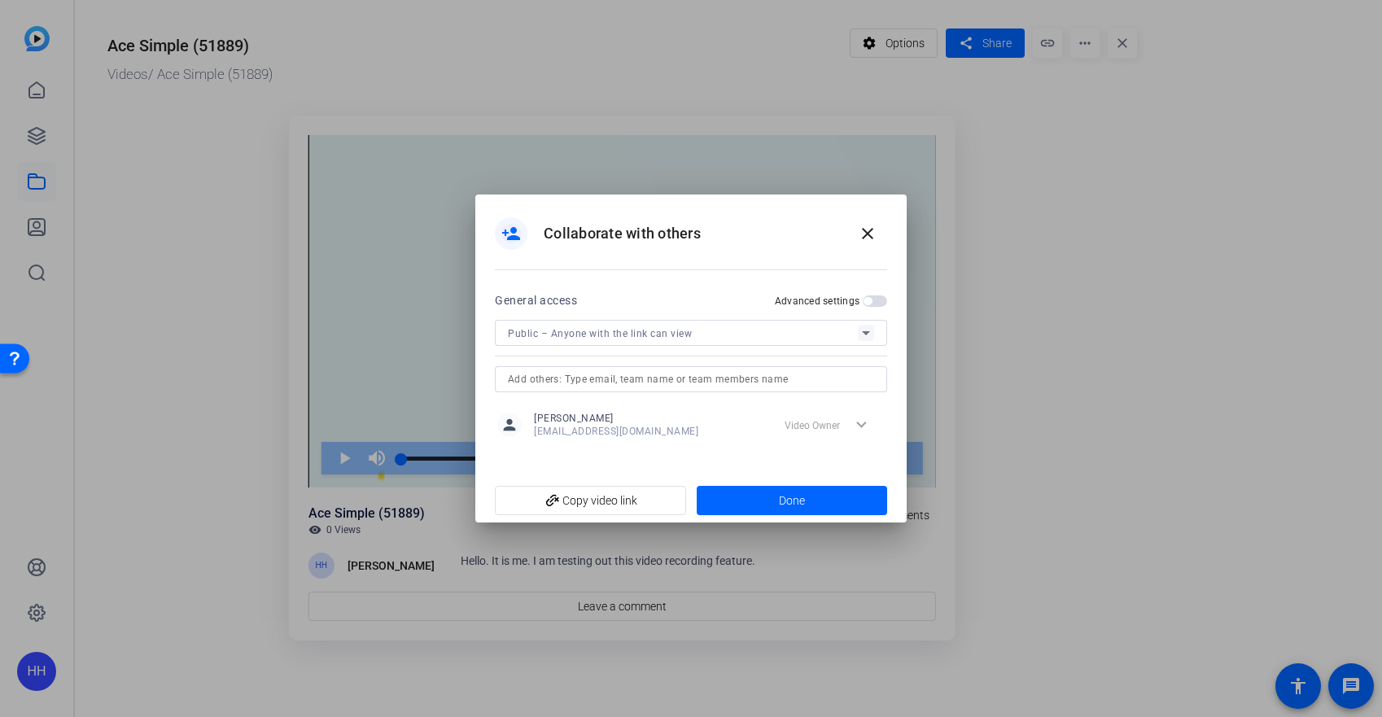
click at [602, 339] on div "Public – Anyone with the link can view" at bounding box center [683, 333] width 350 height 20
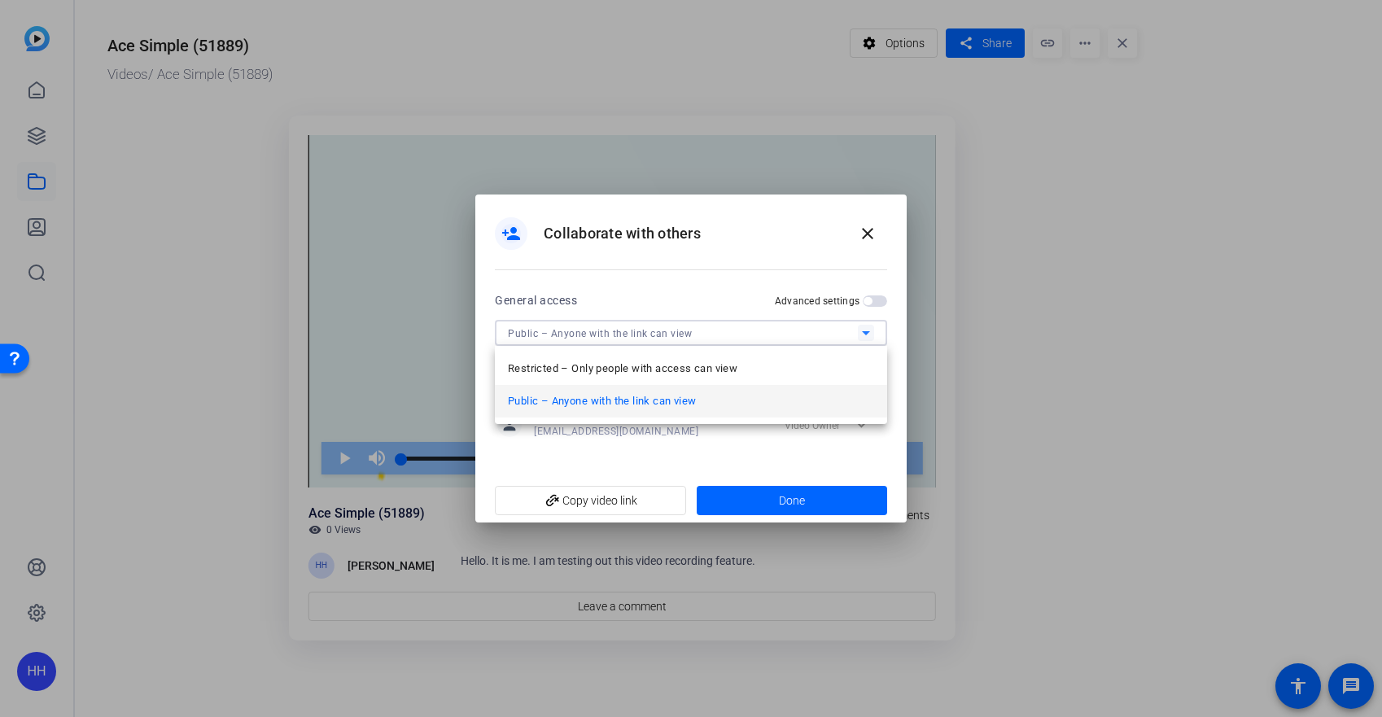
click at [588, 400] on span "Public – Anyone with the link can view" at bounding box center [602, 401] width 188 height 20
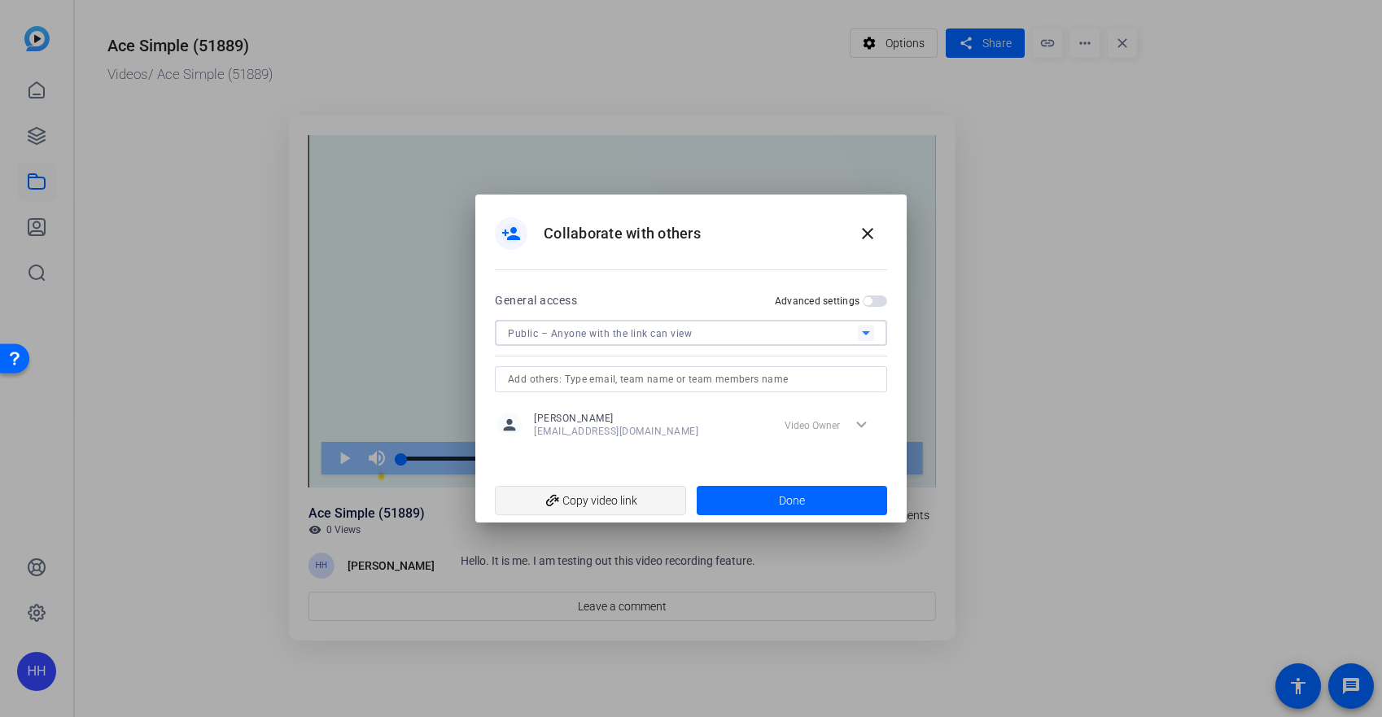
click at [649, 505] on span "add_link Copy video link" at bounding box center [590, 500] width 165 height 31
click at [865, 243] on span at bounding box center [867, 233] width 39 height 39
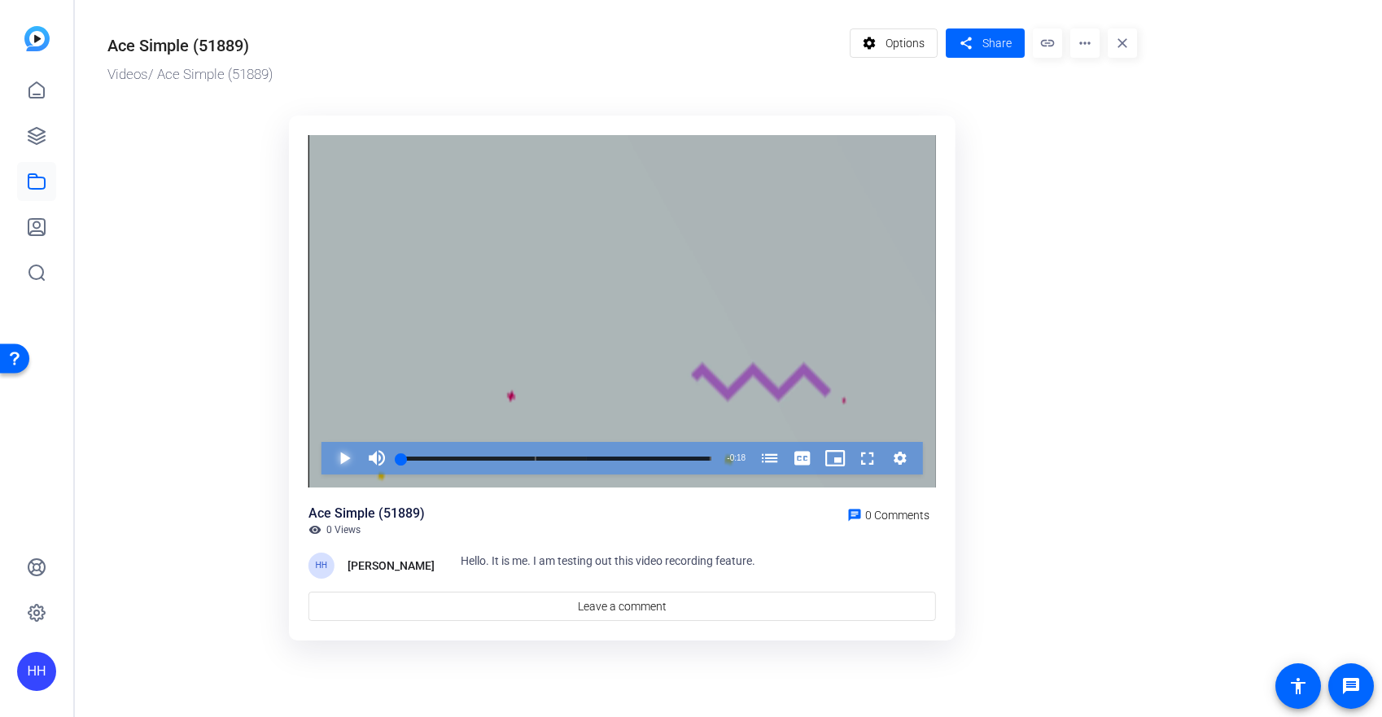
click at [328, 464] on span "Video Player" at bounding box center [328, 458] width 0 height 33
